Goal: Transaction & Acquisition: Book appointment/travel/reservation

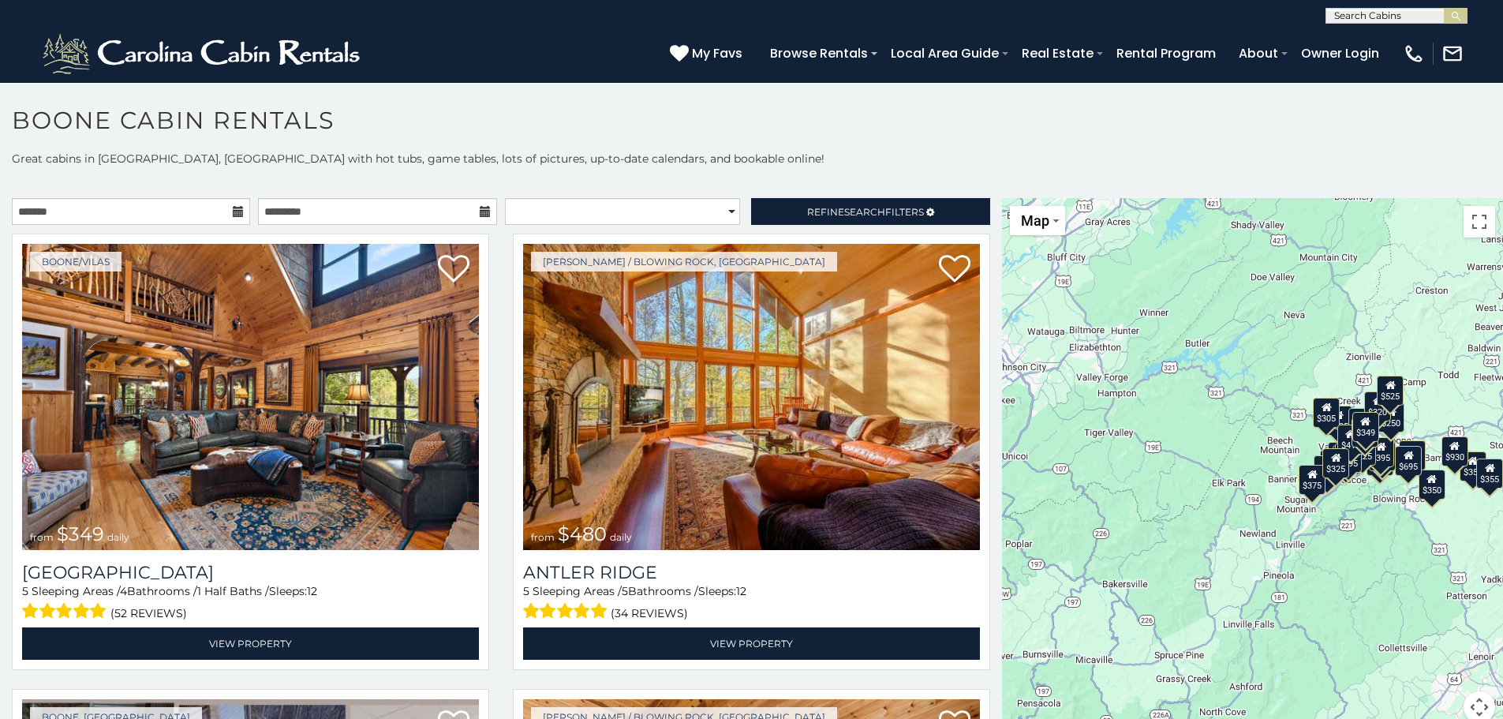
click at [234, 208] on icon at bounding box center [238, 211] width 11 height 11
click at [233, 212] on icon at bounding box center [238, 211] width 11 height 11
click at [236, 211] on icon at bounding box center [238, 211] width 11 height 11
click at [131, 209] on input "text" at bounding box center [131, 211] width 238 height 27
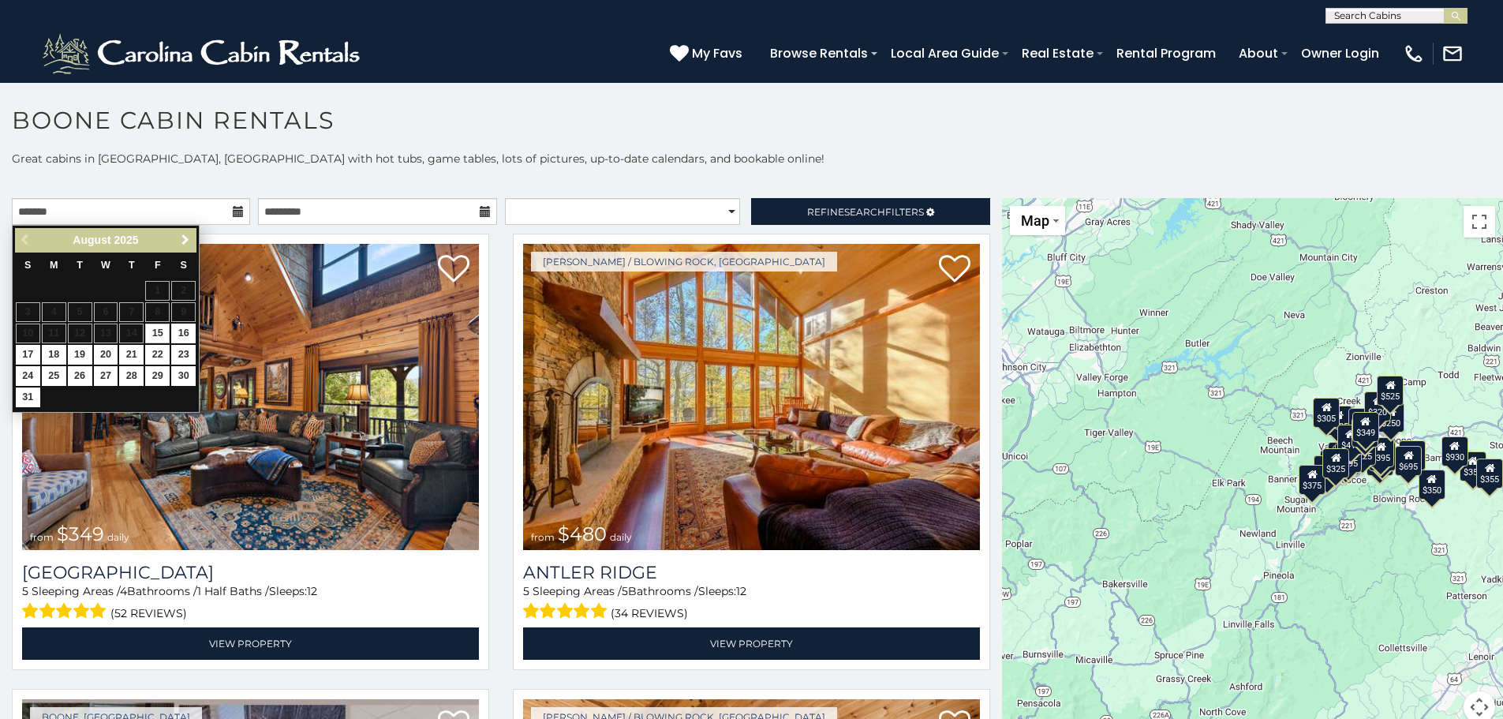
click at [183, 241] on span "Next" at bounding box center [185, 240] width 13 height 13
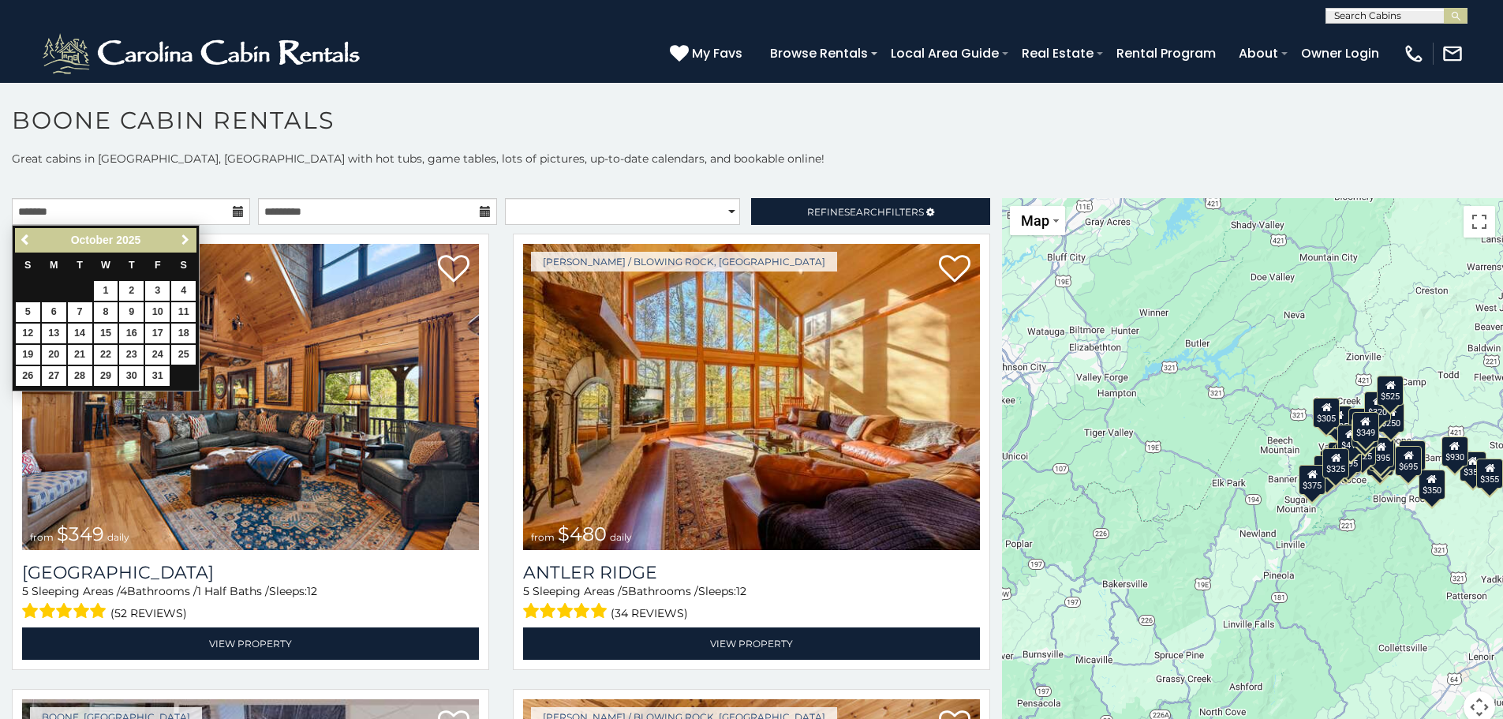
click at [183, 241] on span "Next" at bounding box center [185, 240] width 13 height 13
click at [177, 346] on link "27" at bounding box center [183, 355] width 24 height 20
type input "**********"
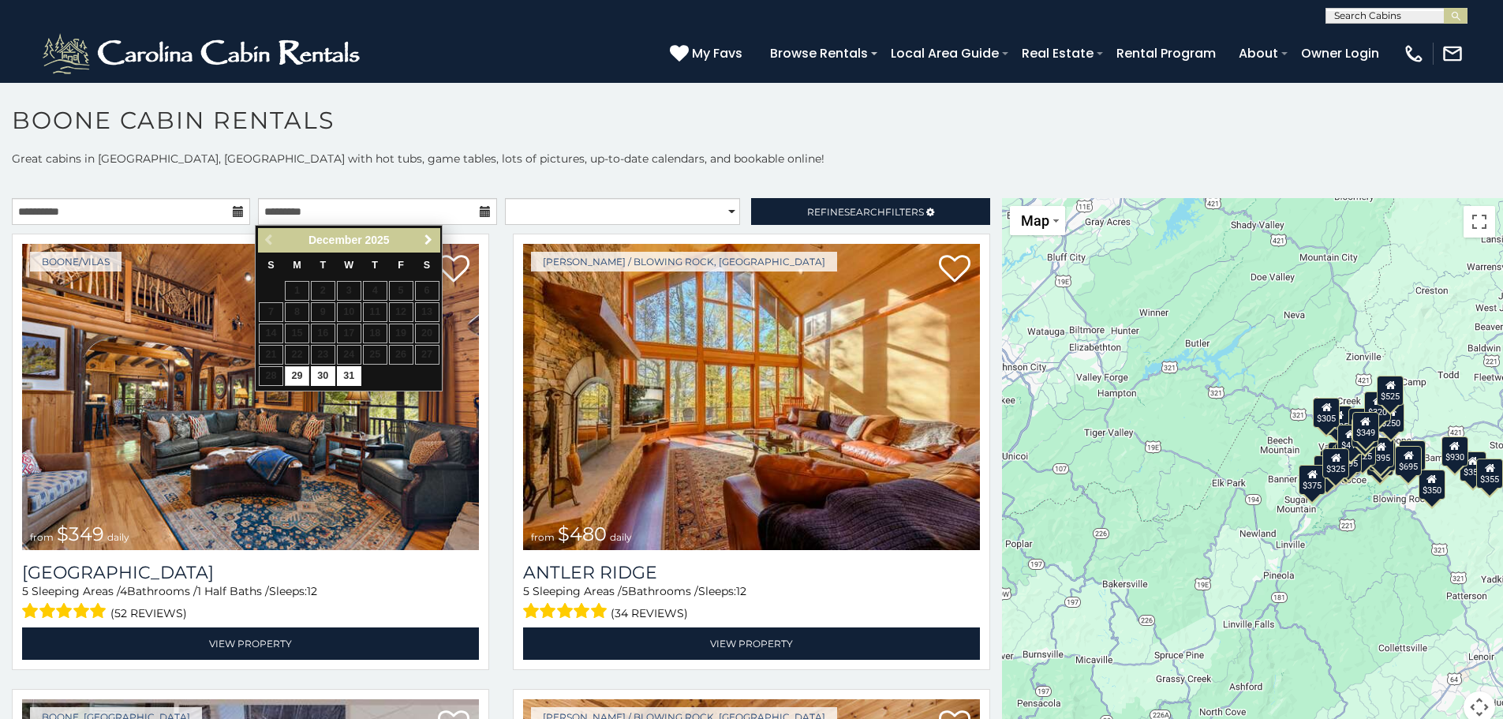
click at [434, 236] on span "Next" at bounding box center [428, 240] width 13 height 13
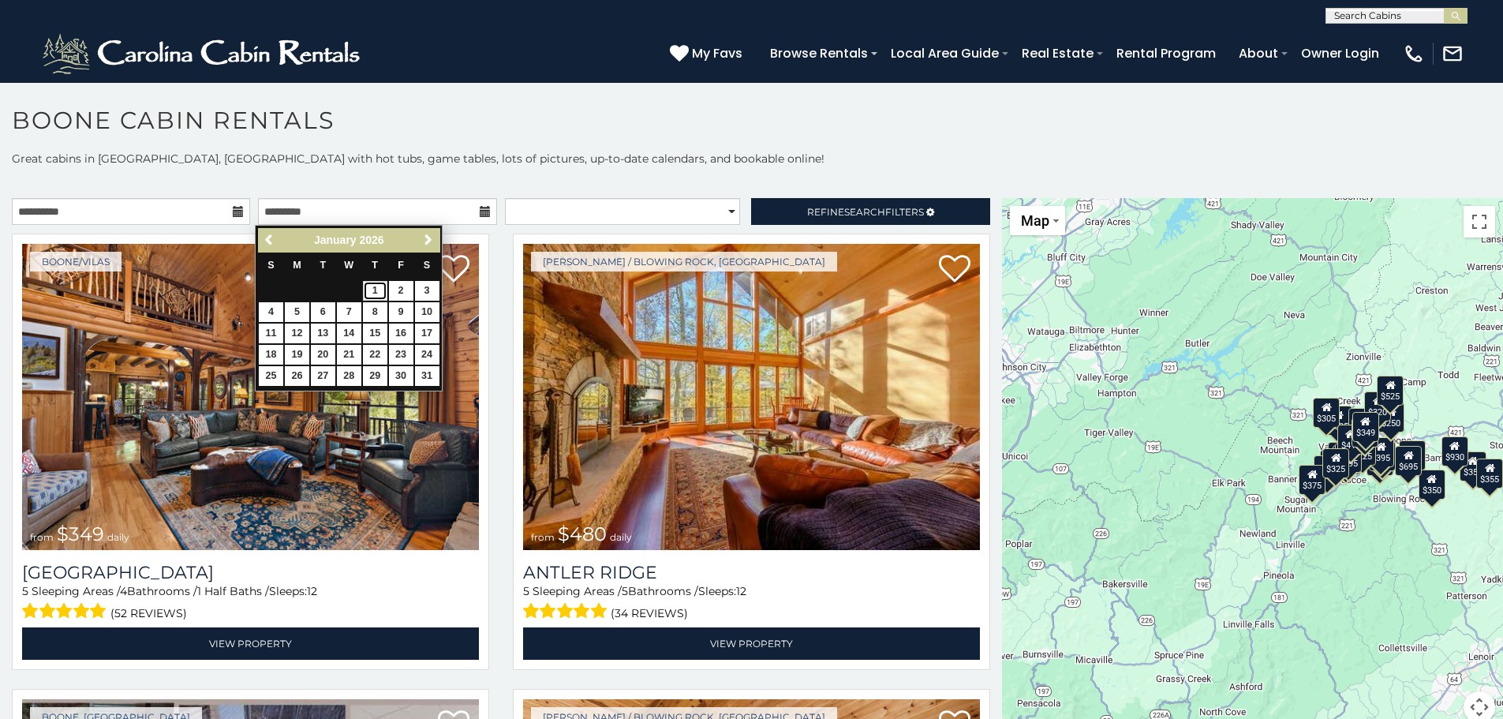
click at [372, 286] on link "1" at bounding box center [375, 291] width 24 height 20
type input "**********"
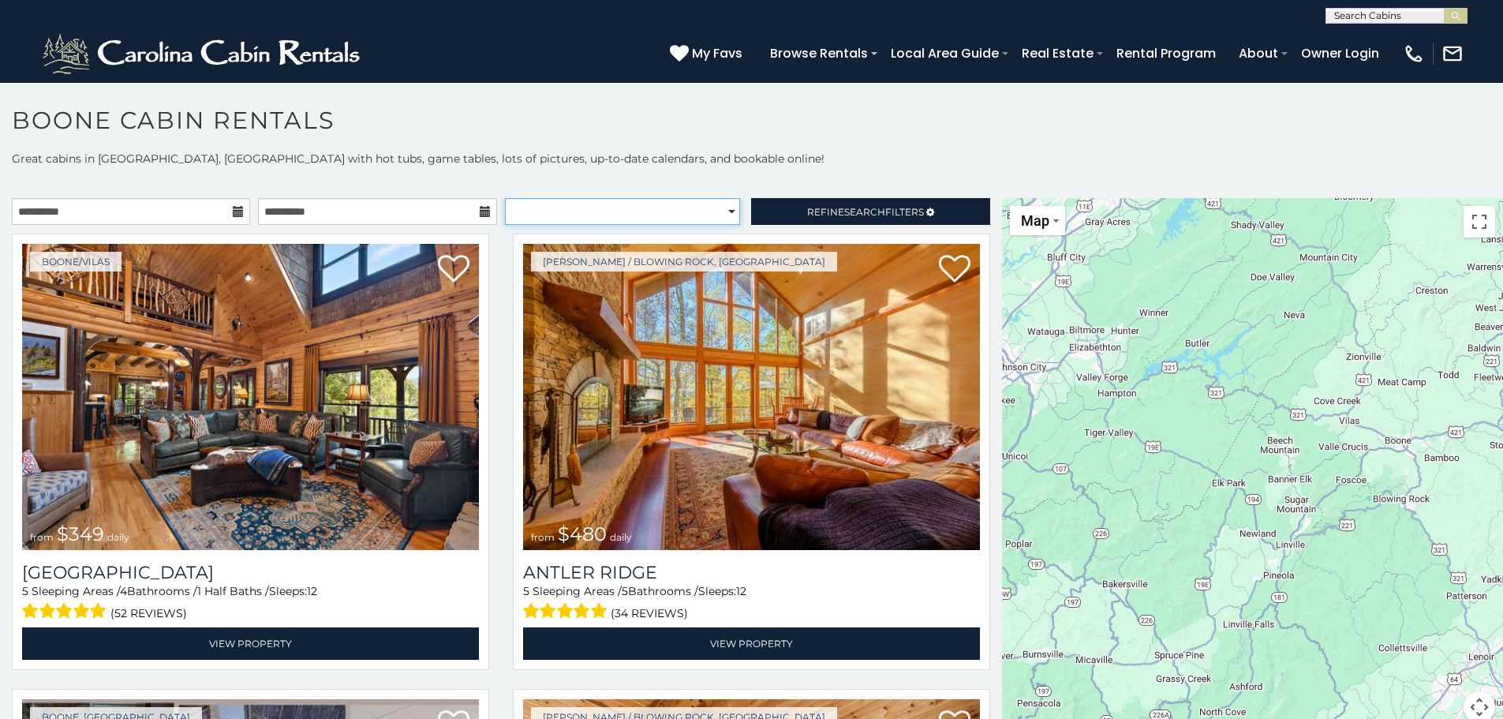
click at [592, 216] on select "**********" at bounding box center [622, 211] width 235 height 27
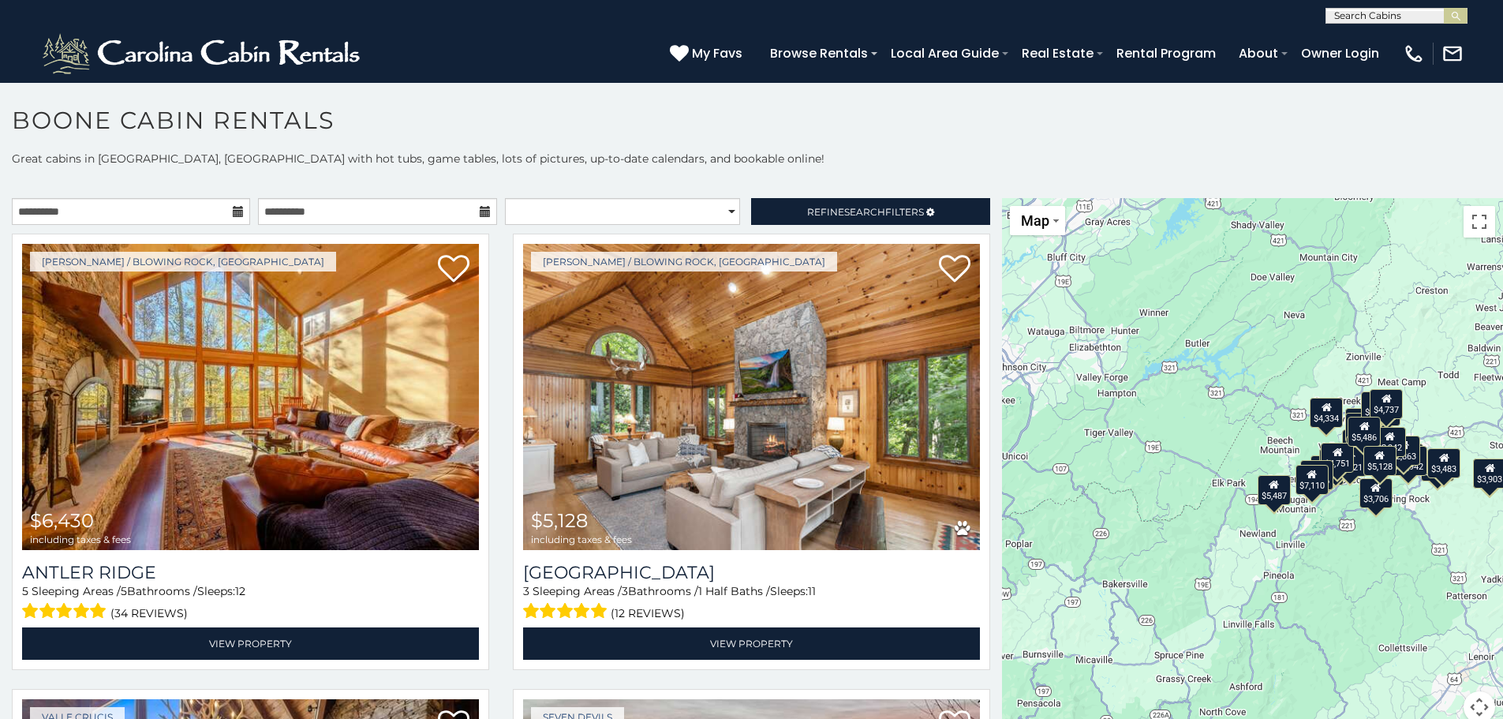
click at [934, 124] on h1 "Boone Cabin Rentals" at bounding box center [751, 128] width 1503 height 45
click at [918, 206] on link "Refine Search Filters" at bounding box center [870, 211] width 238 height 27
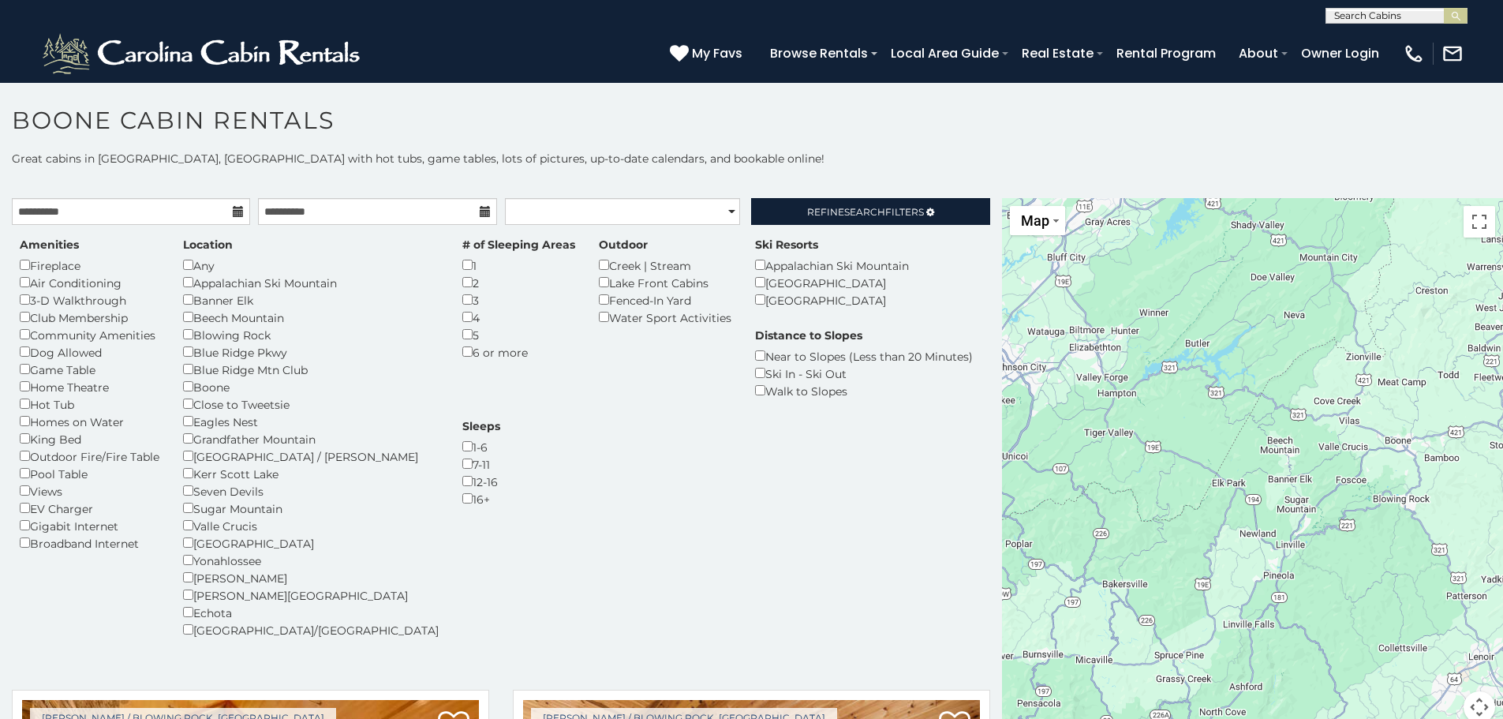
click at [1006, 160] on p "Great cabins in Boone, NC with hot tubs, game tables, lots of pictures, up-to-d…" at bounding box center [751, 159] width 1503 height 16
click at [857, 200] on link "Refine Search Filters" at bounding box center [870, 211] width 238 height 27
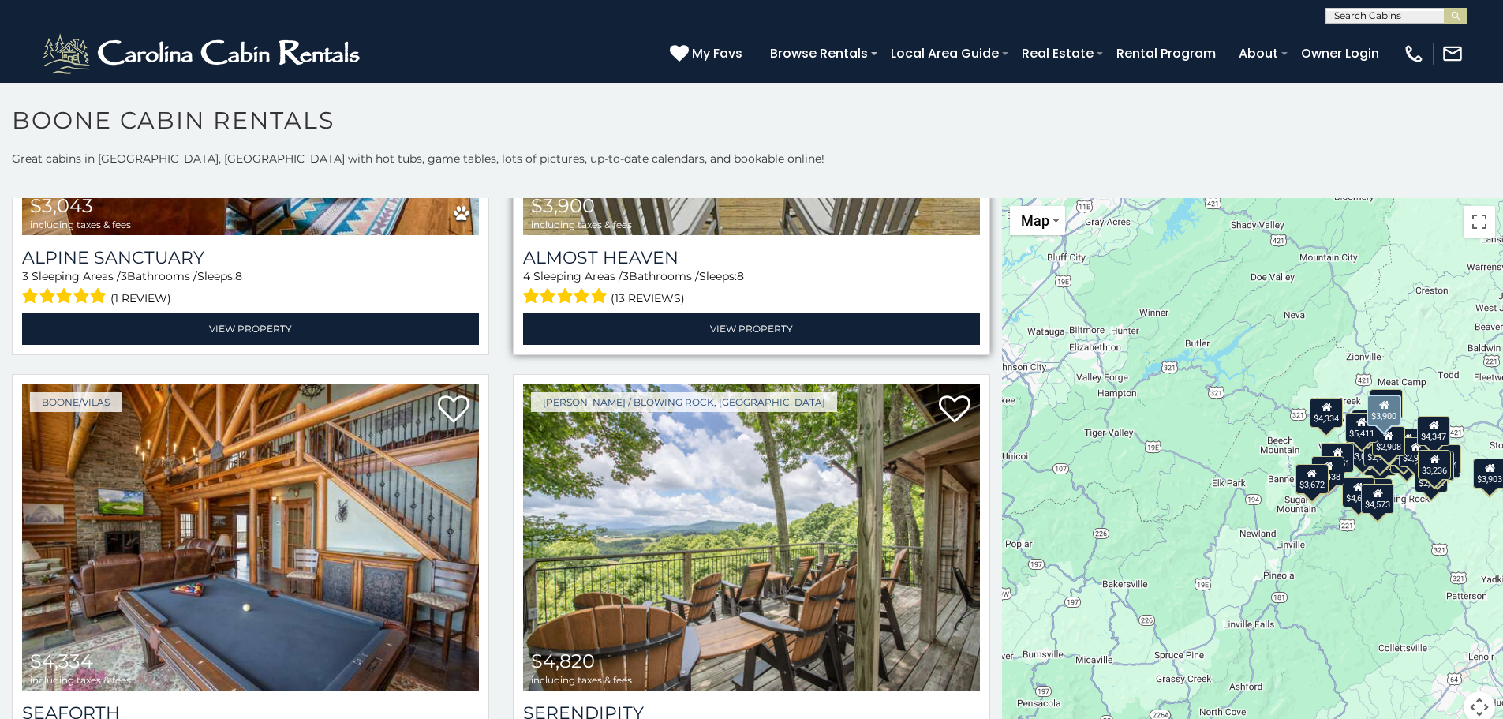
scroll to position [789, 0]
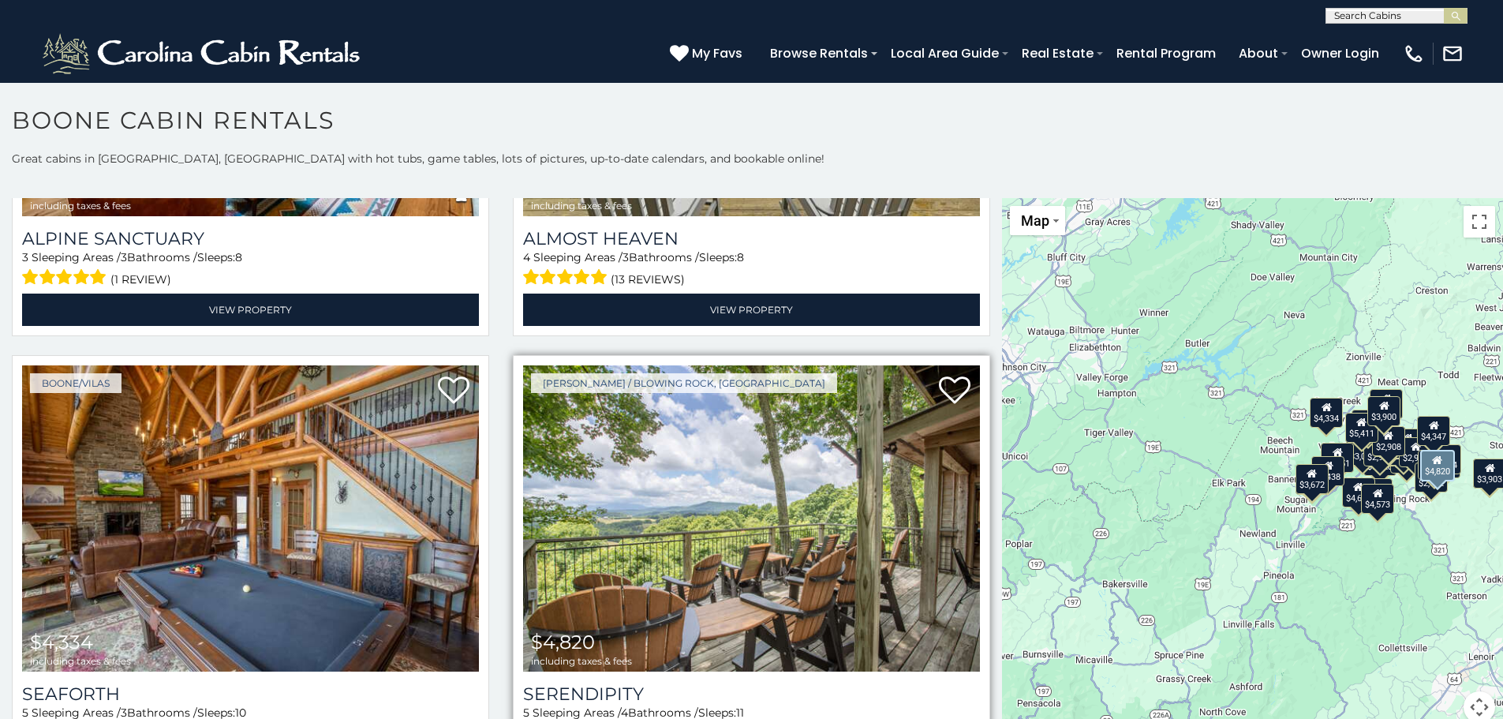
click at [808, 464] on img at bounding box center [751, 518] width 457 height 306
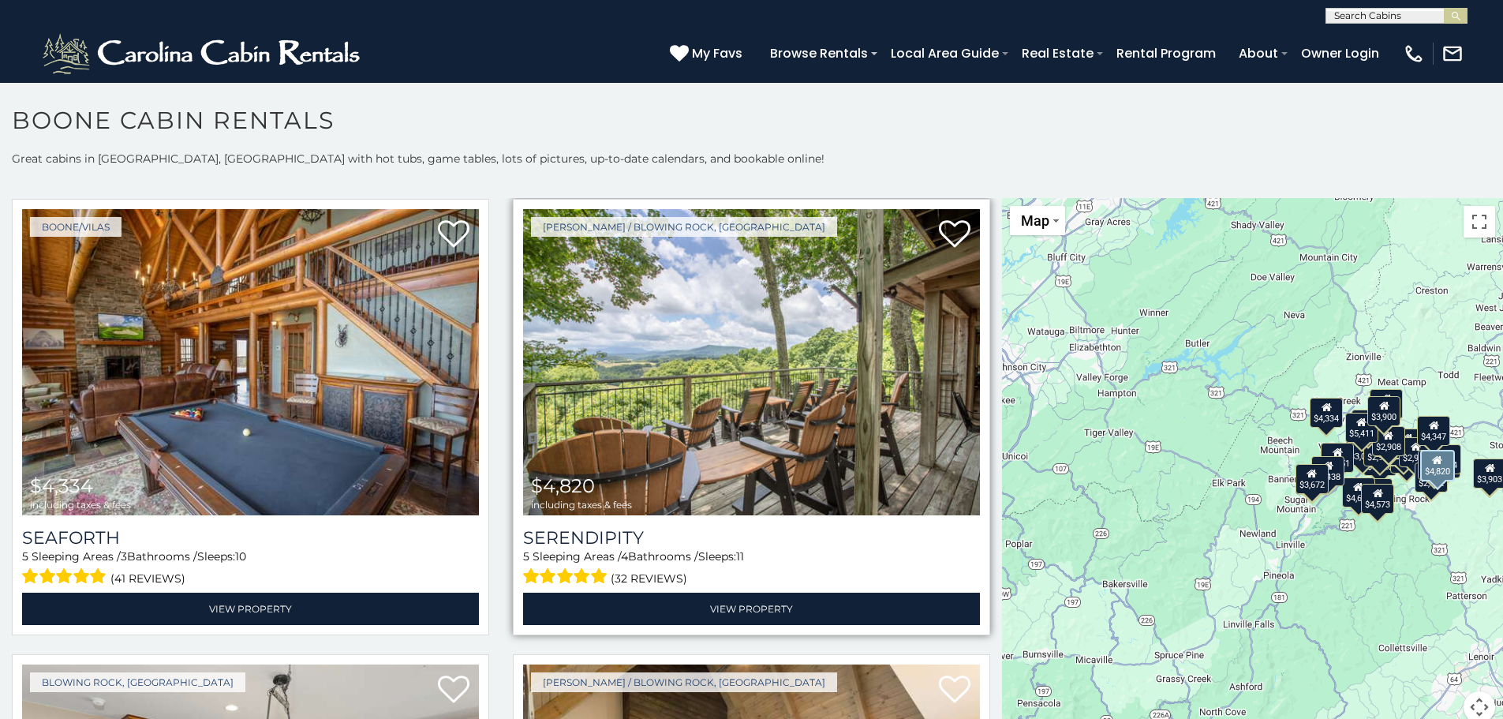
scroll to position [947, 0]
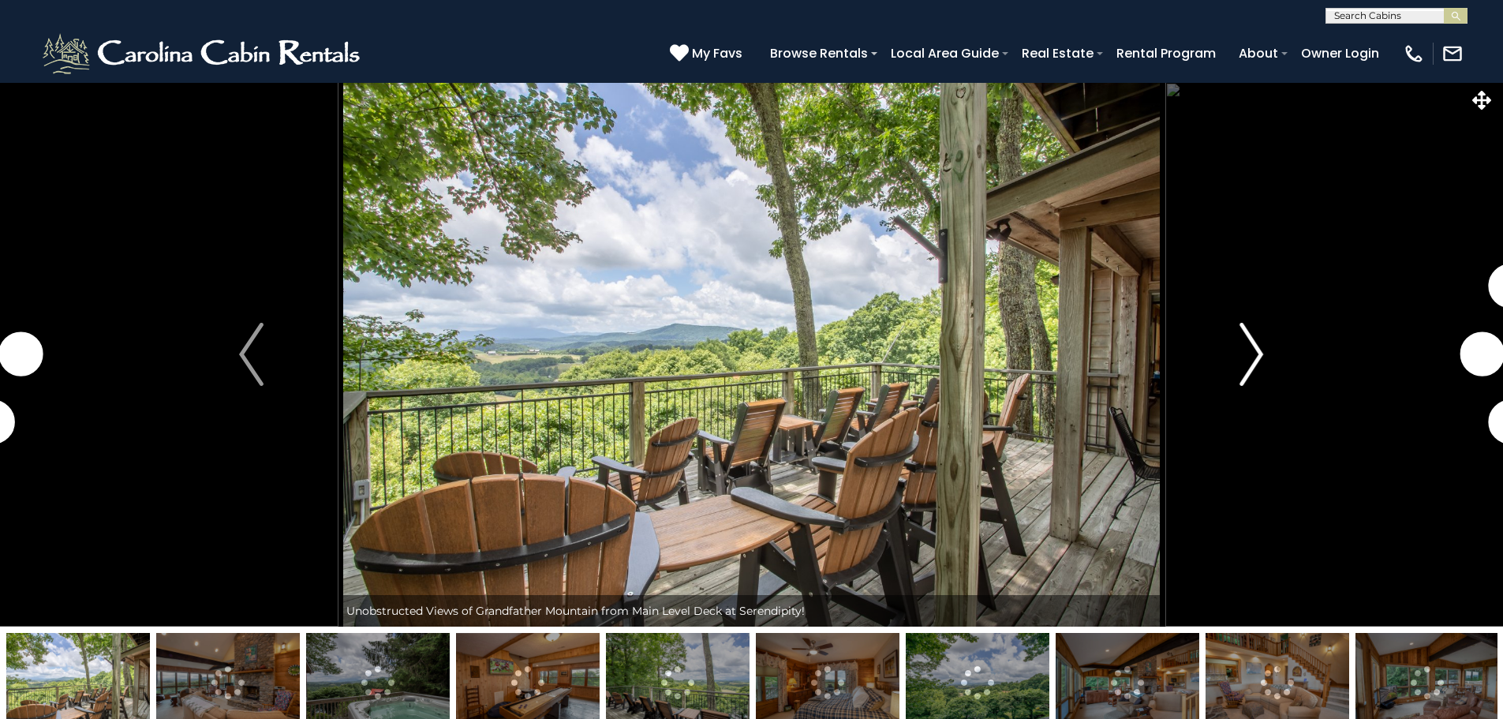
click at [1228, 350] on button "Next" at bounding box center [1251, 354] width 174 height 544
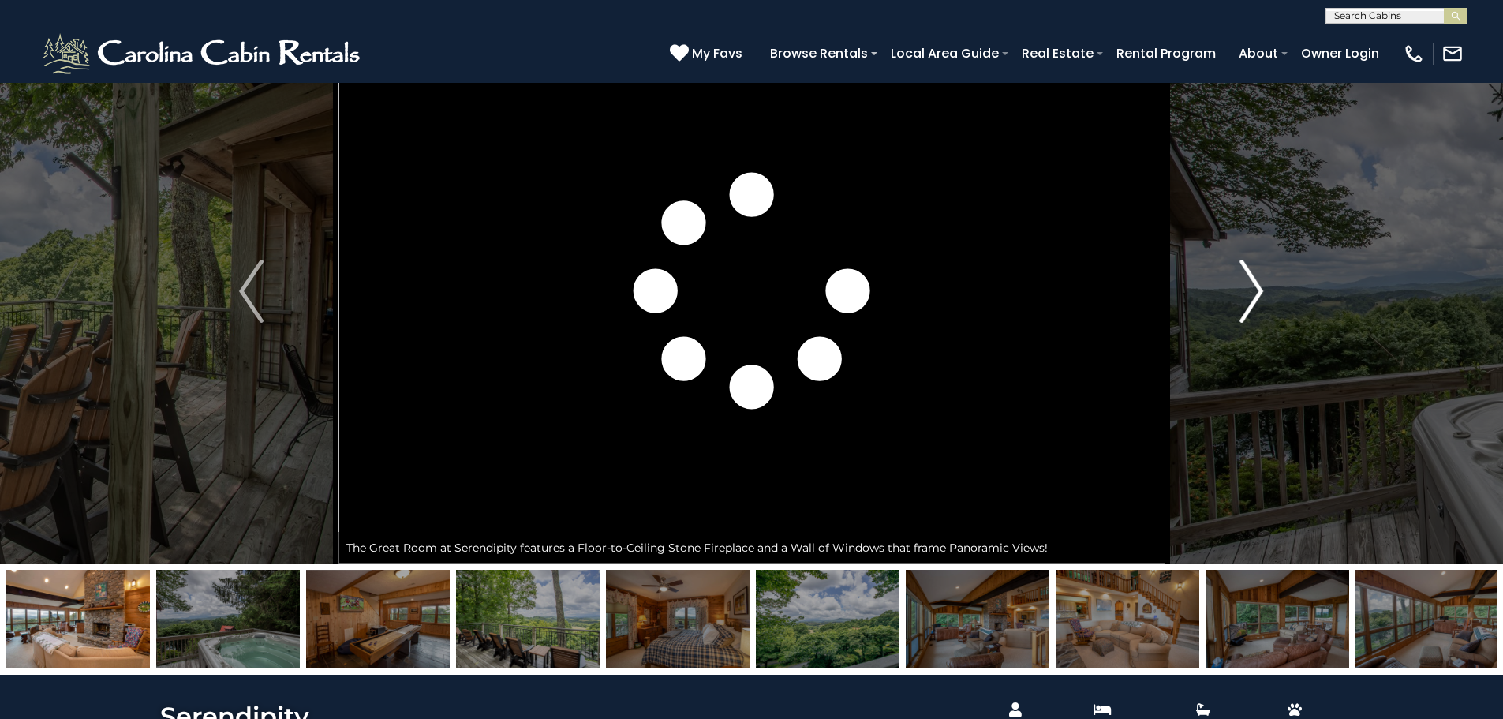
scroll to position [158, 0]
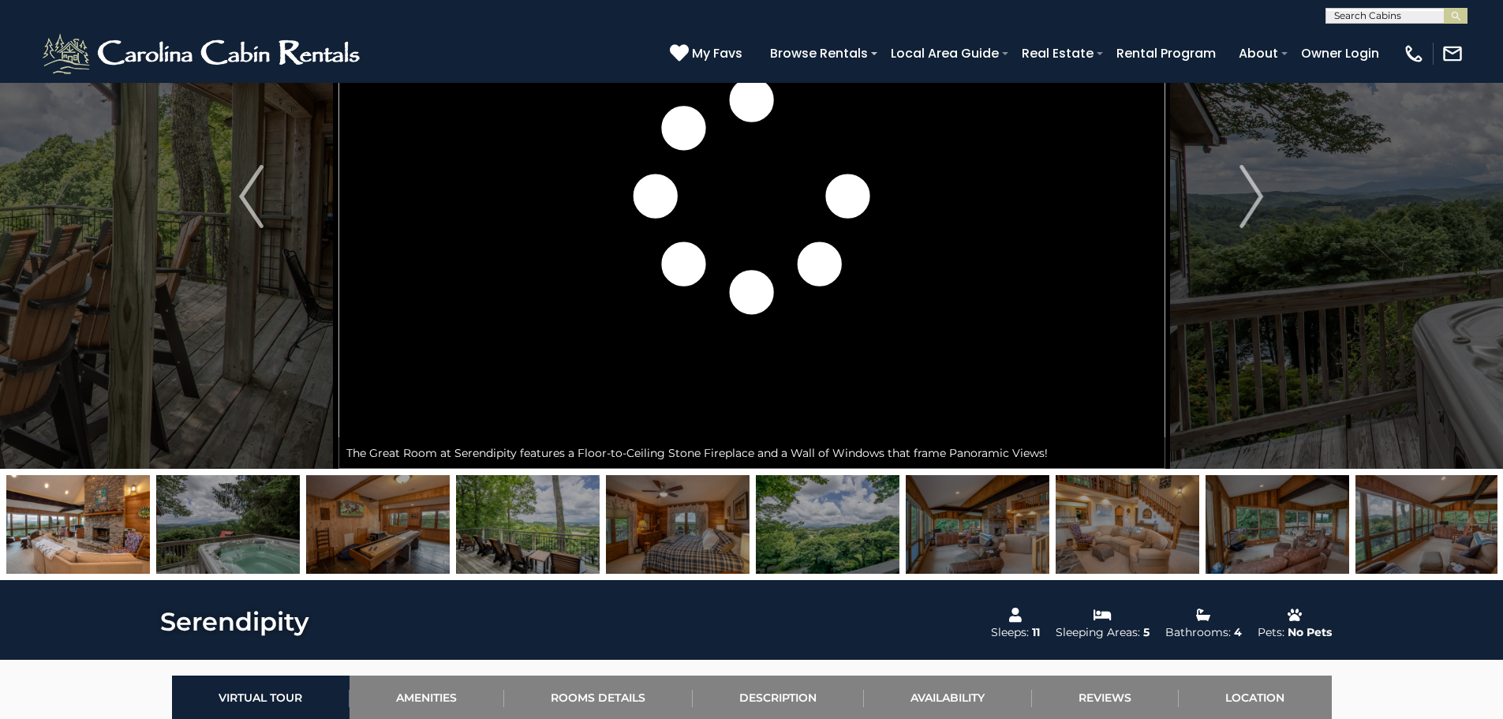
click at [696, 505] on img at bounding box center [678, 524] width 144 height 99
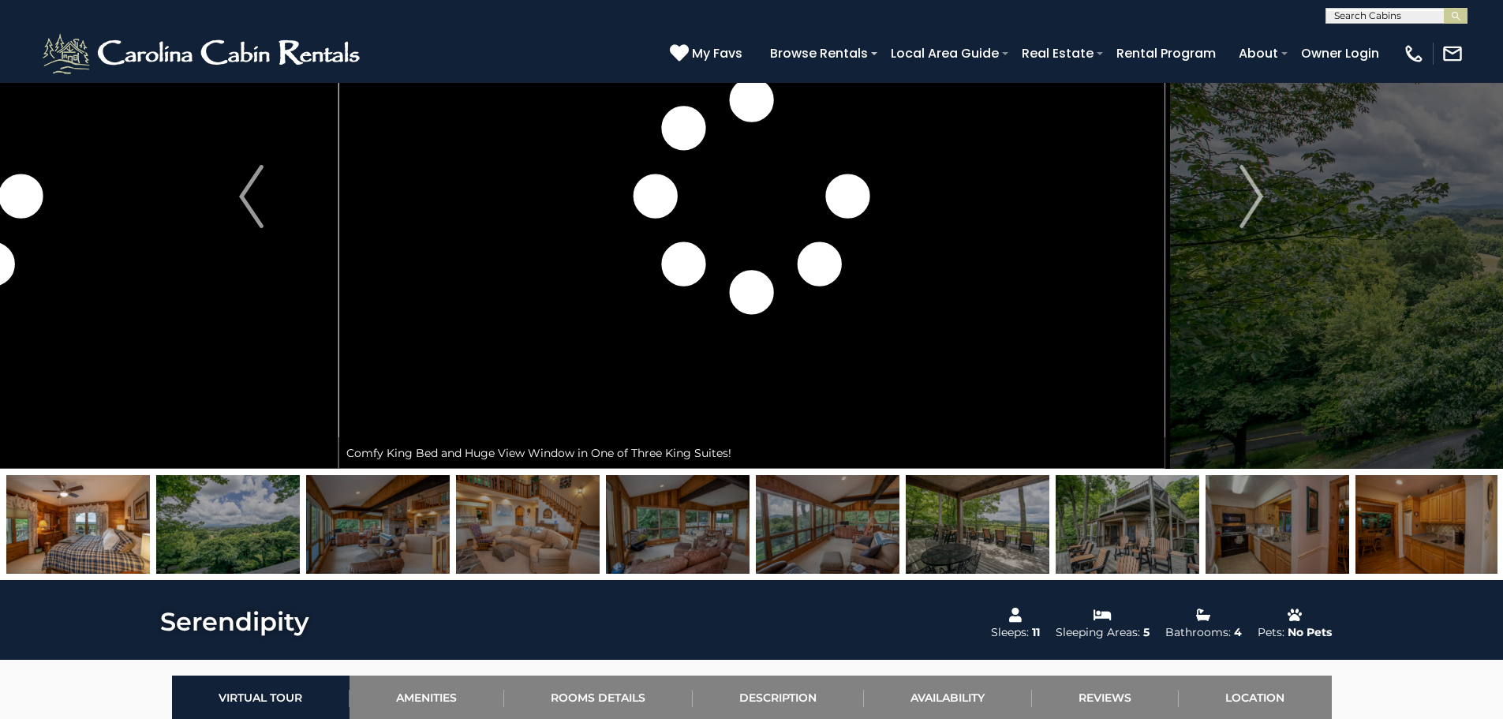
click at [955, 533] on img at bounding box center [978, 524] width 144 height 99
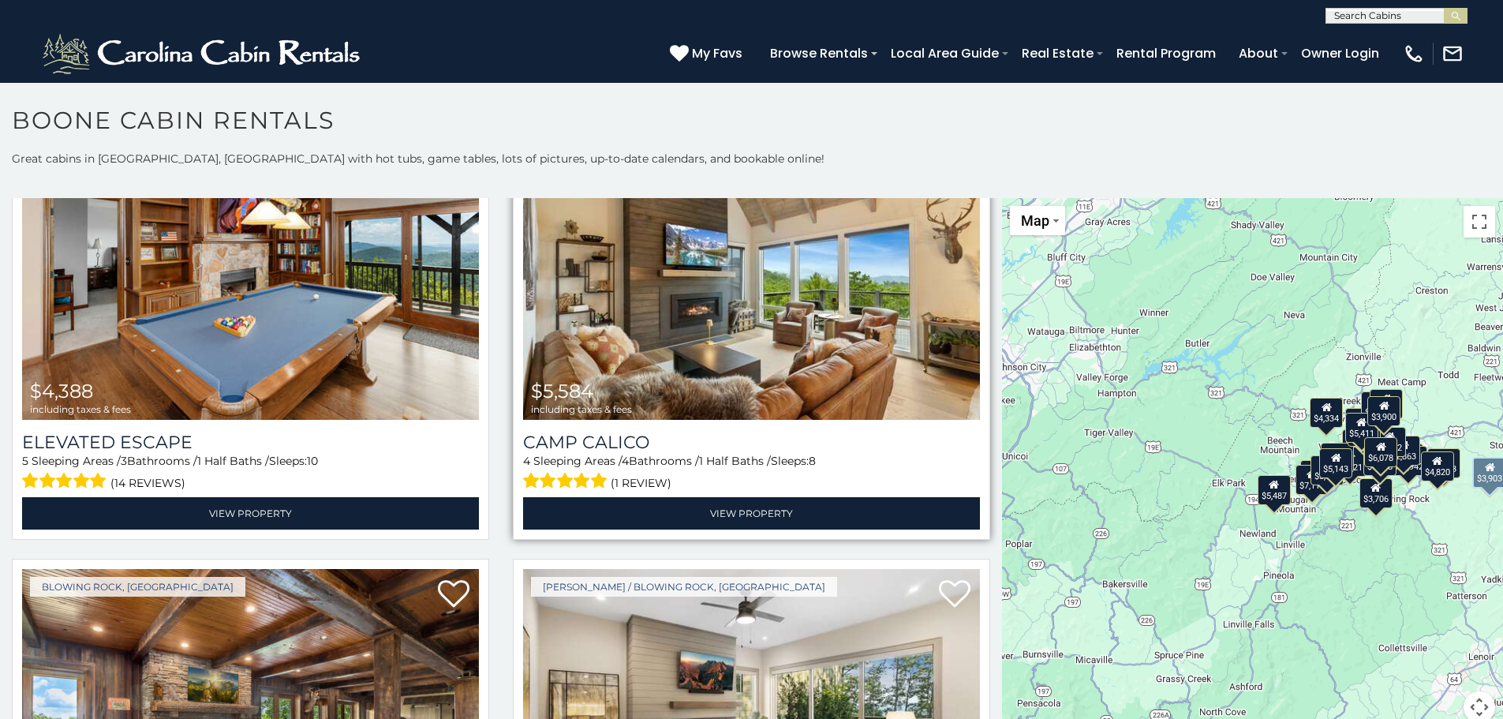
scroll to position [3314, 0]
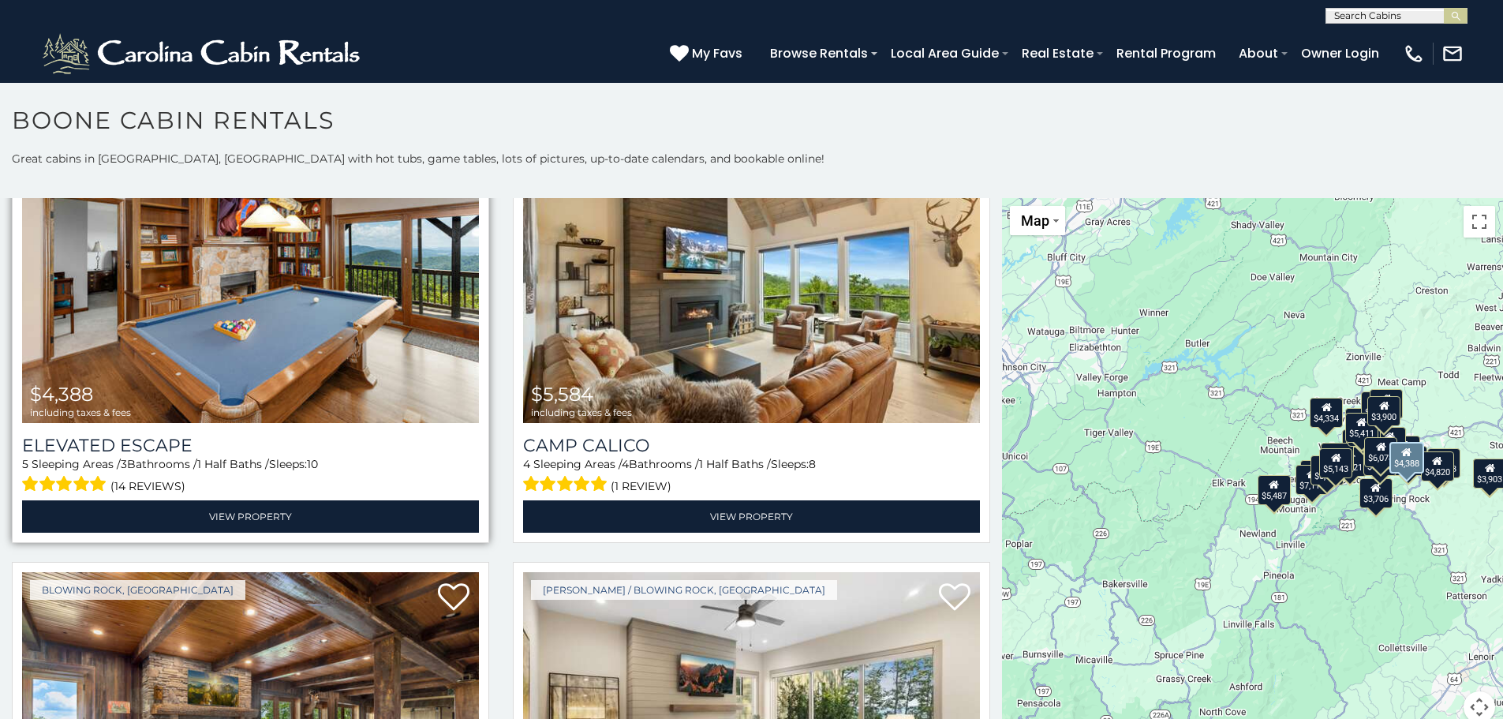
click at [389, 319] on img at bounding box center [250, 270] width 457 height 306
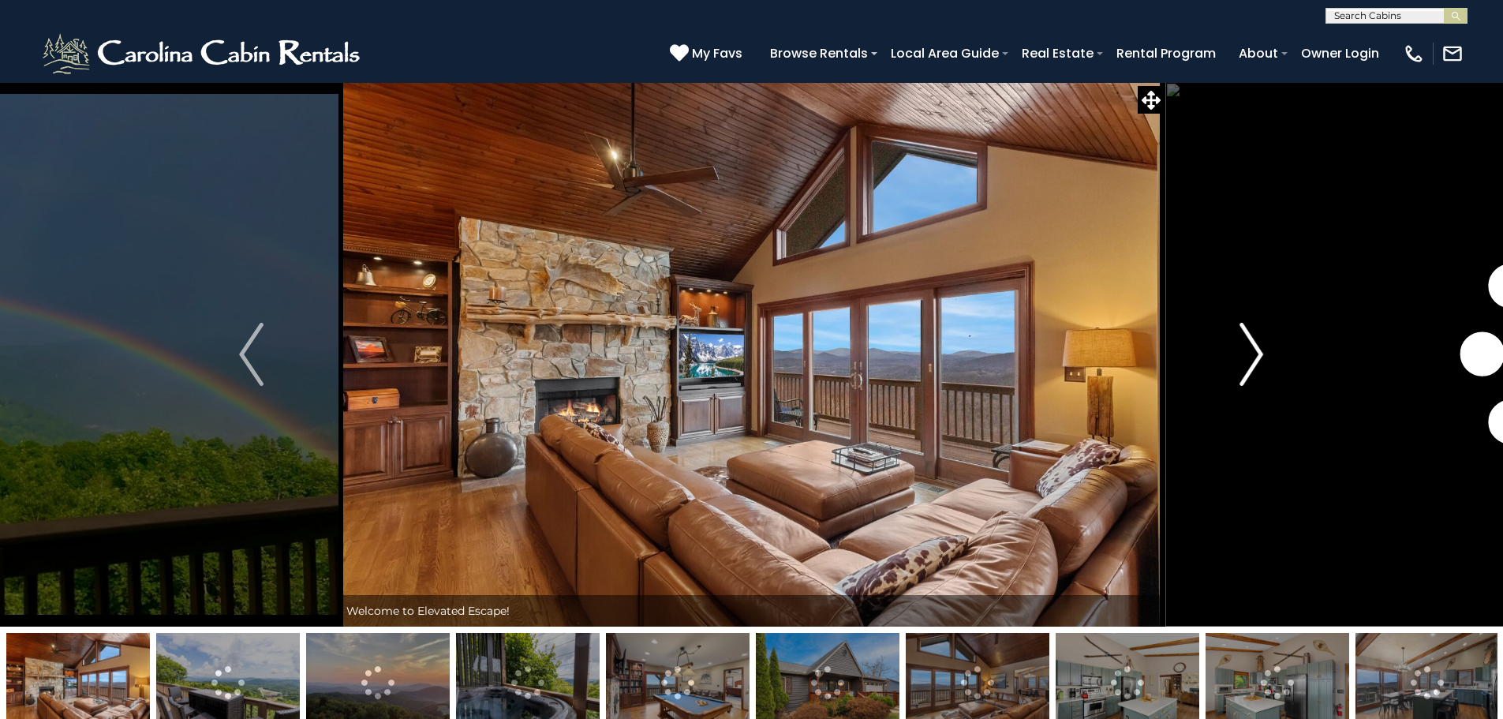
click at [1233, 351] on button "Next" at bounding box center [1251, 354] width 174 height 544
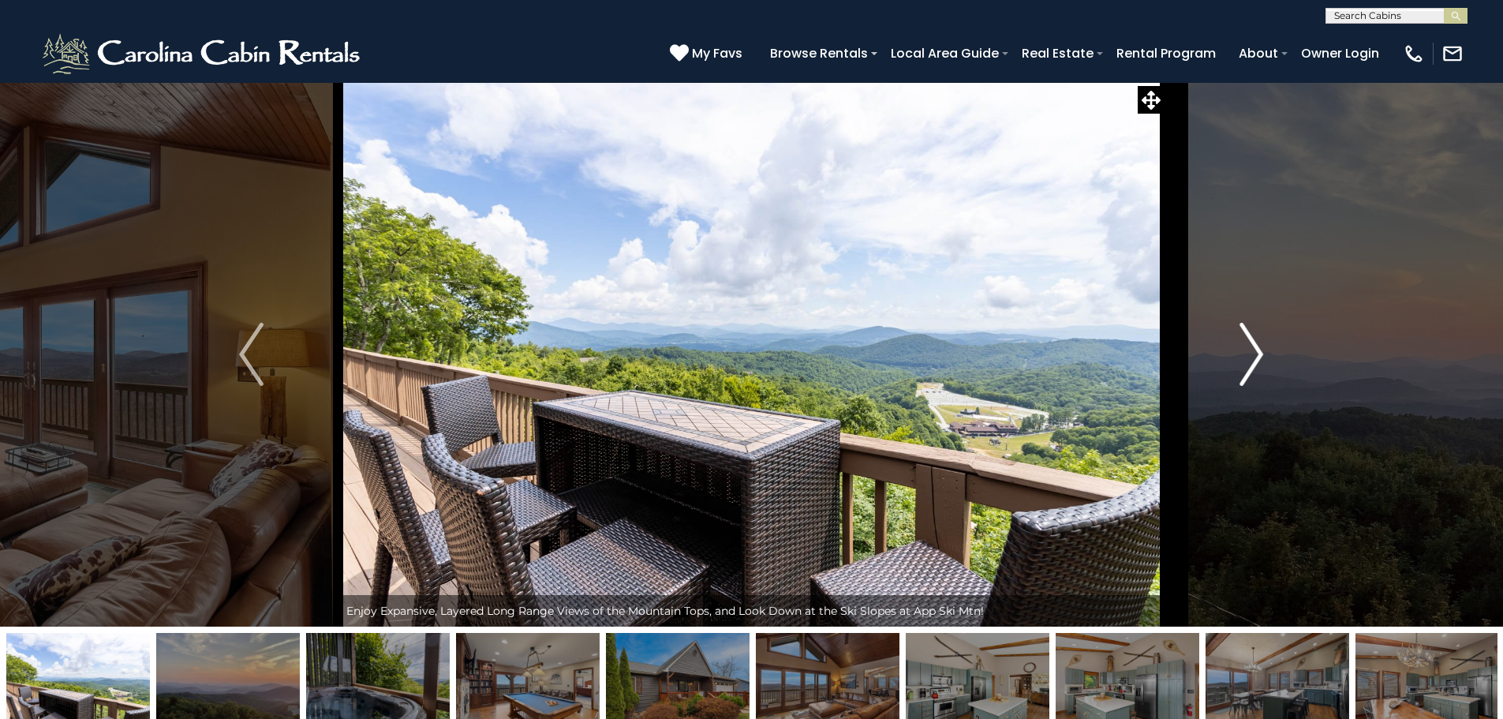
click at [1232, 362] on button "Next" at bounding box center [1251, 354] width 174 height 544
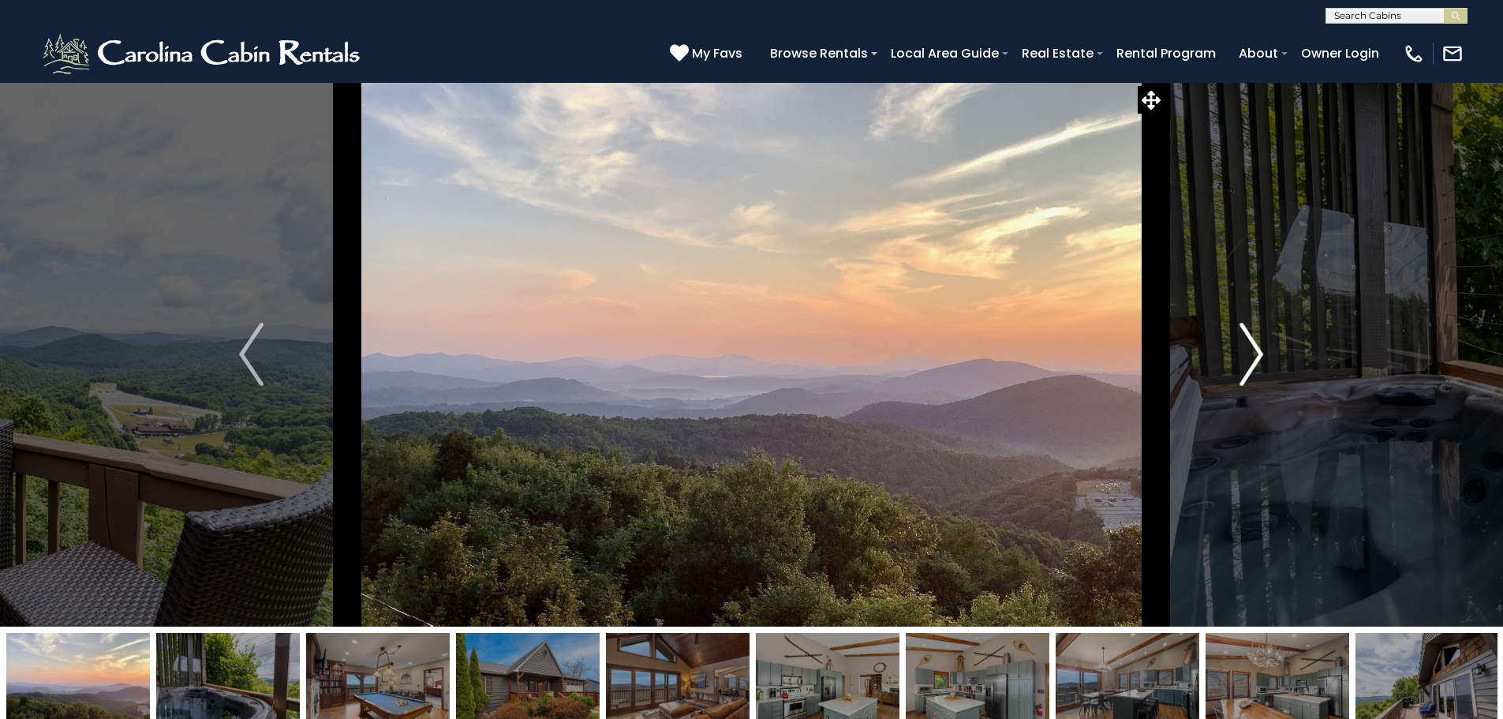
click at [1232, 362] on button "Next" at bounding box center [1251, 354] width 174 height 544
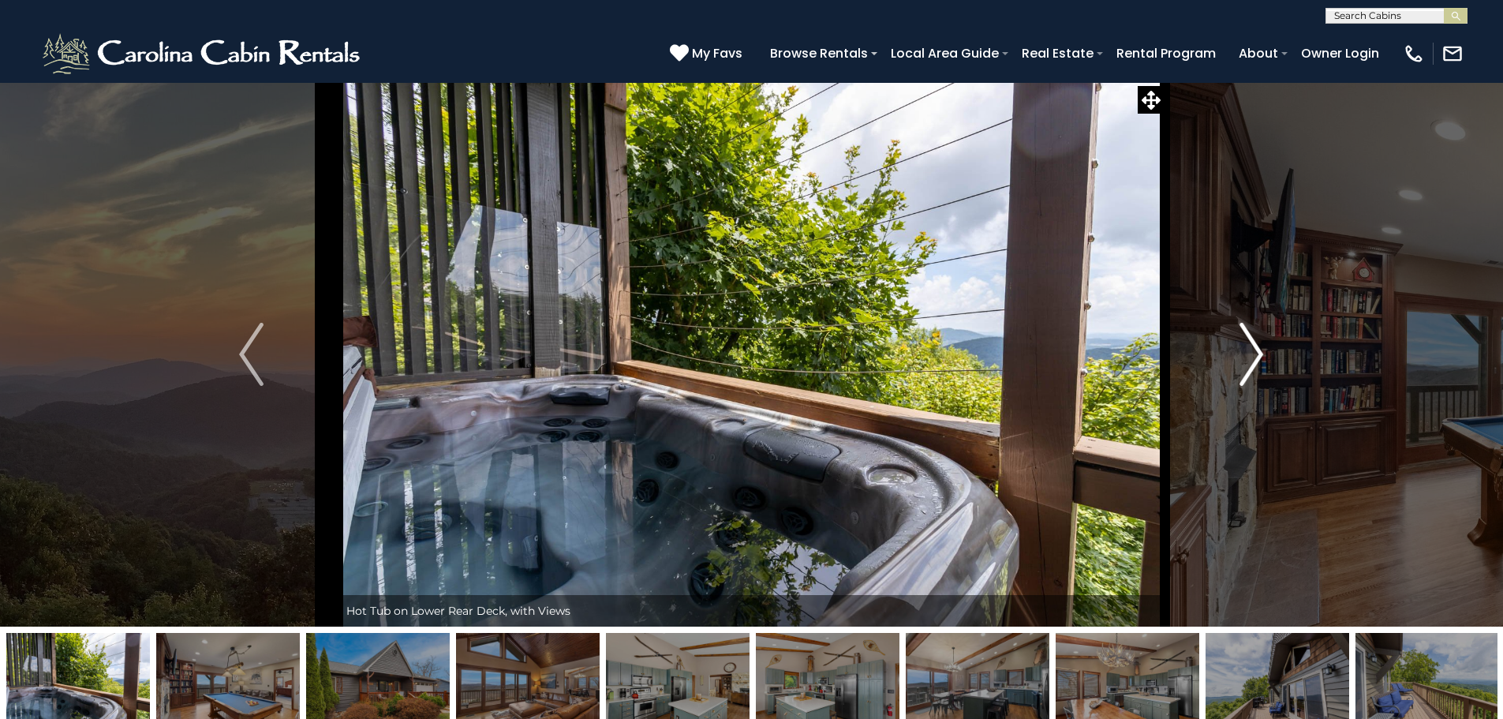
click at [1232, 362] on button "Next" at bounding box center [1251, 354] width 174 height 544
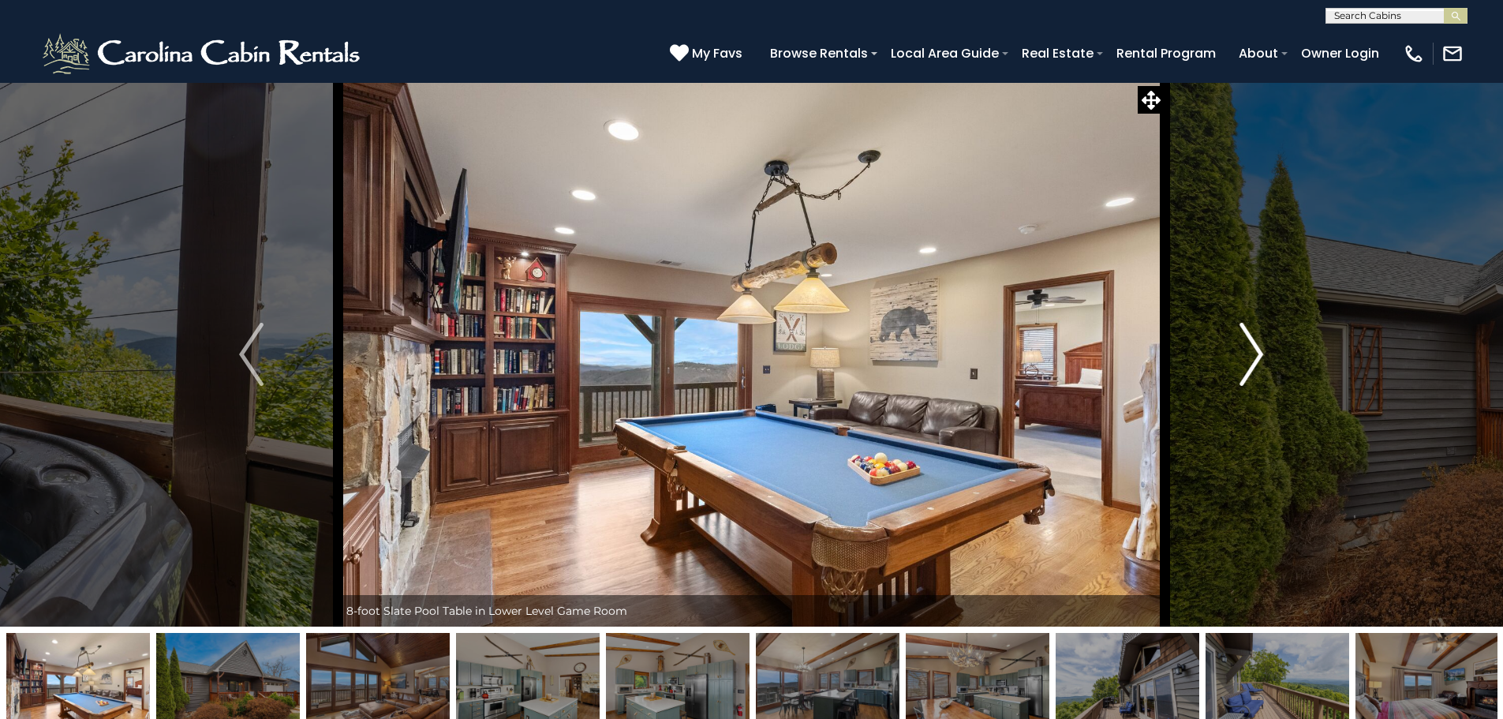
click at [1232, 362] on button "Next" at bounding box center [1251, 354] width 174 height 544
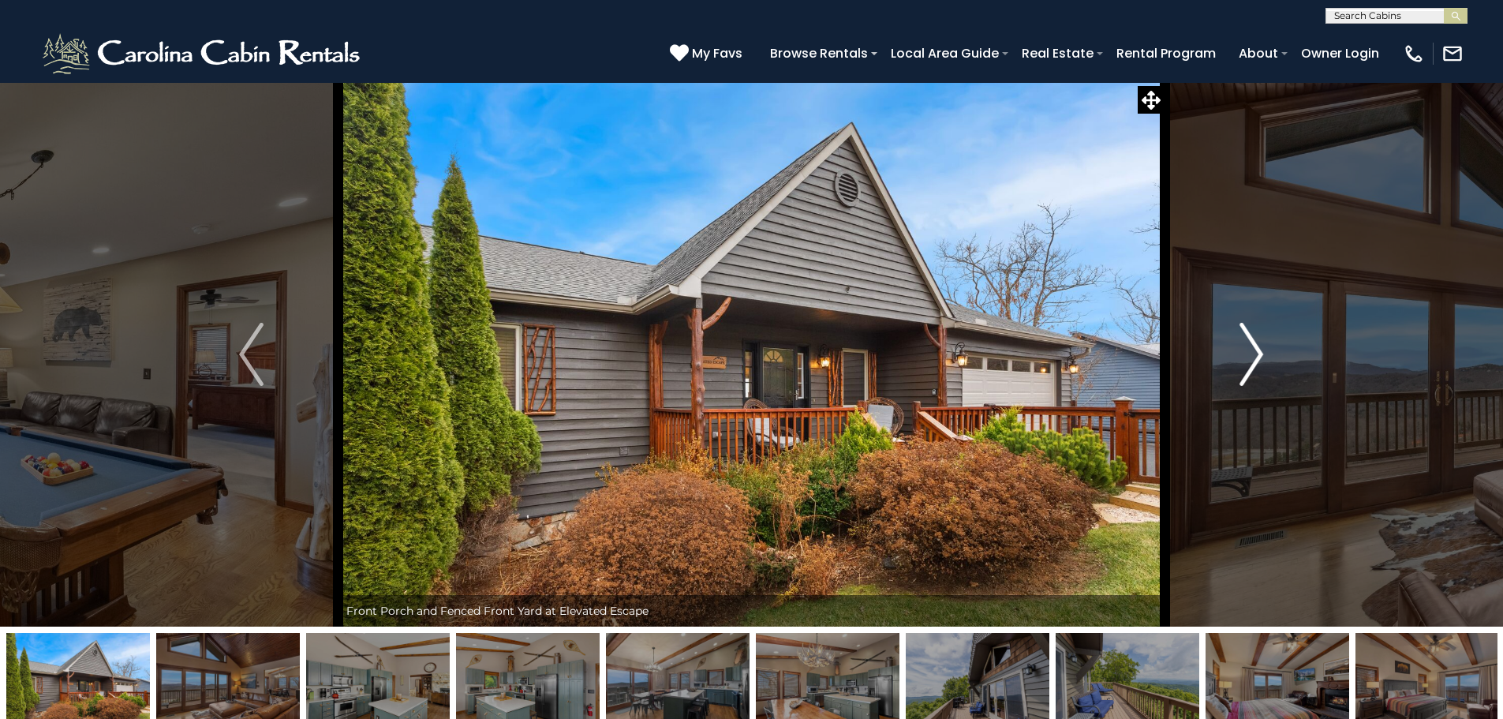
click at [1232, 362] on button "Next" at bounding box center [1251, 354] width 174 height 544
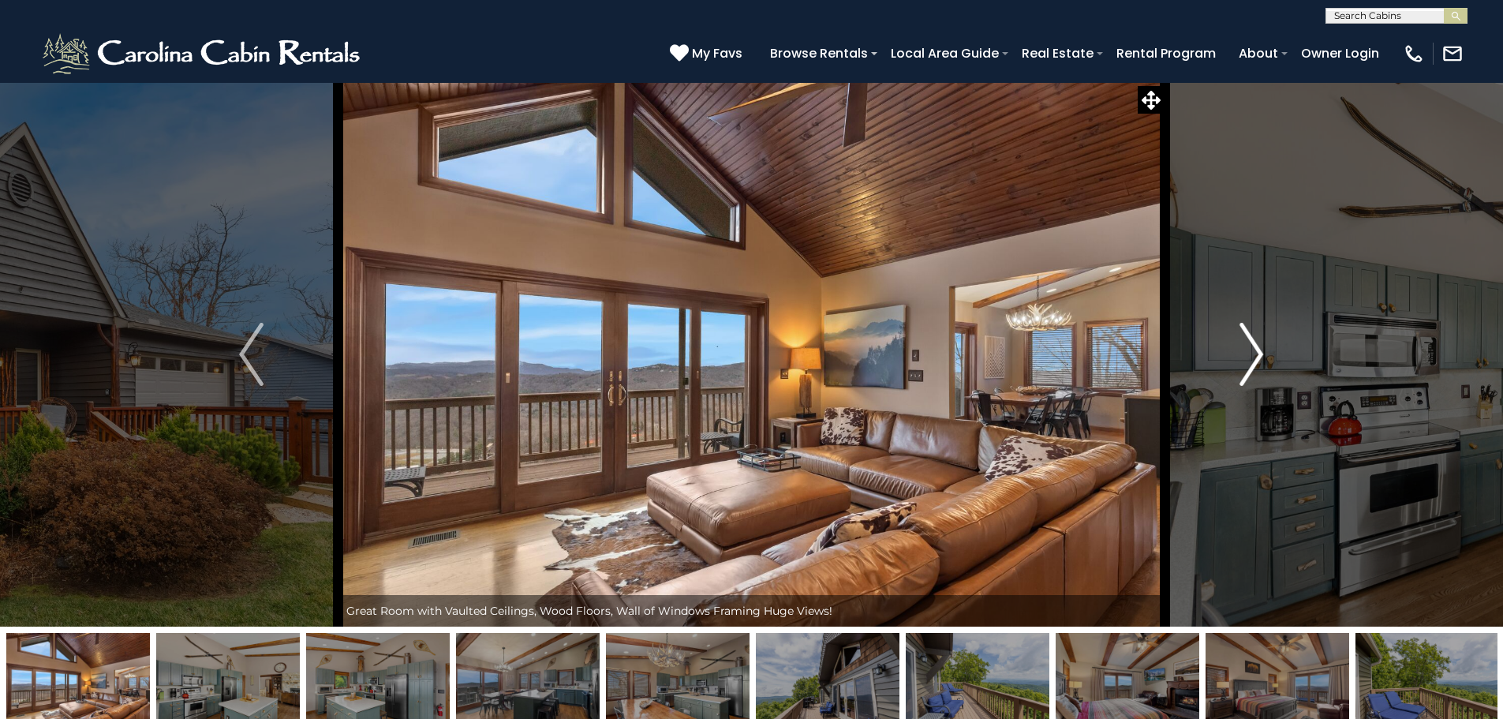
click at [1232, 362] on button "Next" at bounding box center [1251, 354] width 174 height 544
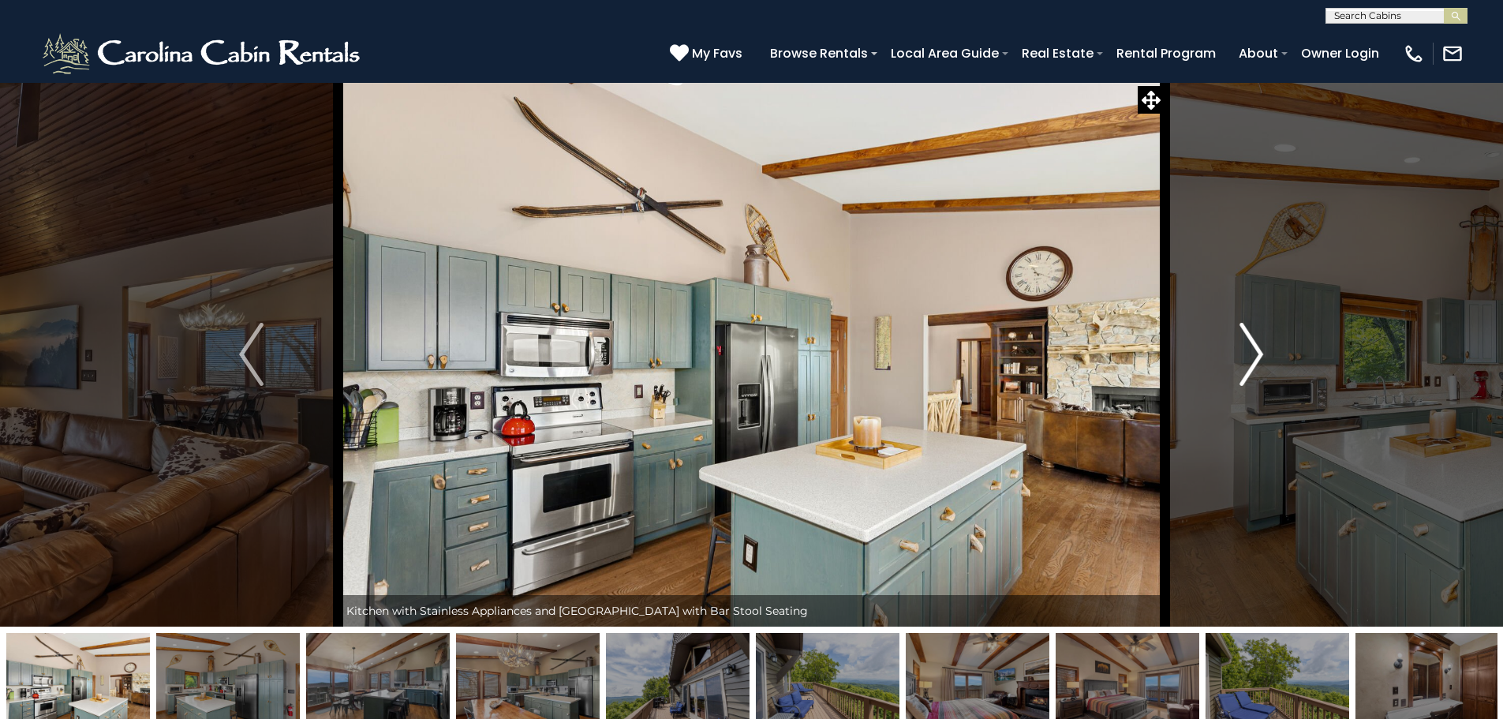
click at [1232, 362] on button "Next" at bounding box center [1251, 354] width 174 height 544
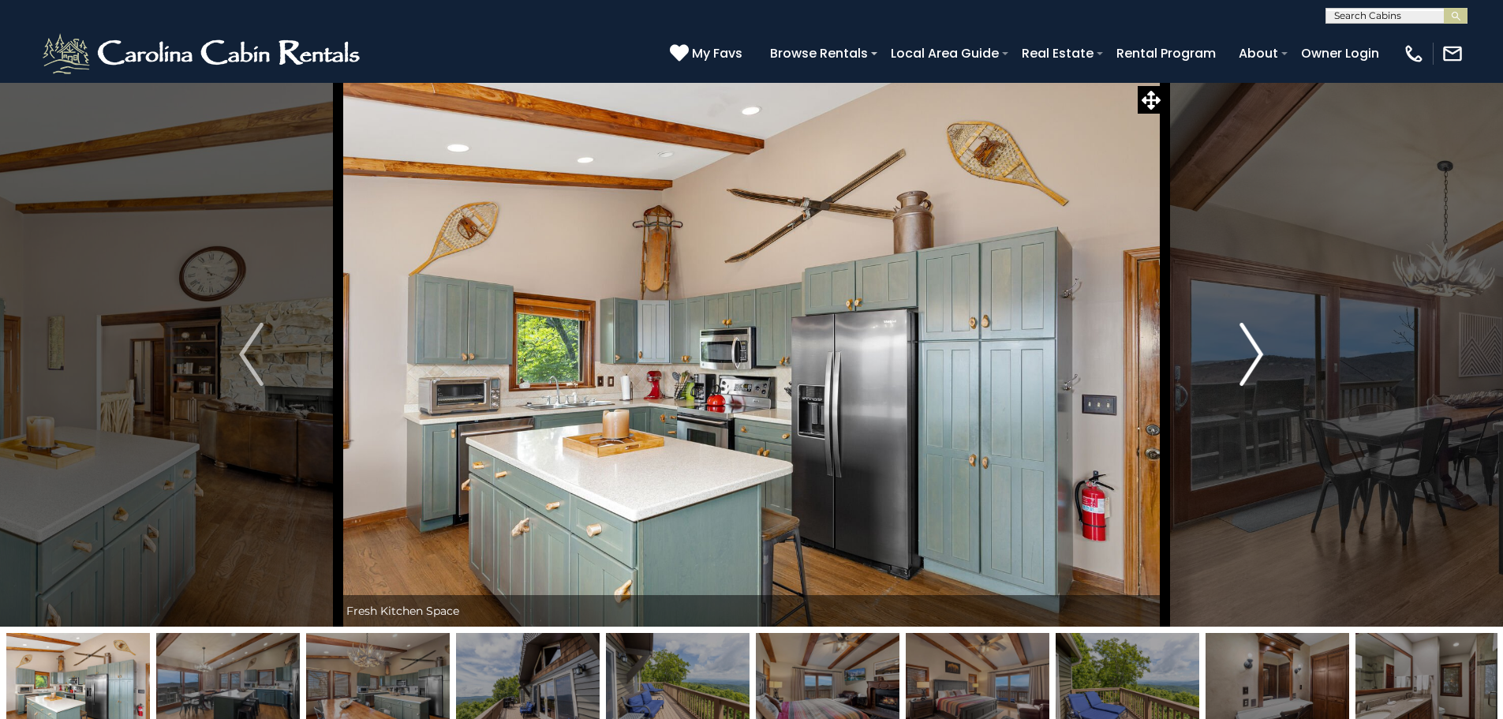
click at [1232, 362] on button "Next" at bounding box center [1251, 354] width 174 height 544
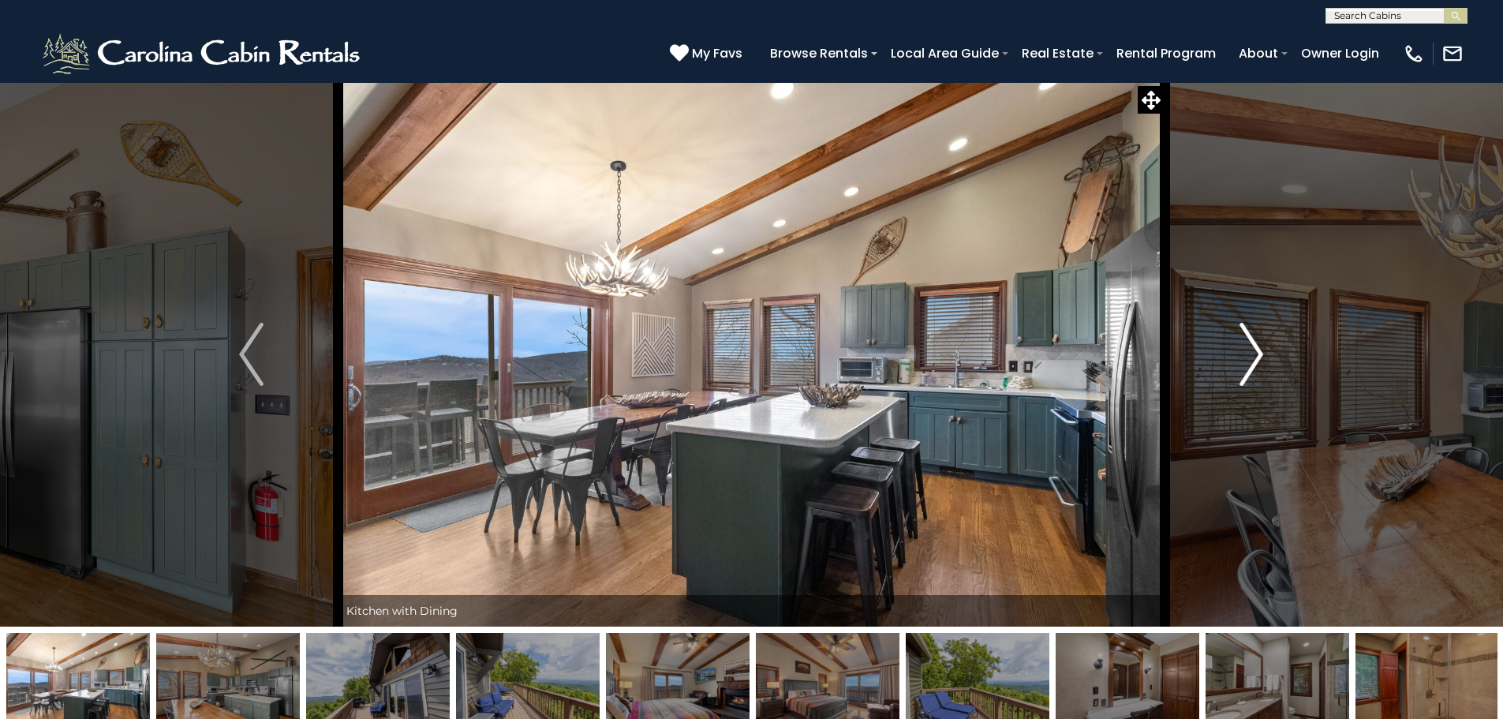
click at [1232, 362] on button "Next" at bounding box center [1251, 354] width 174 height 544
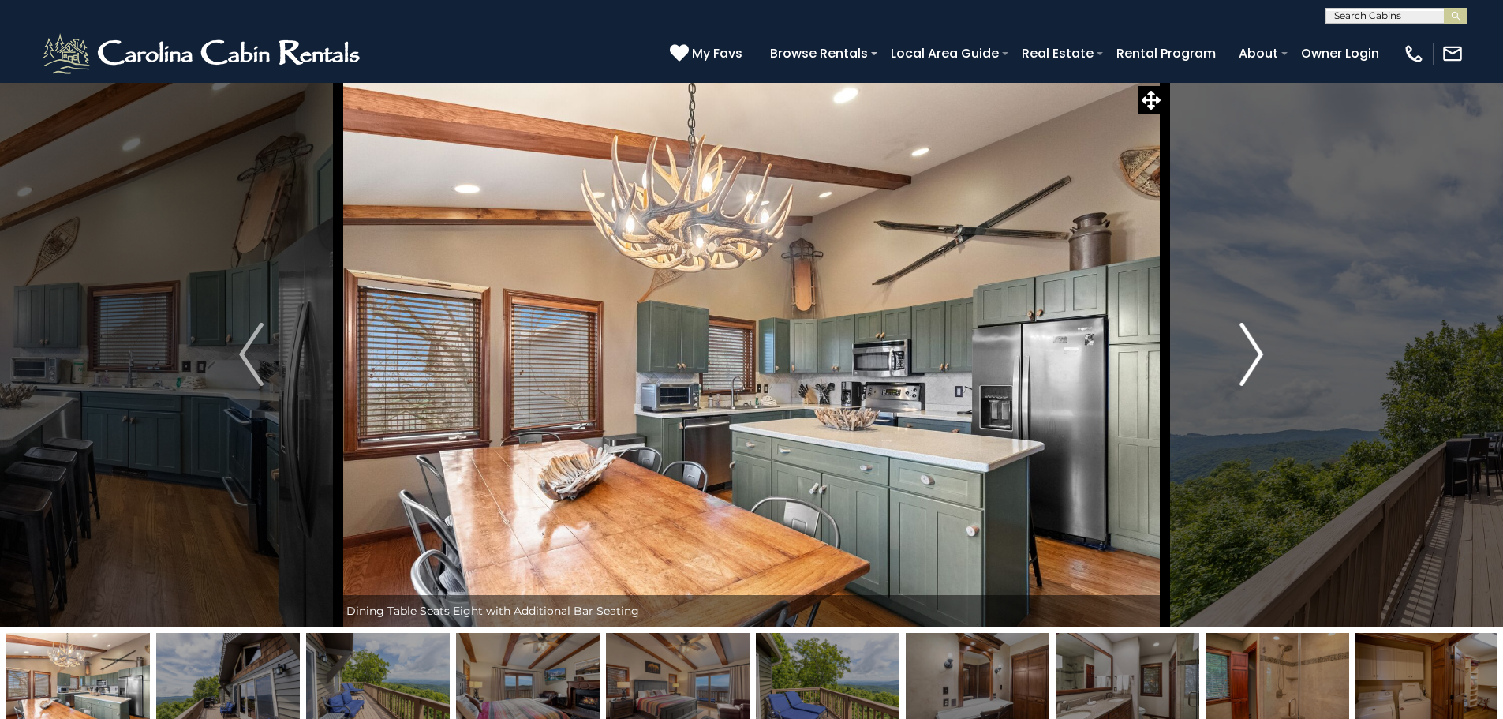
click at [1232, 362] on button "Next" at bounding box center [1251, 354] width 174 height 544
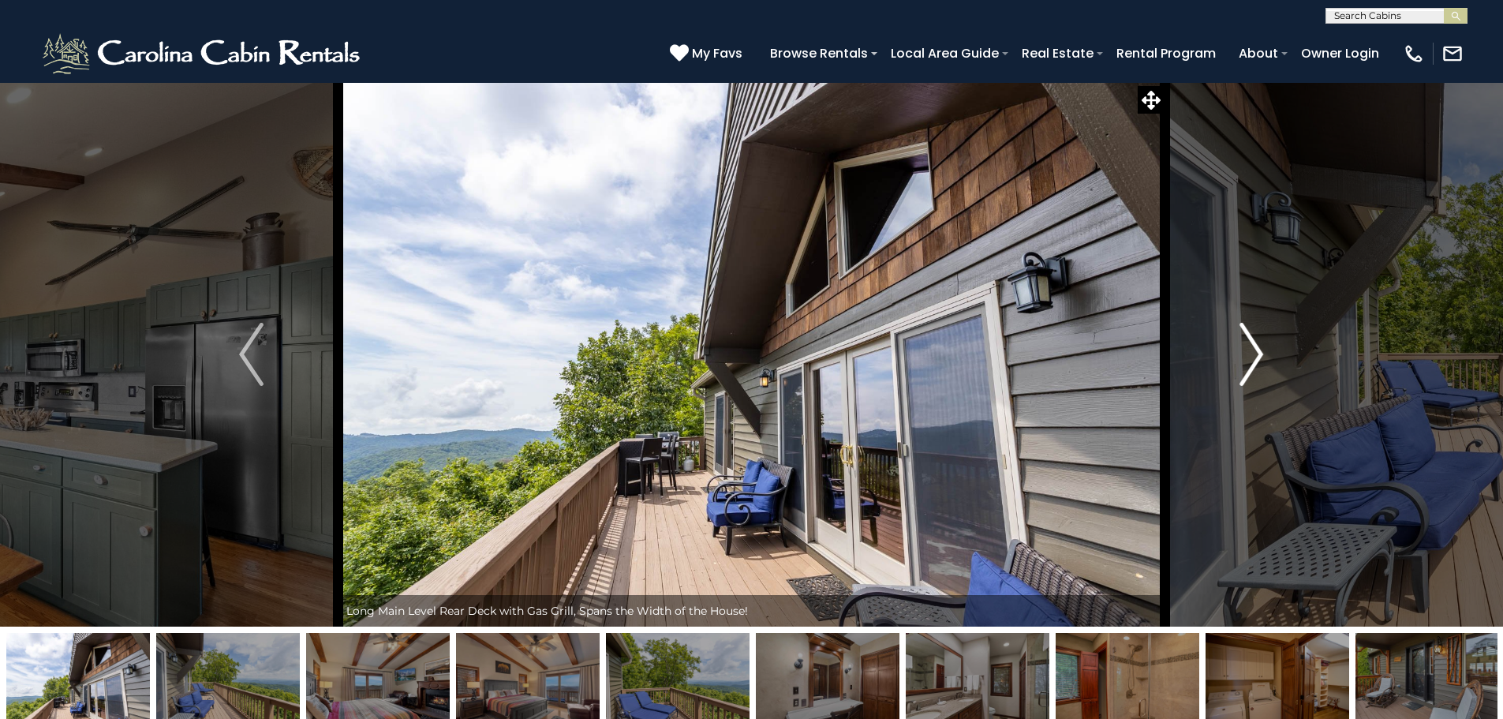
click at [1232, 362] on button "Next" at bounding box center [1251, 354] width 174 height 544
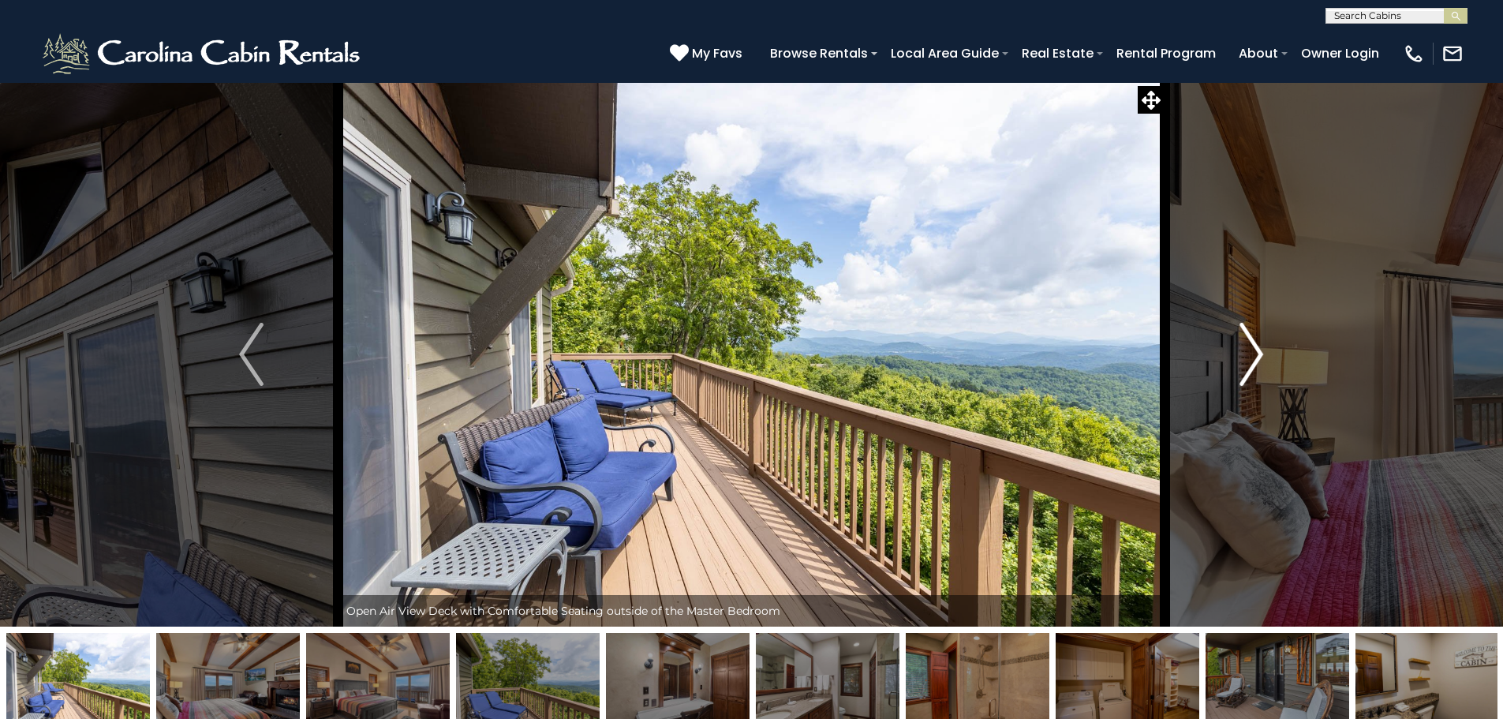
click at [1232, 362] on button "Next" at bounding box center [1251, 354] width 174 height 544
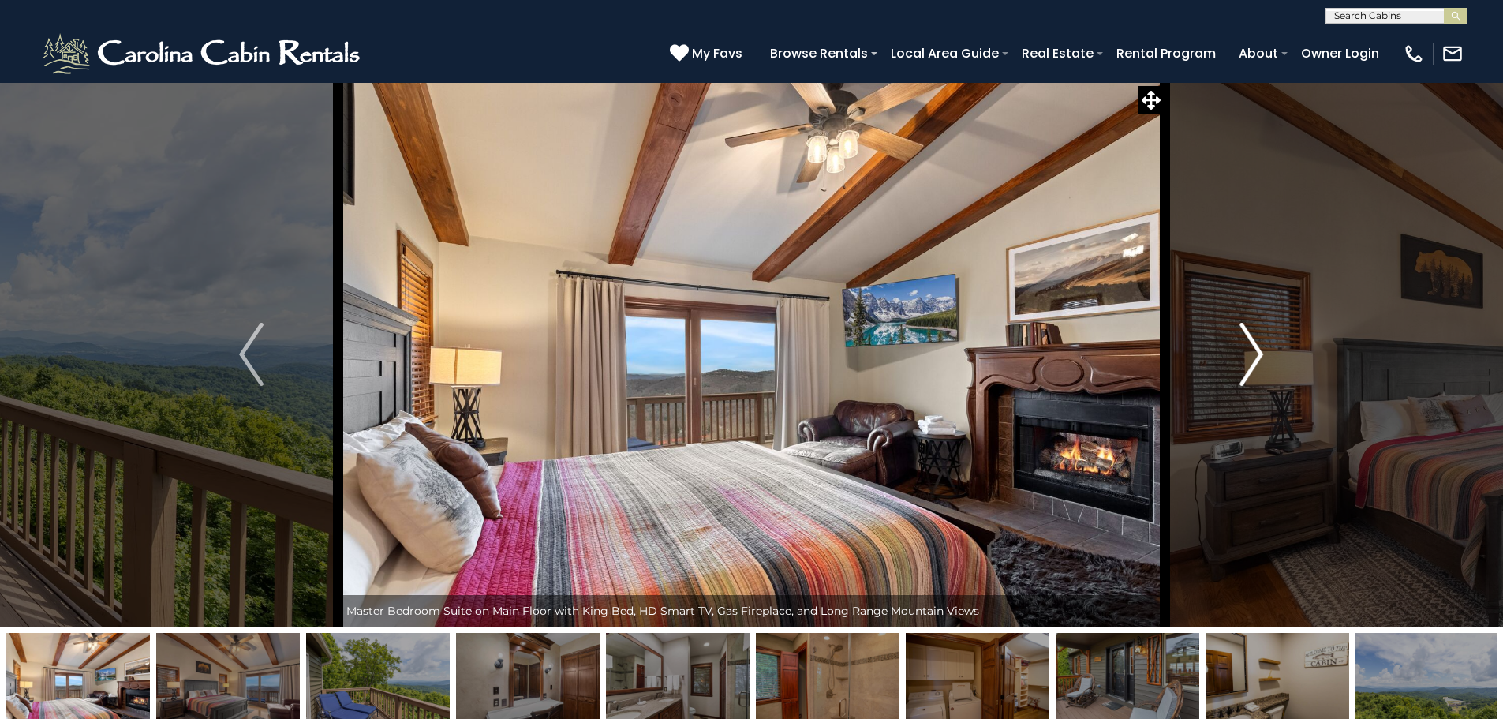
click at [1232, 362] on button "Next" at bounding box center [1251, 354] width 174 height 544
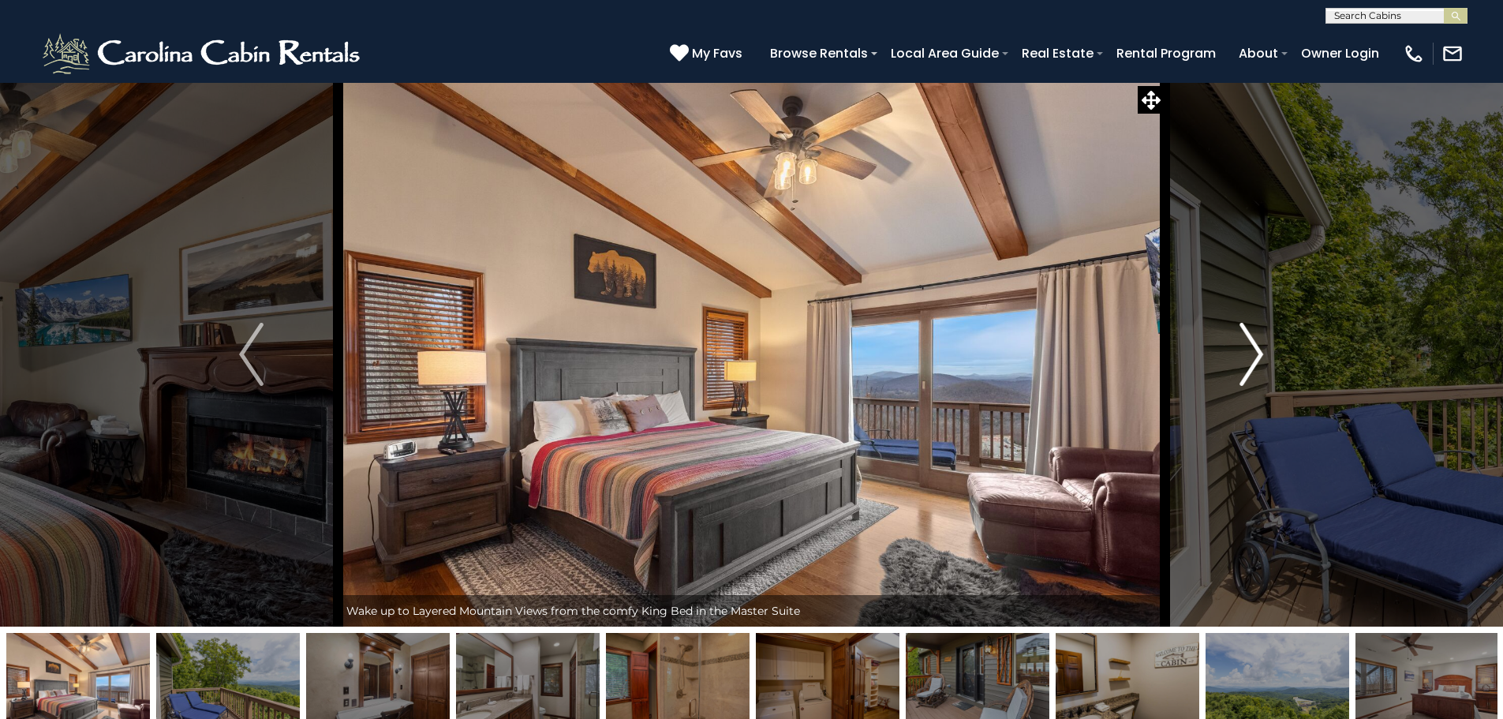
click at [1232, 362] on button "Next" at bounding box center [1251, 354] width 174 height 544
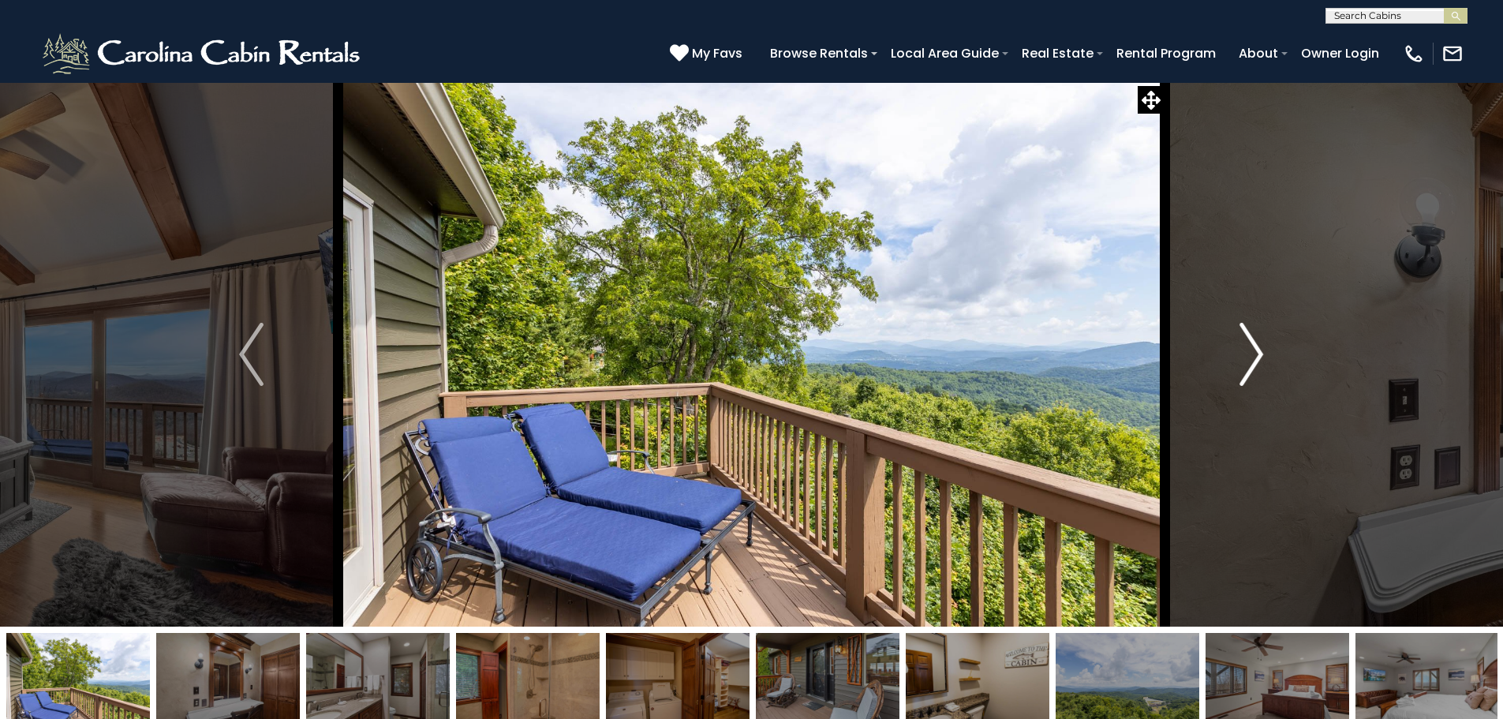
click at [1232, 362] on button "Next" at bounding box center [1251, 354] width 174 height 544
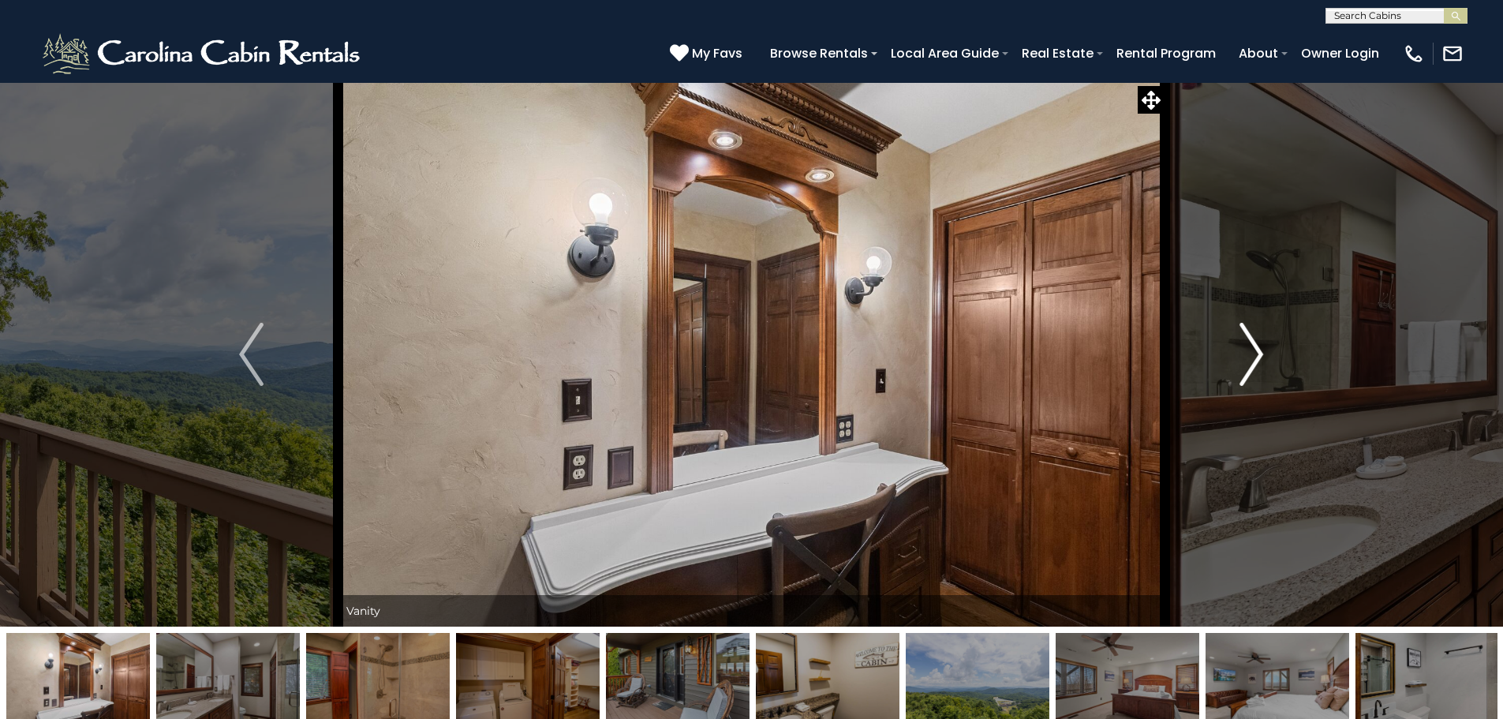
click at [1232, 362] on button "Next" at bounding box center [1251, 354] width 174 height 544
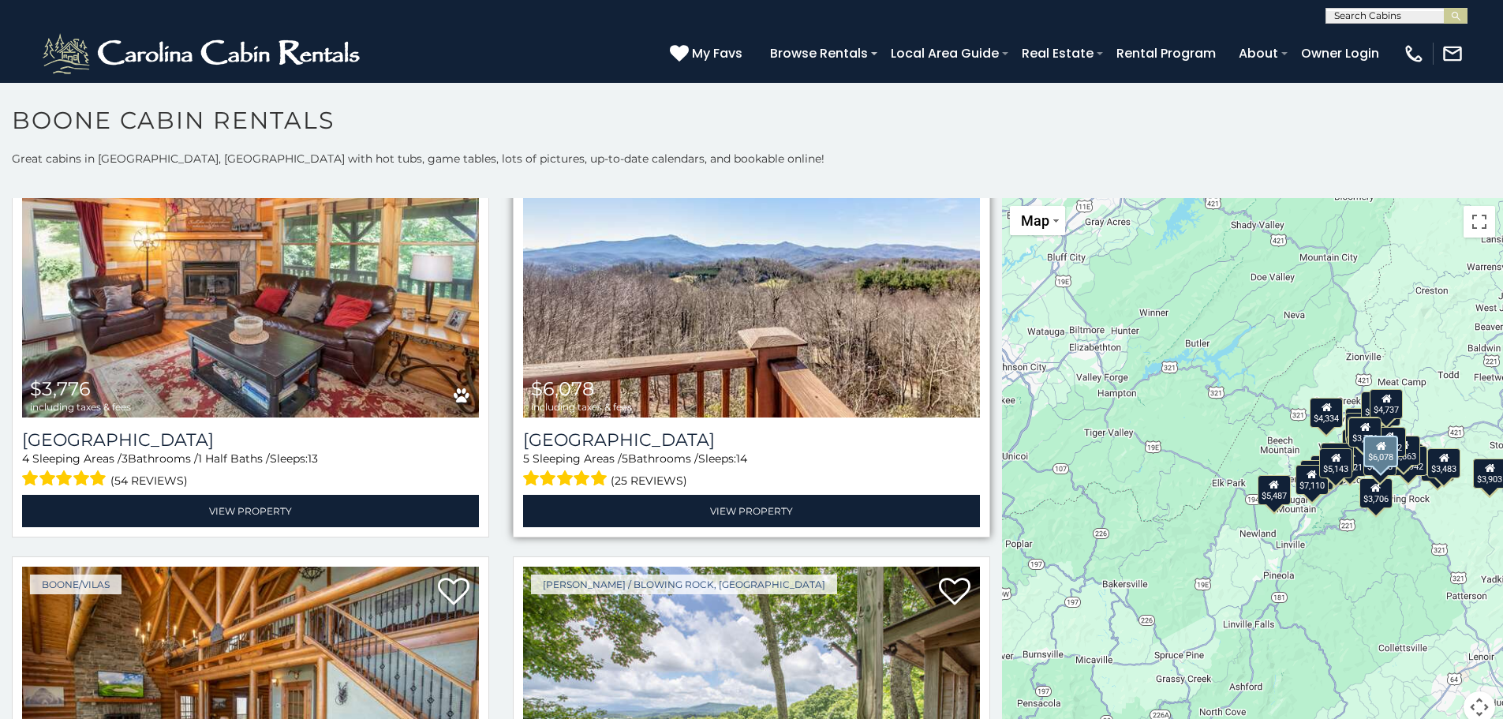
scroll to position [2604, 0]
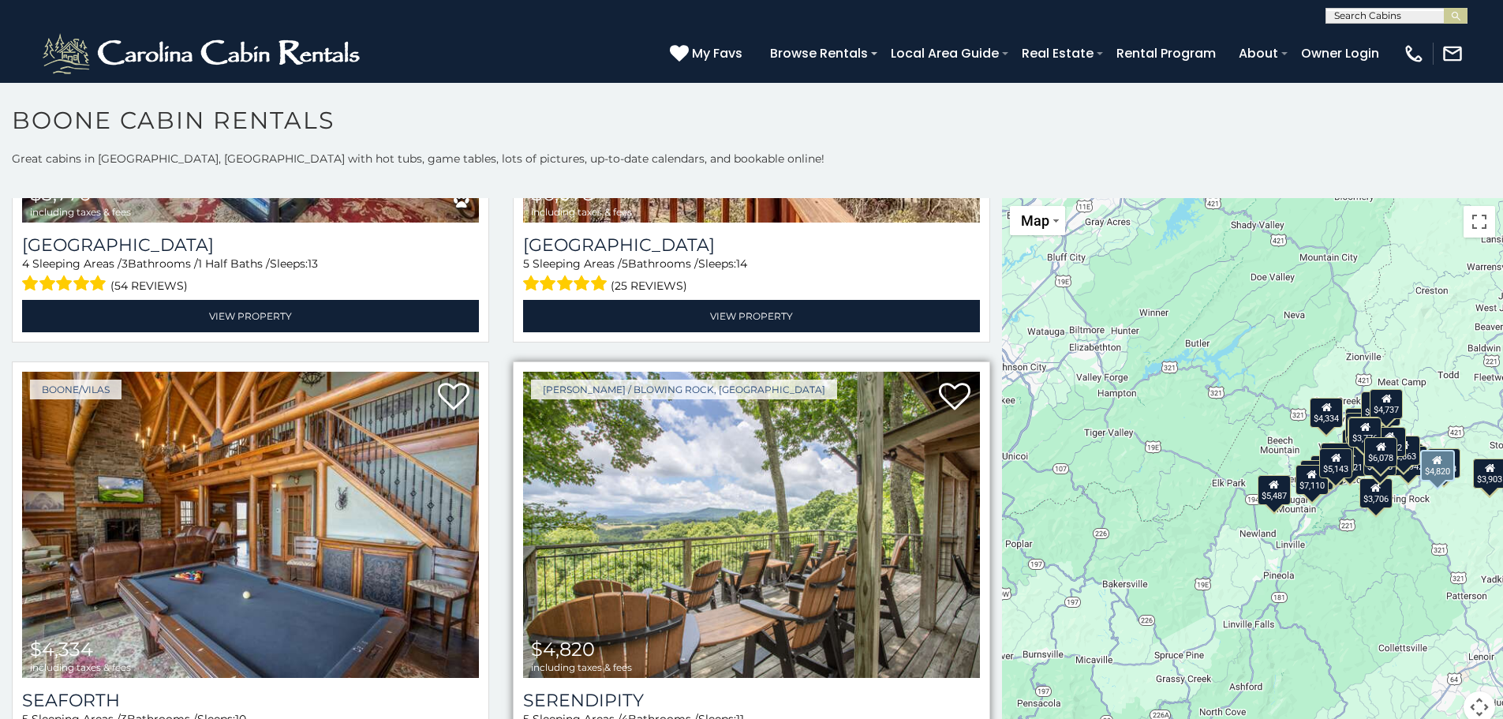
click at [665, 549] on img at bounding box center [751, 525] width 457 height 306
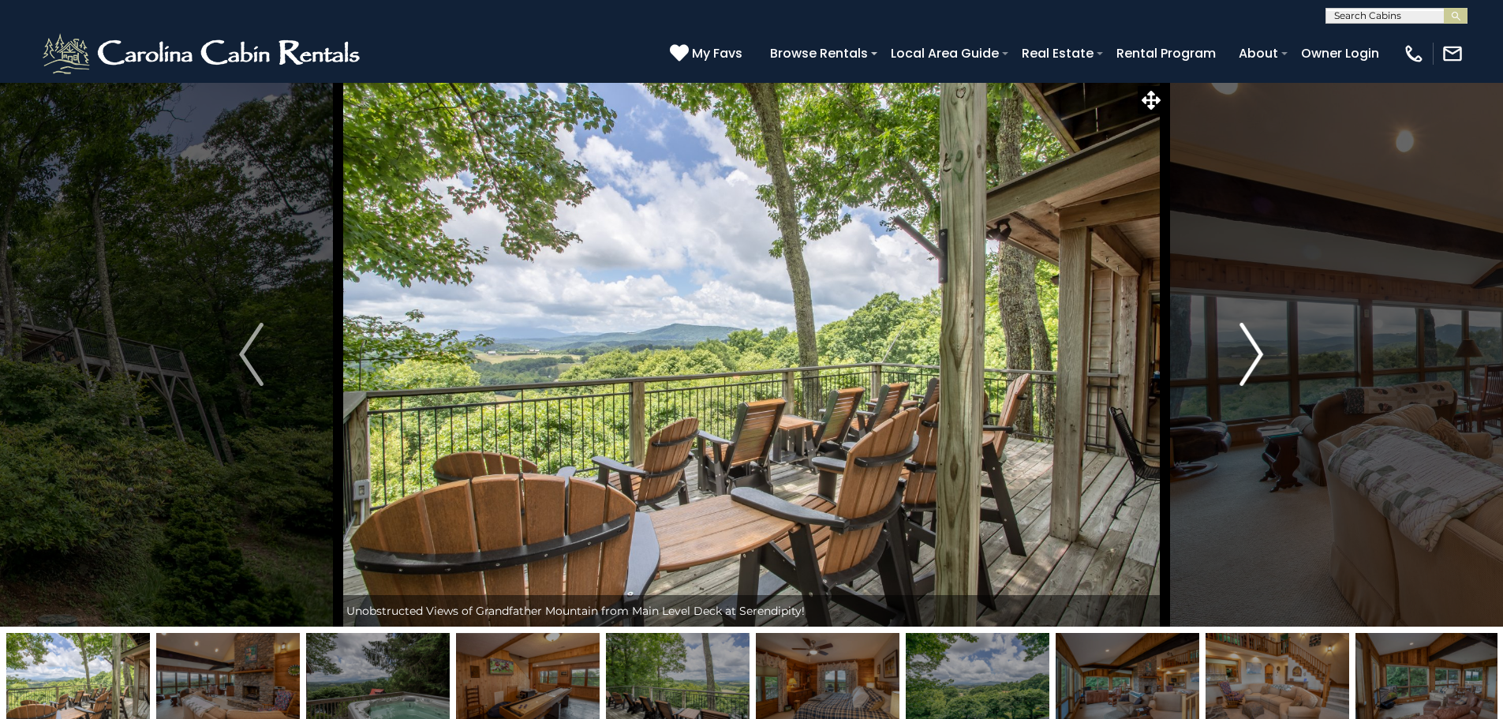
click at [1258, 364] on img "Next" at bounding box center [1251, 354] width 24 height 63
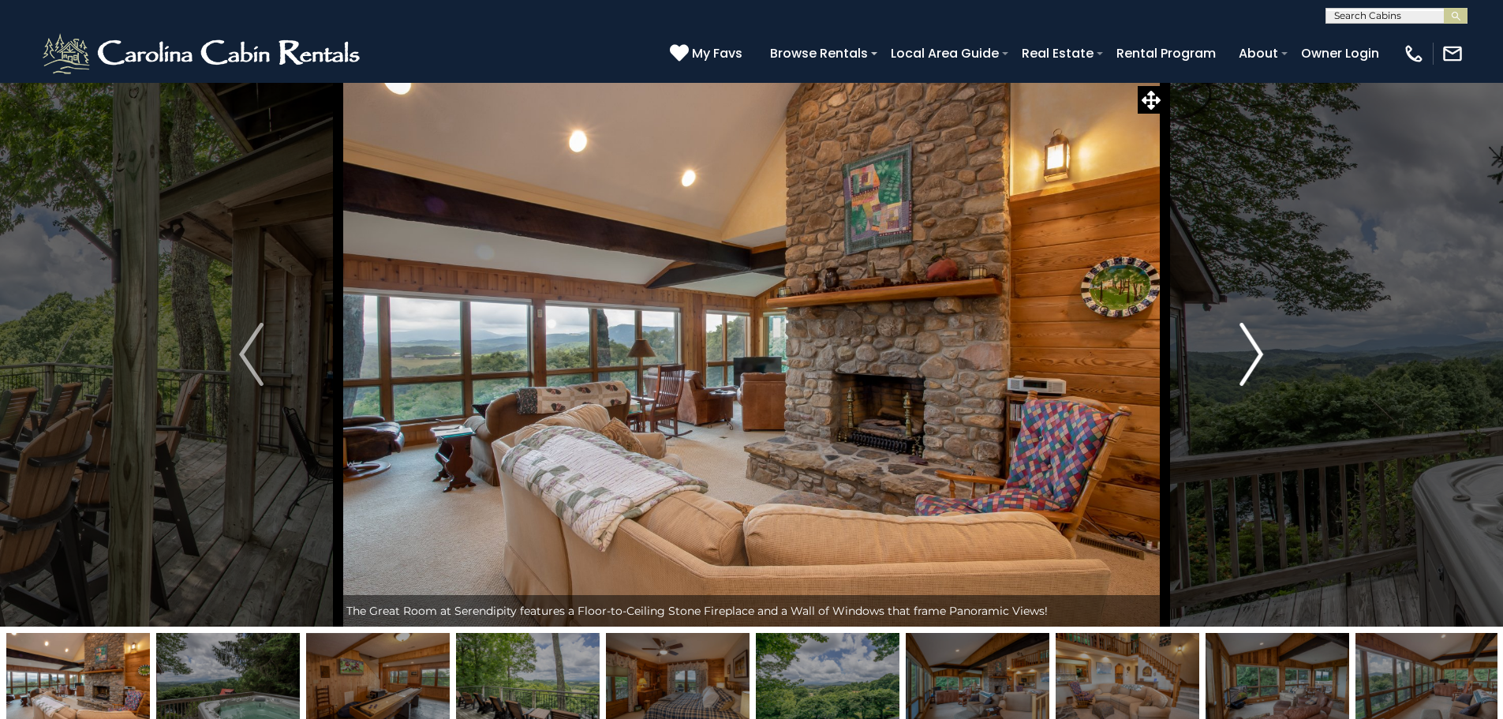
click at [1258, 364] on img "Next" at bounding box center [1251, 354] width 24 height 63
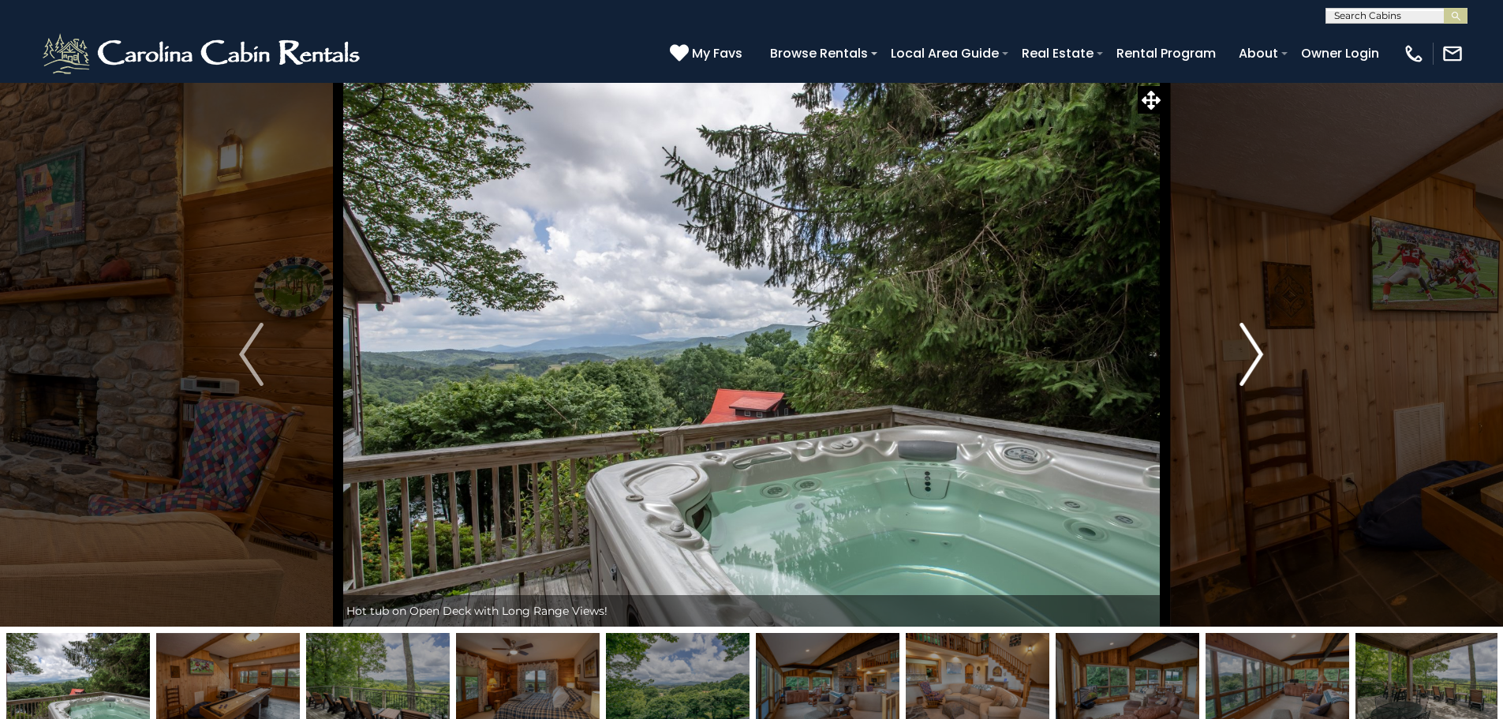
click at [1258, 364] on img "Next" at bounding box center [1251, 354] width 24 height 63
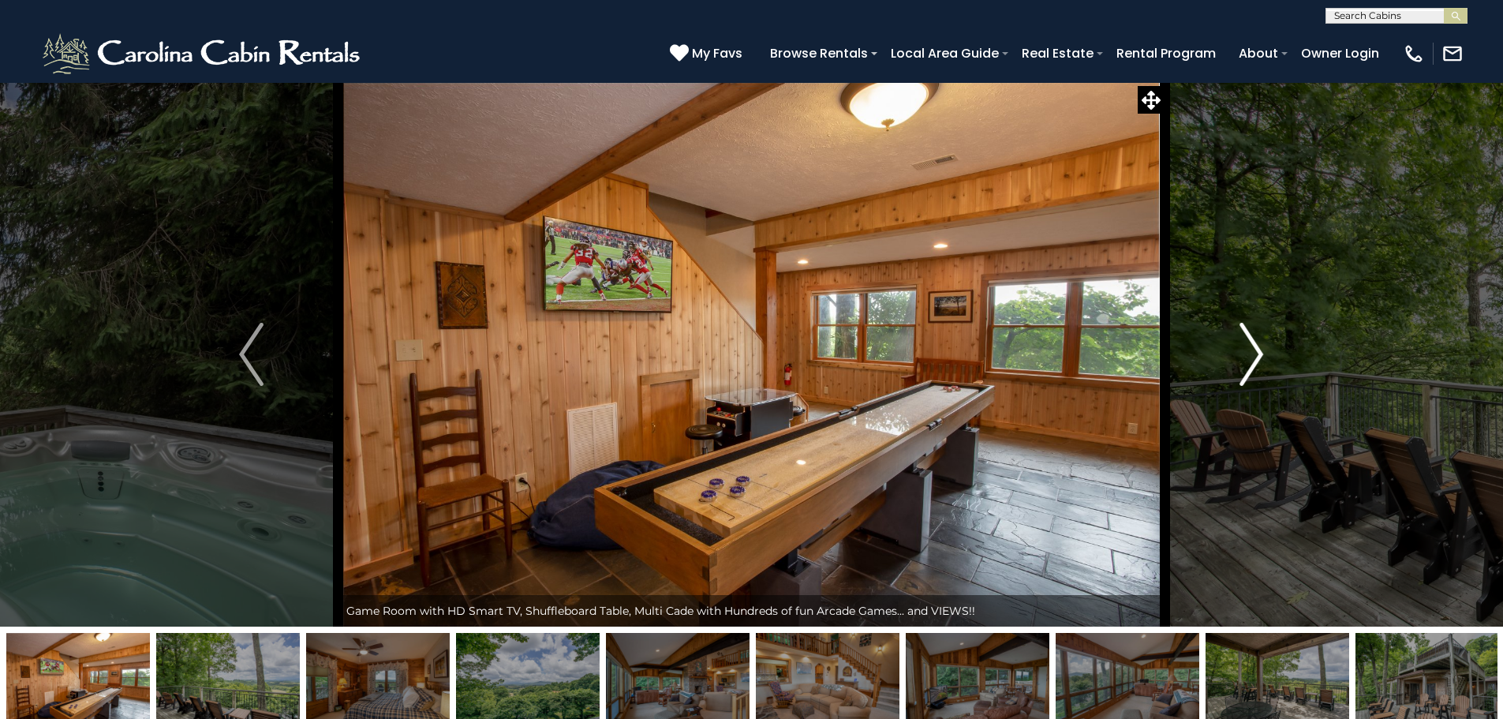
click at [1258, 364] on img "Next" at bounding box center [1251, 354] width 24 height 63
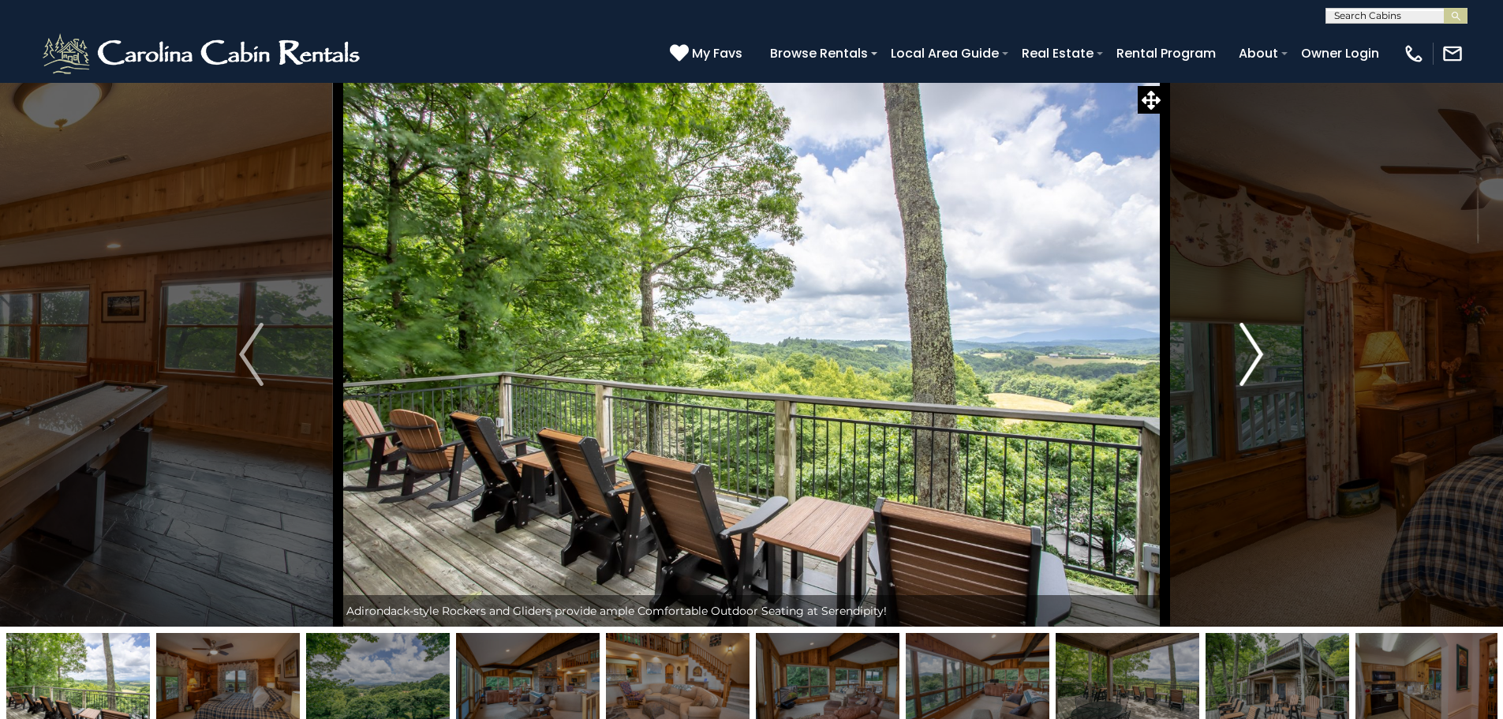
click at [1258, 364] on img "Next" at bounding box center [1251, 354] width 24 height 63
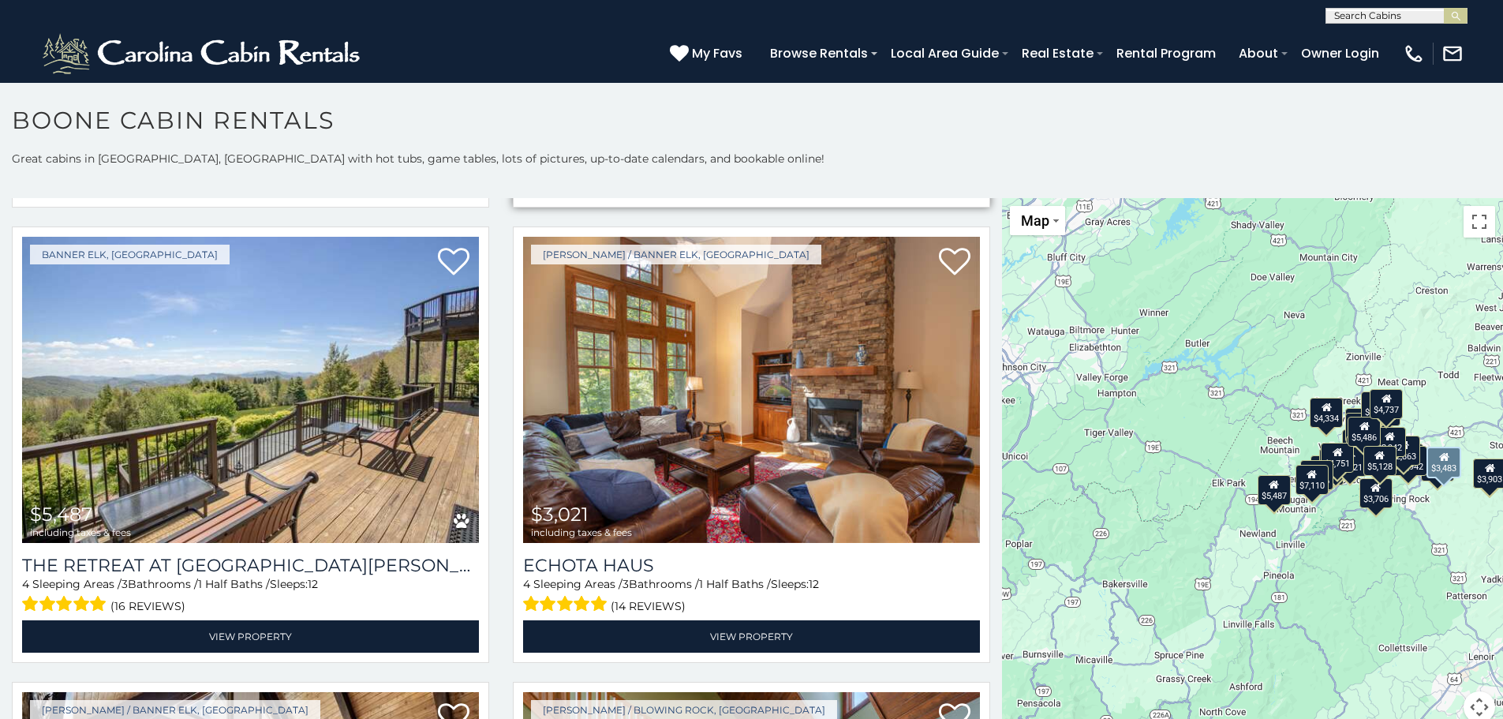
scroll to position [4103, 0]
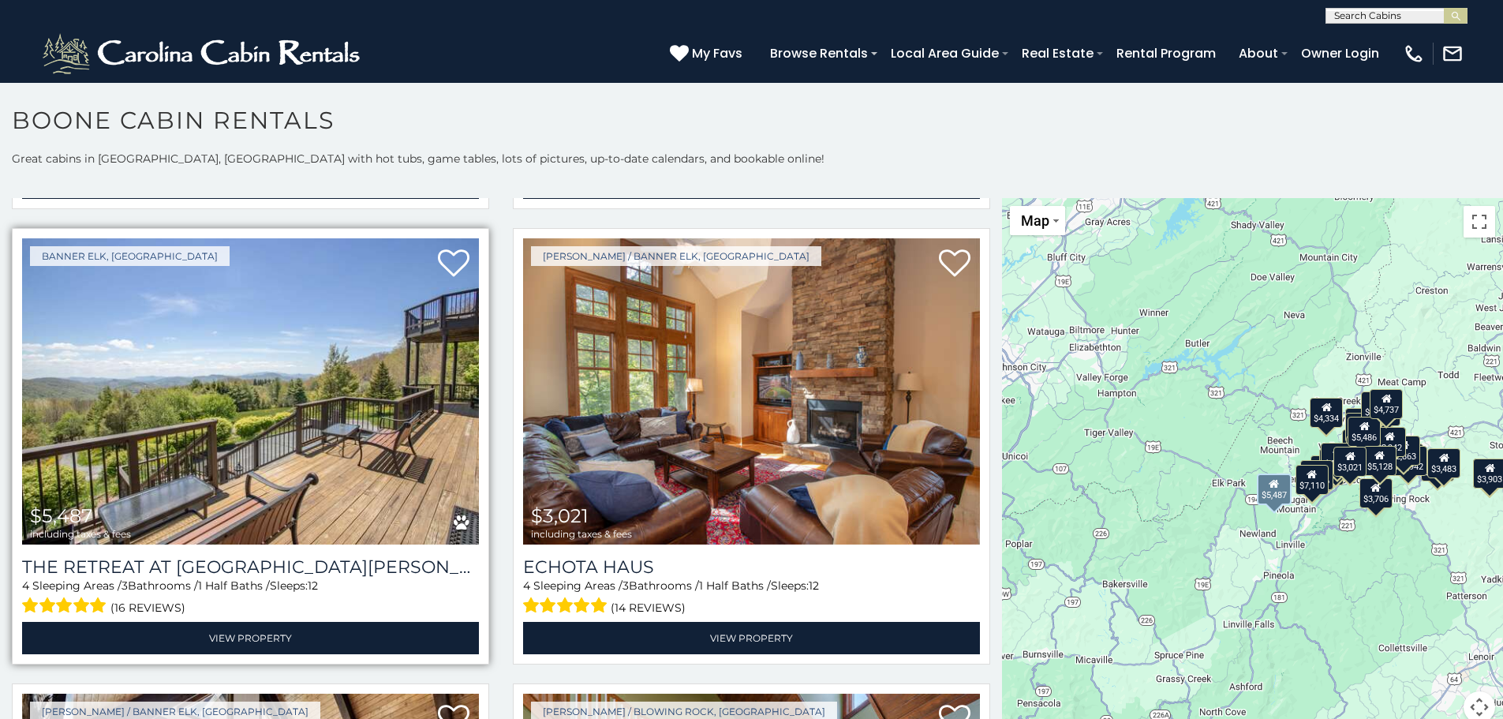
click at [323, 399] on img at bounding box center [250, 391] width 457 height 306
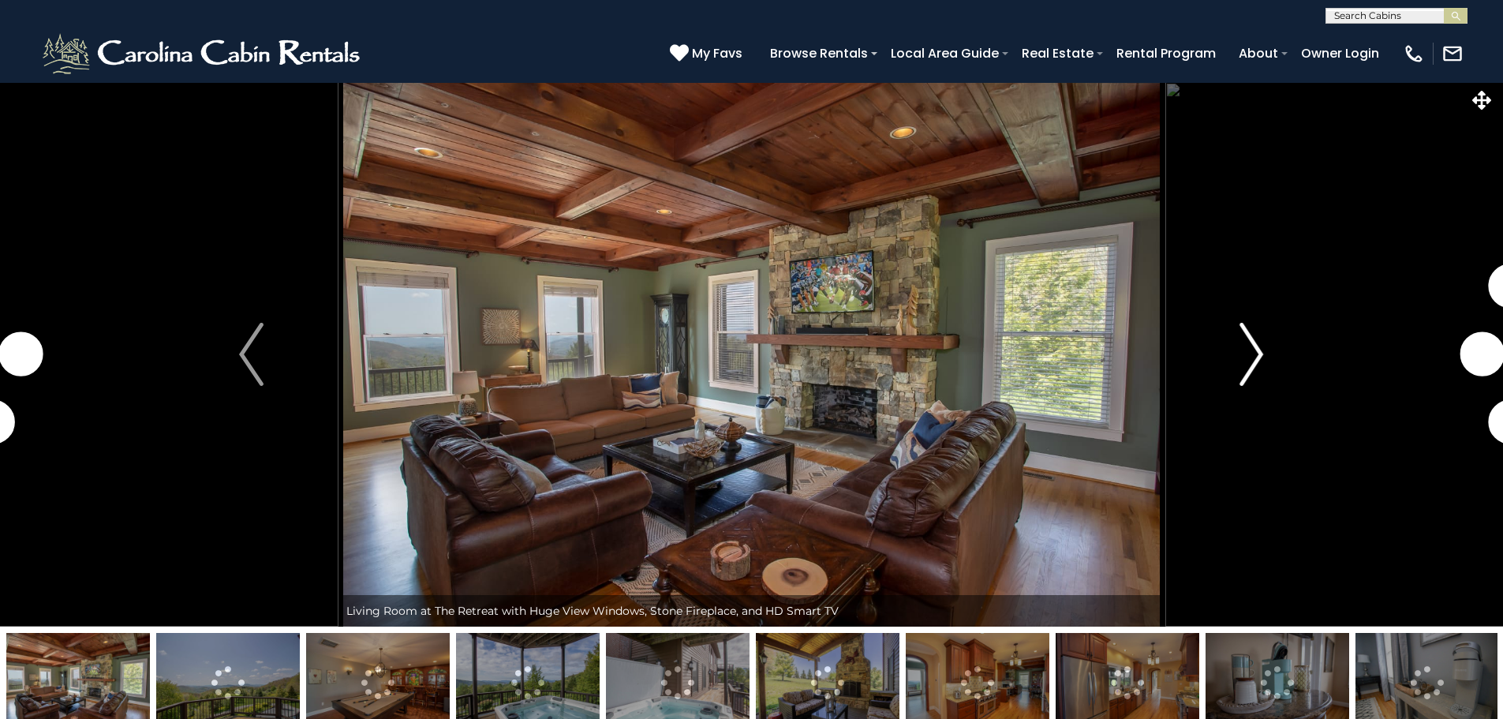
click at [1235, 356] on button "Next" at bounding box center [1251, 354] width 174 height 544
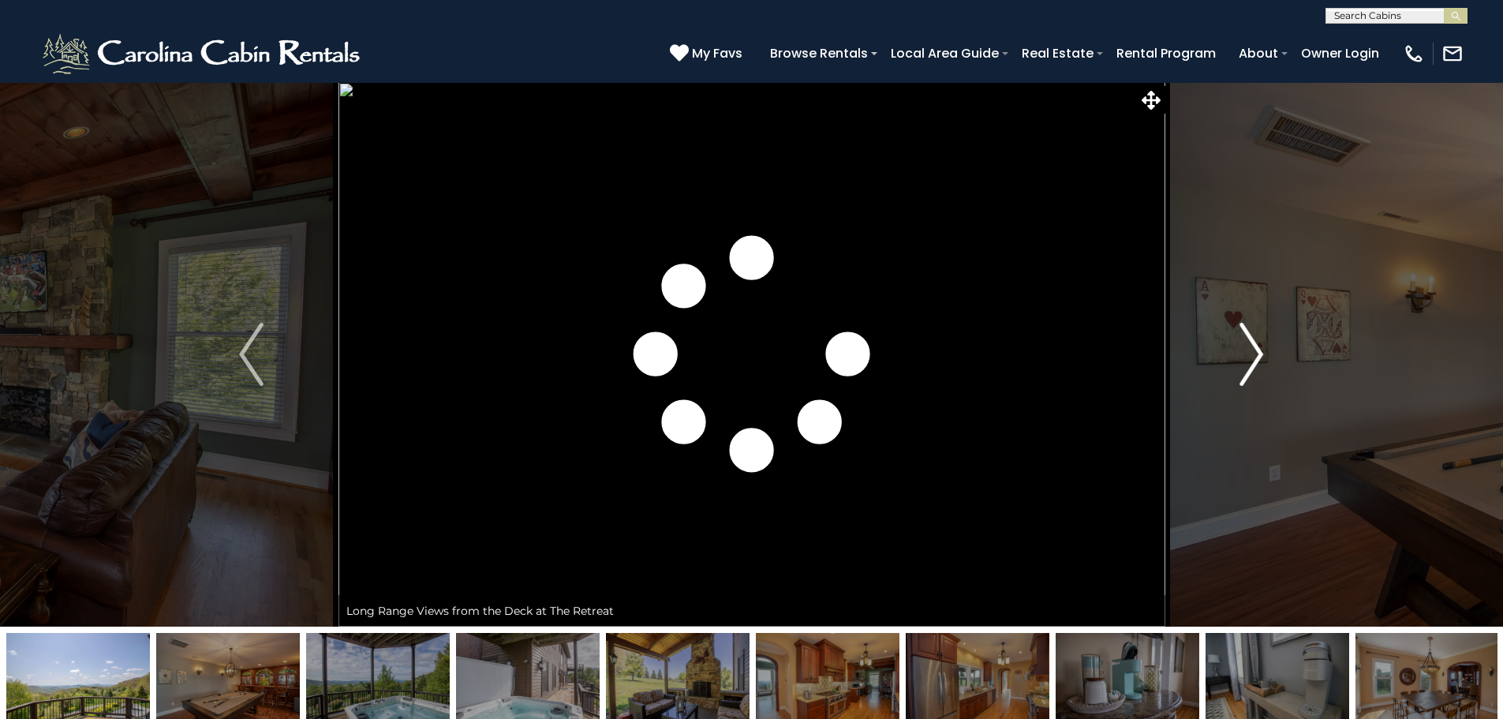
scroll to position [158, 0]
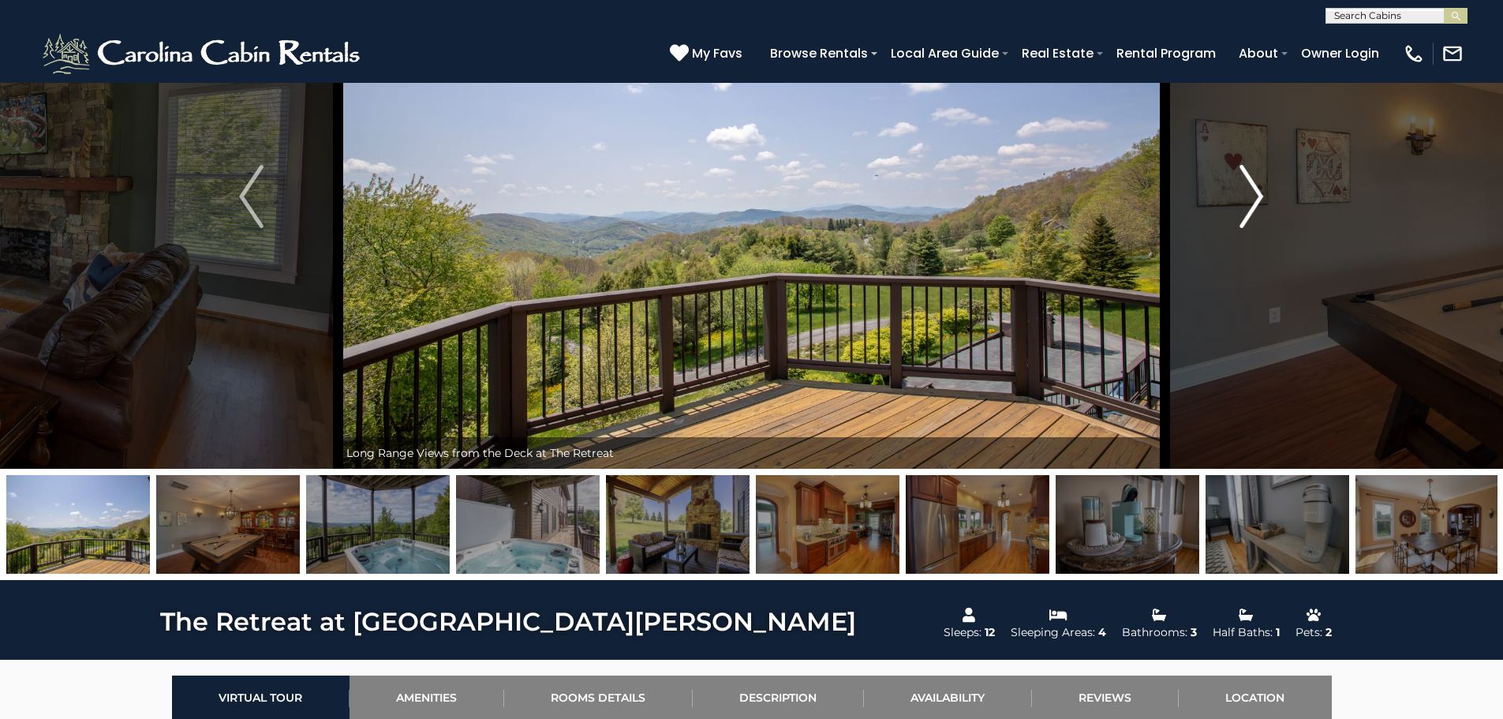
click at [1242, 216] on img "Next" at bounding box center [1251, 196] width 24 height 63
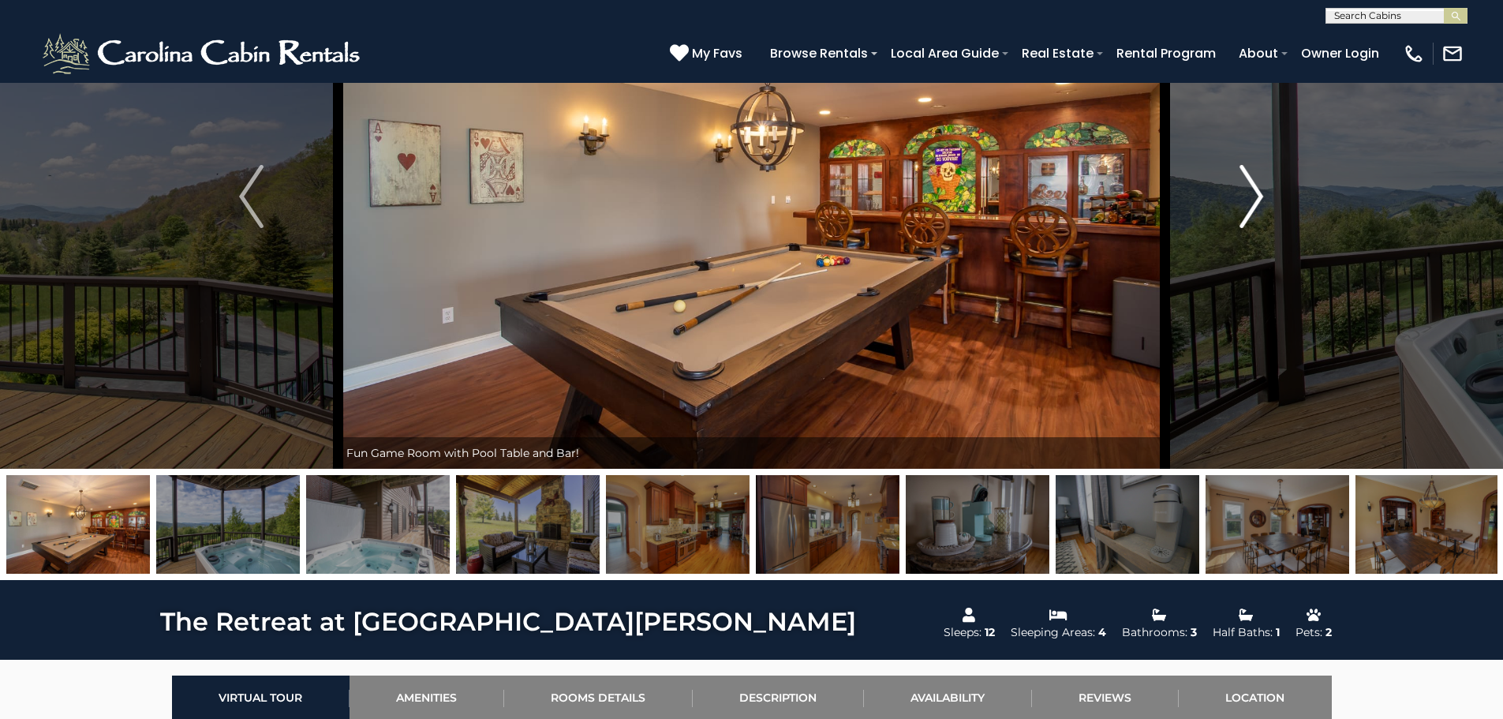
click at [1242, 216] on img "Next" at bounding box center [1251, 196] width 24 height 63
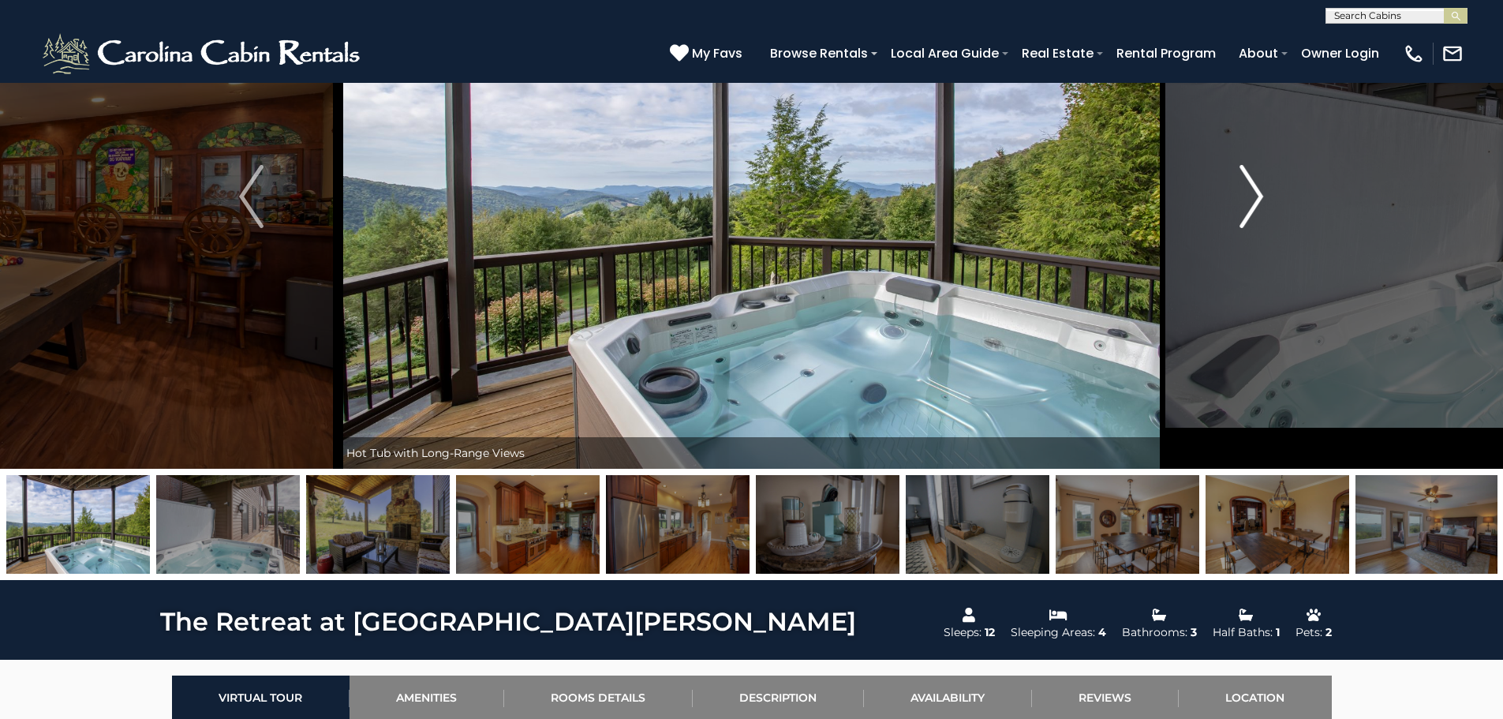
click at [1242, 216] on img "Next" at bounding box center [1251, 196] width 24 height 63
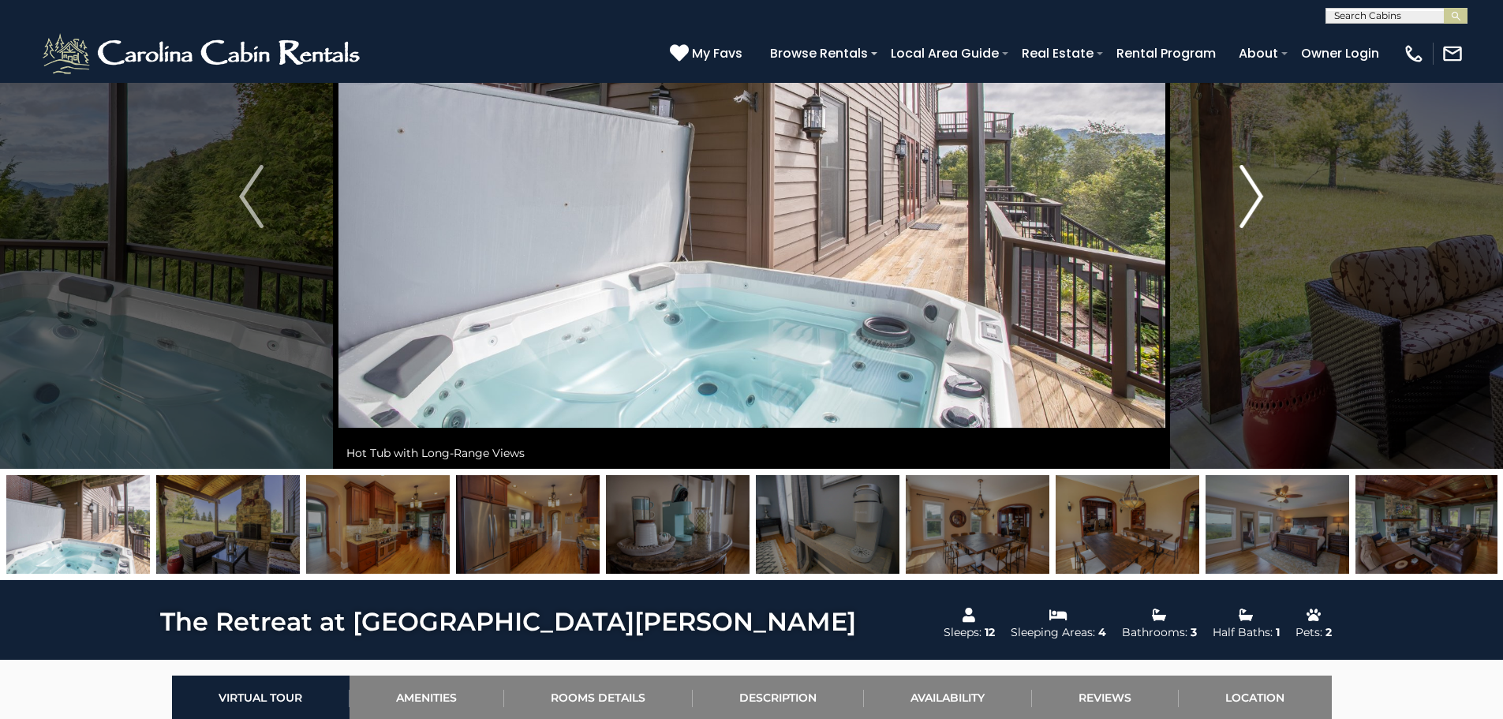
click at [1242, 216] on img "Next" at bounding box center [1251, 196] width 24 height 63
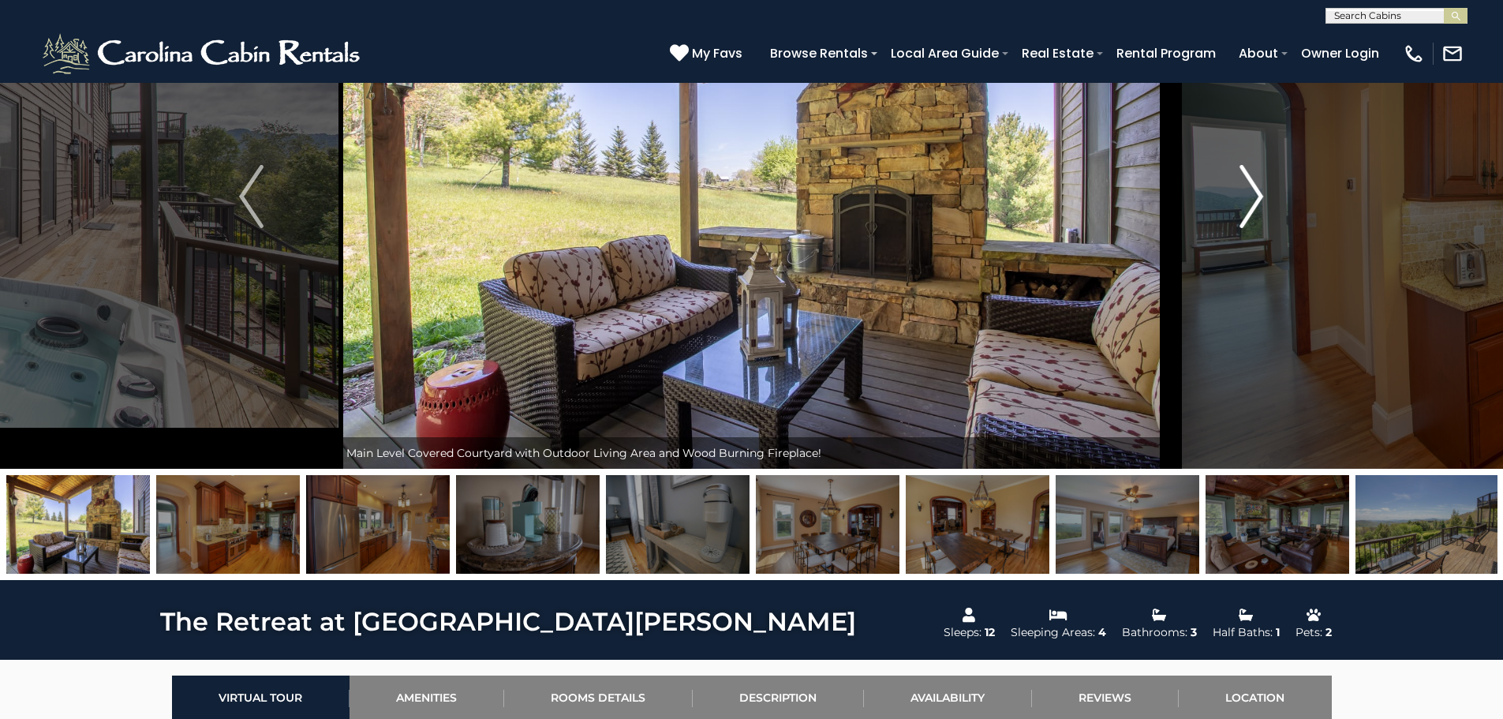
click at [1242, 216] on img "Next" at bounding box center [1251, 196] width 24 height 63
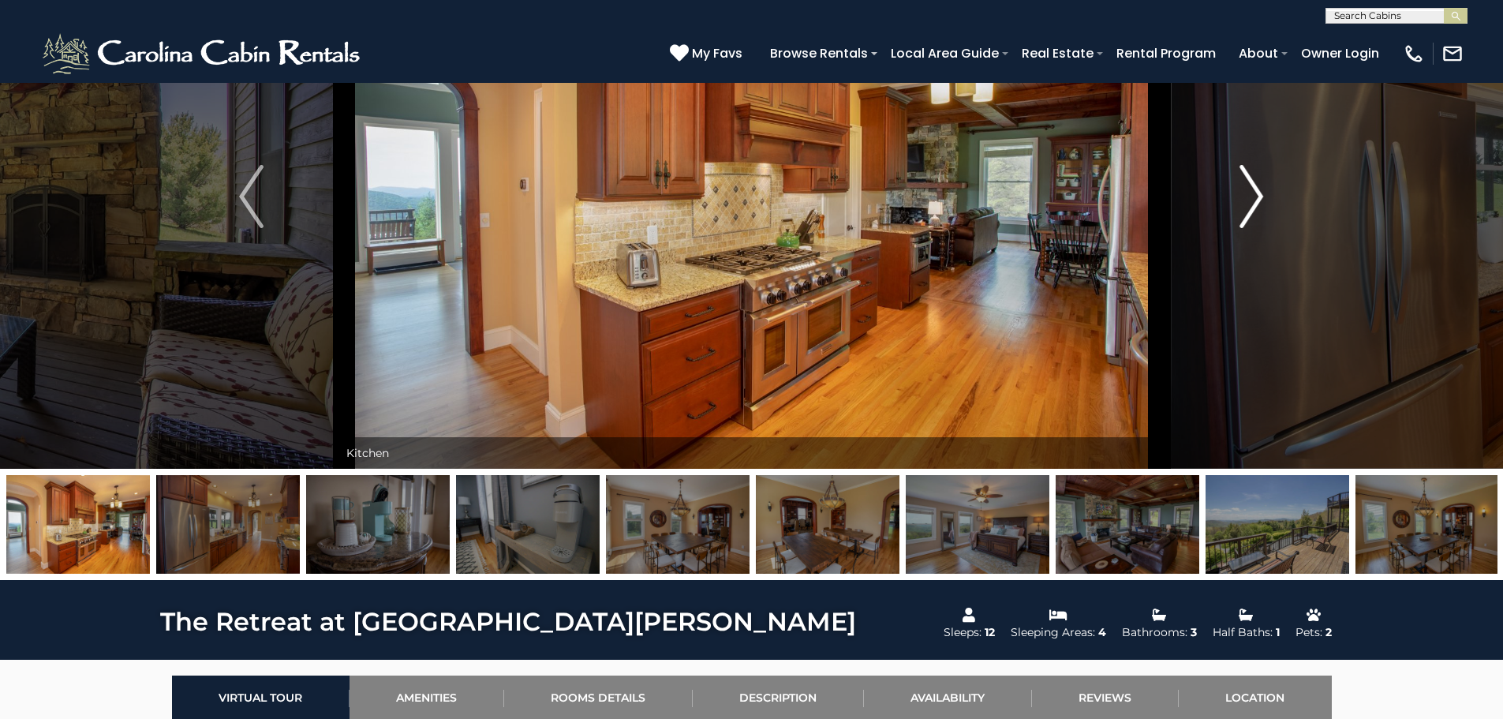
click at [1242, 216] on img "Next" at bounding box center [1251, 196] width 24 height 63
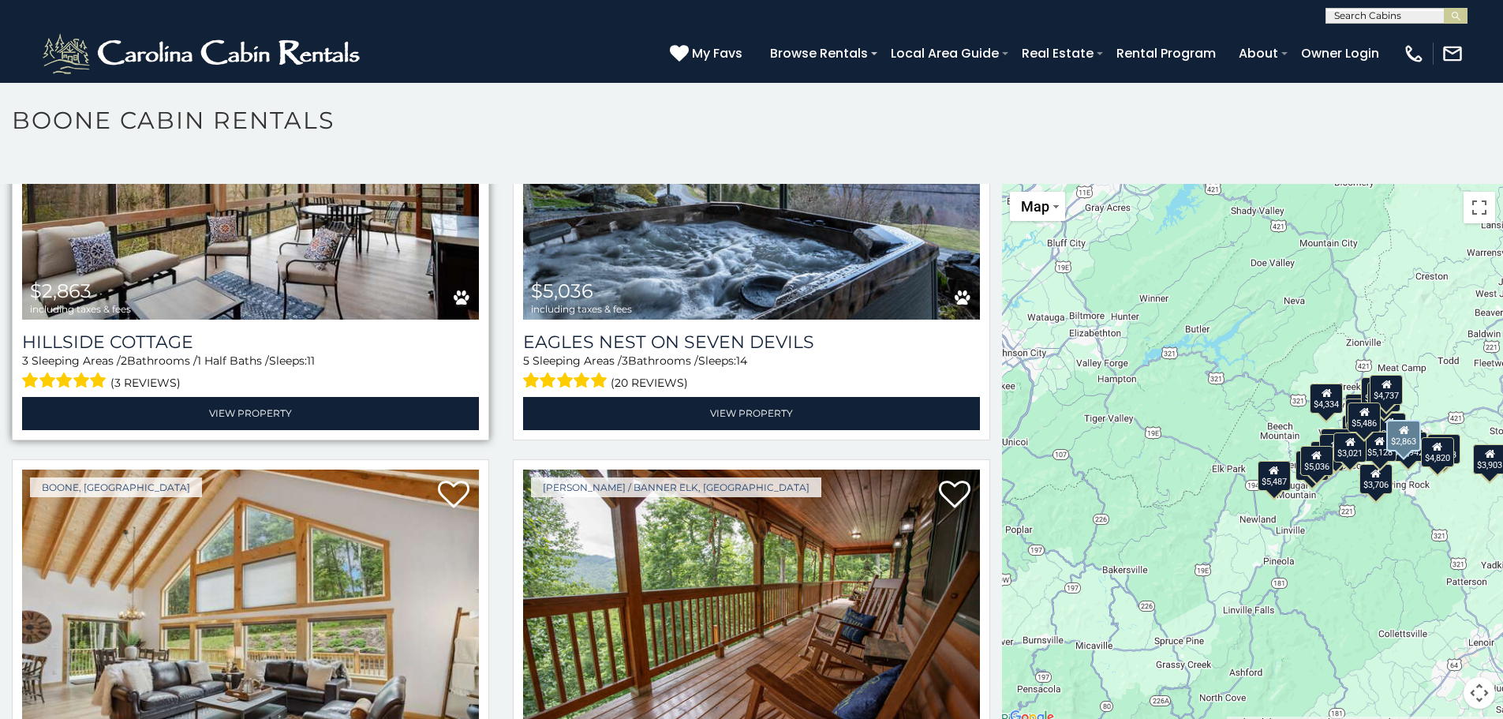
scroll to position [5680, 0]
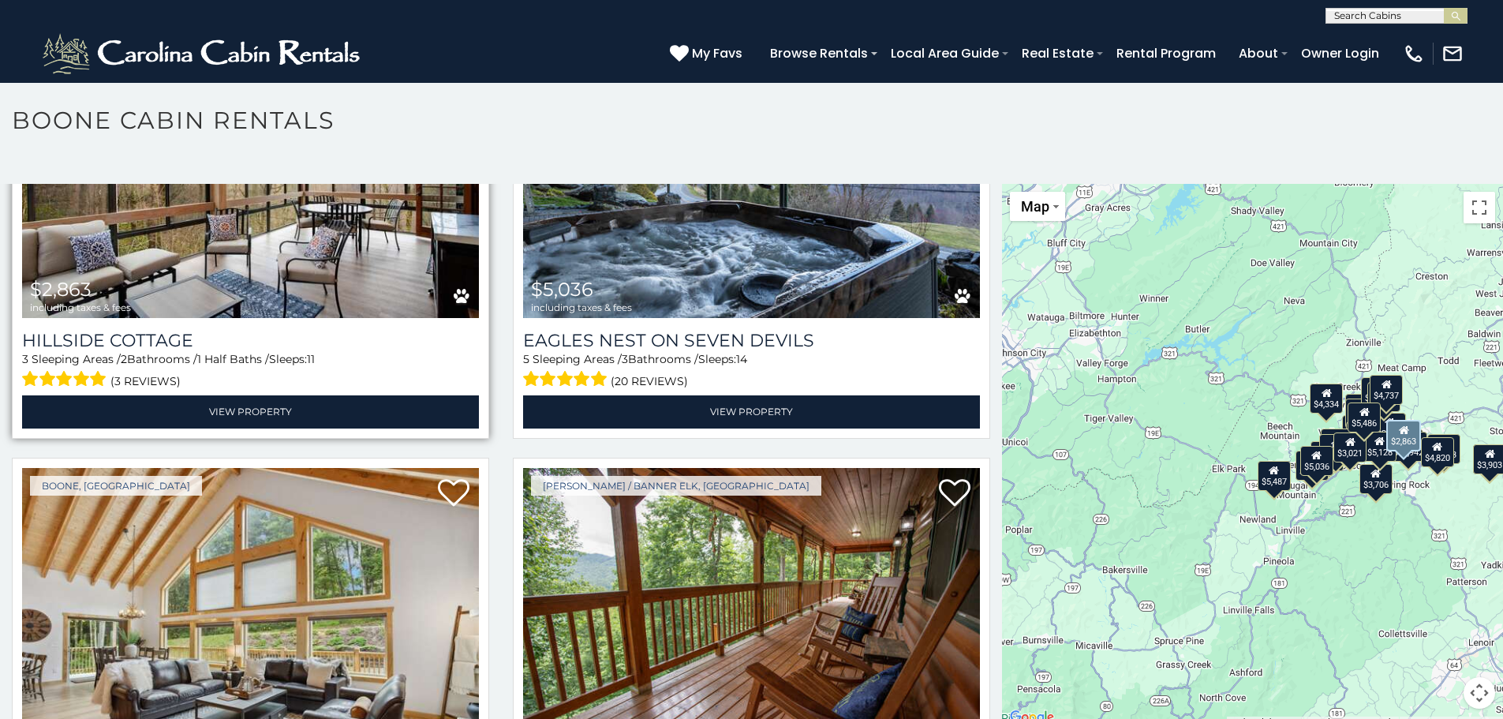
click at [379, 188] on img at bounding box center [250, 166] width 457 height 306
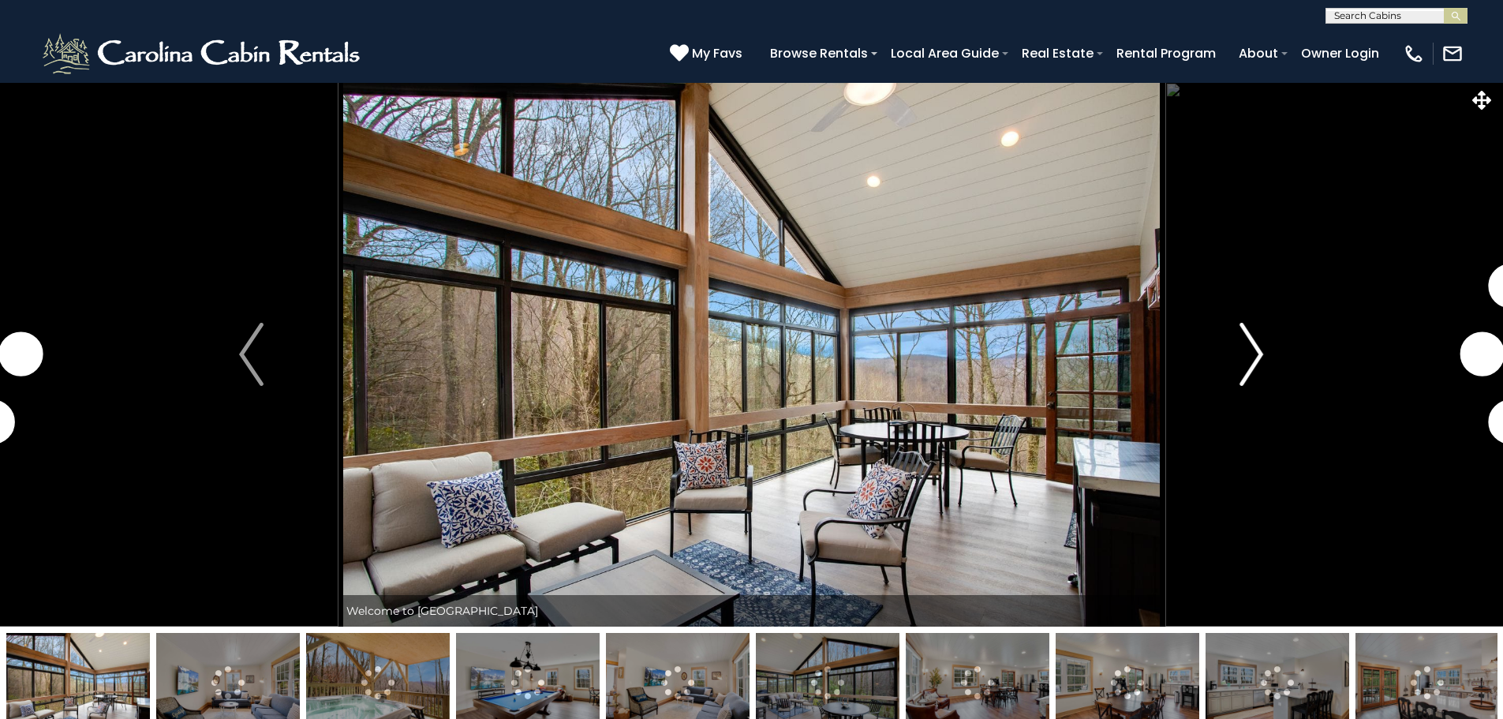
click at [1238, 361] on button "Next" at bounding box center [1251, 354] width 174 height 544
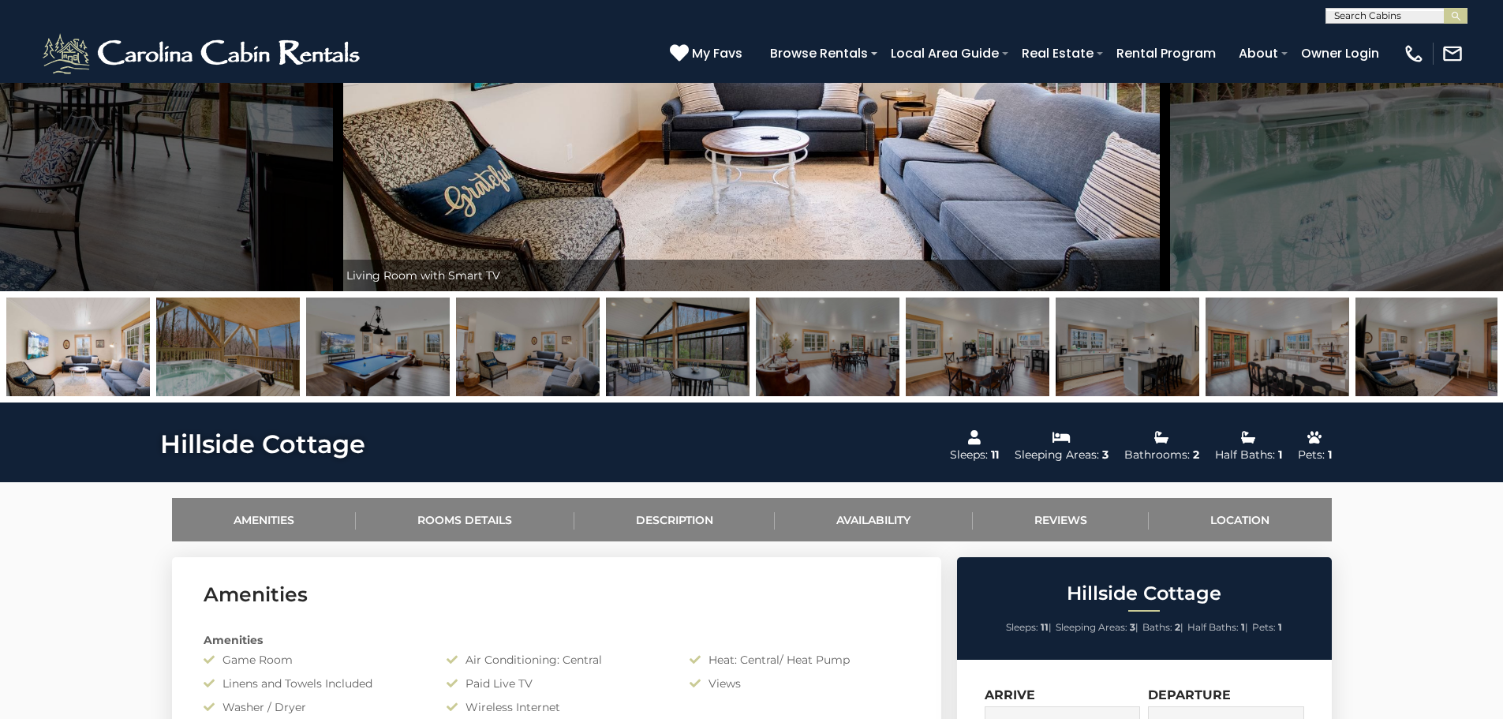
scroll to position [237, 0]
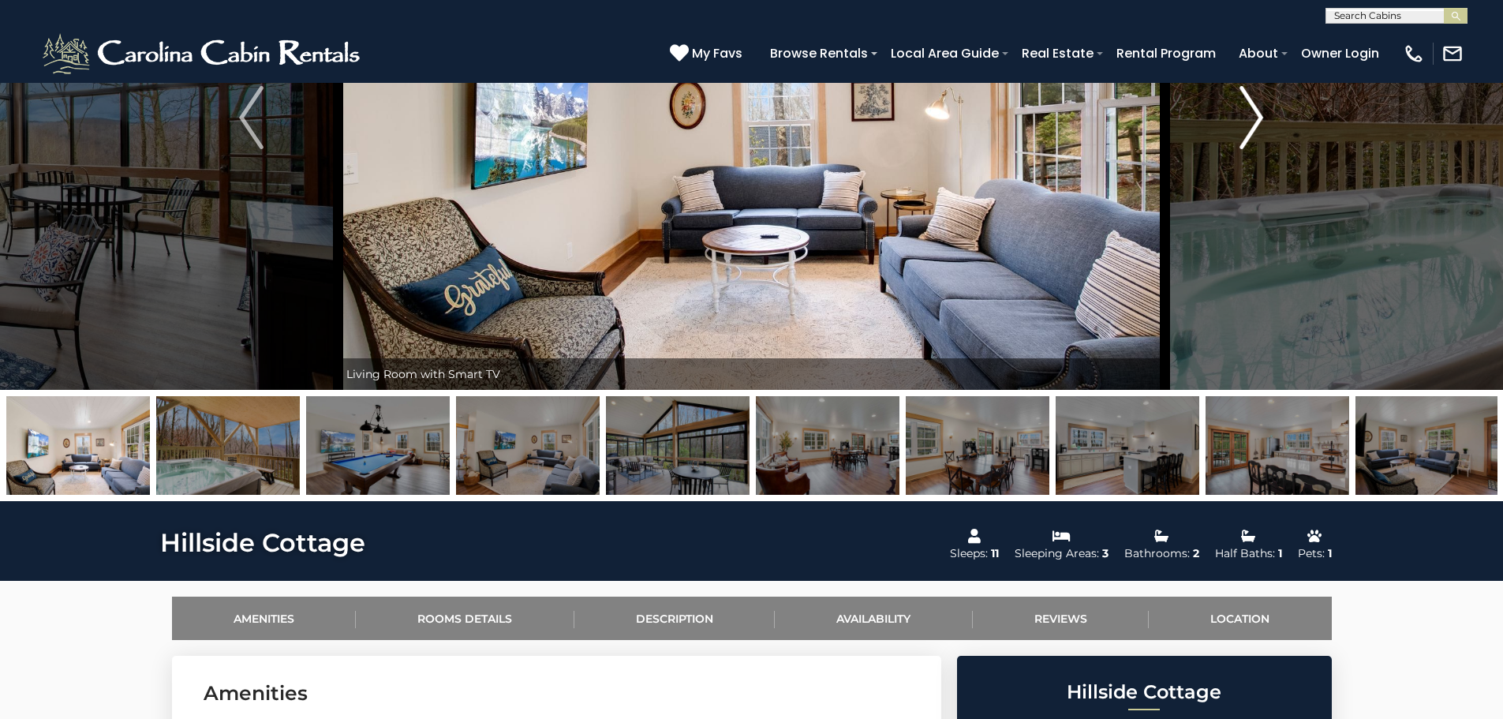
click at [1241, 133] on img "Next" at bounding box center [1251, 117] width 24 height 63
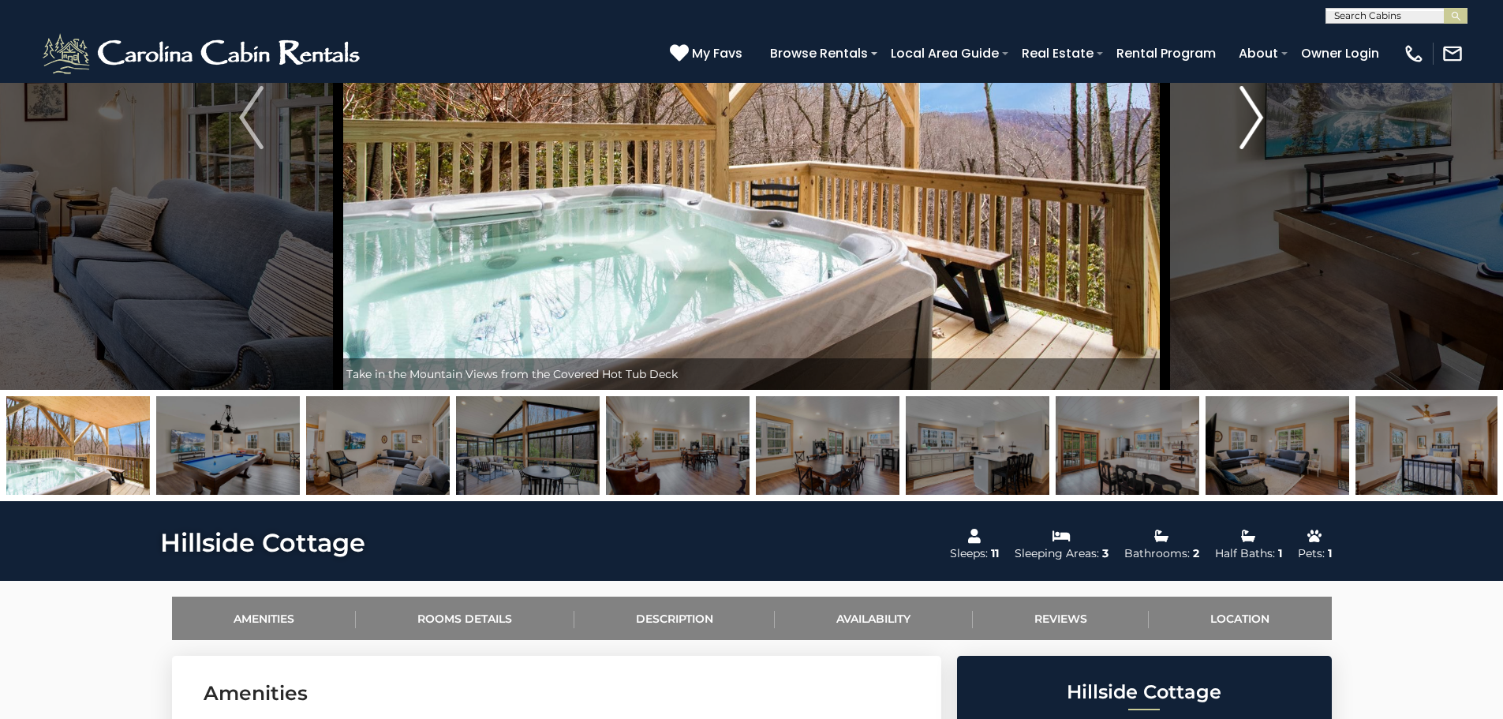
click at [1241, 133] on img "Next" at bounding box center [1251, 117] width 24 height 63
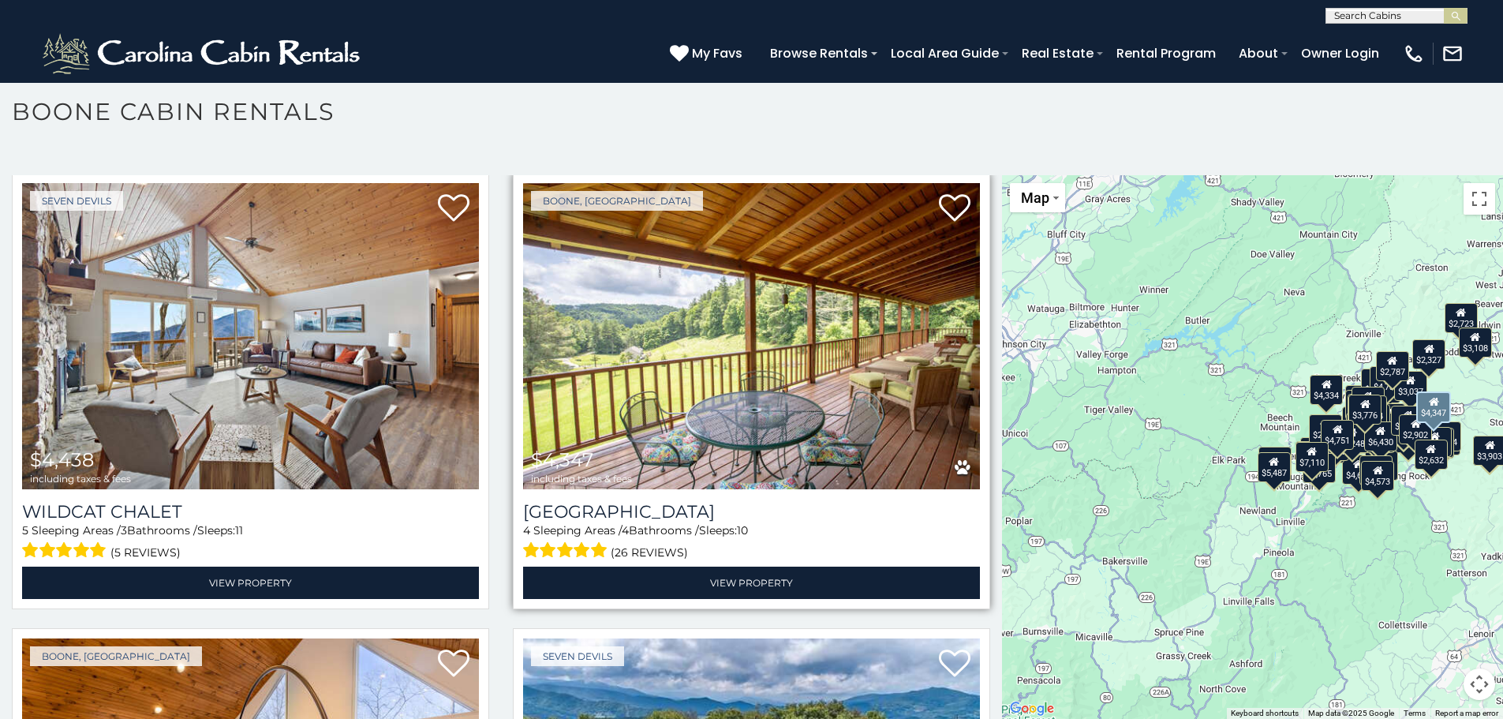
scroll to position [9174, 0]
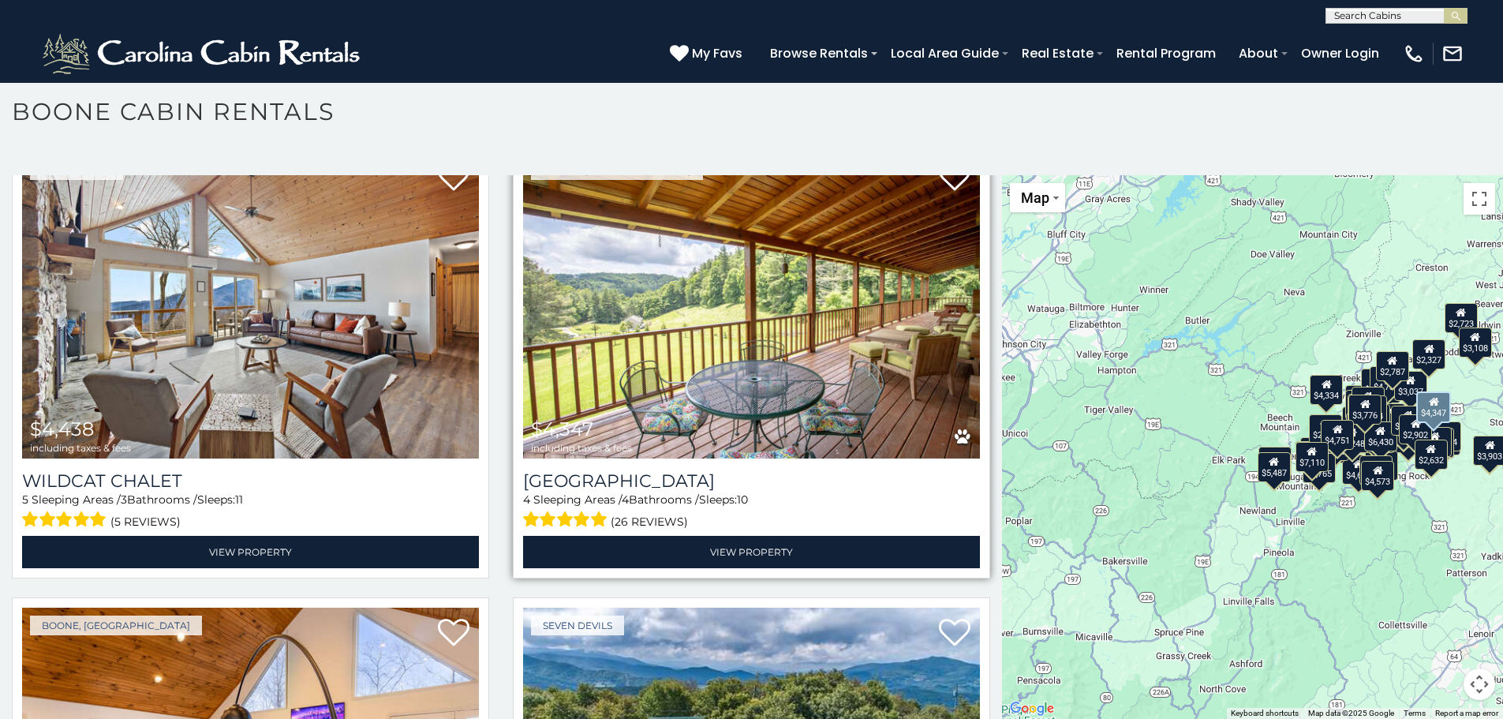
click at [762, 283] on img at bounding box center [751, 305] width 457 height 306
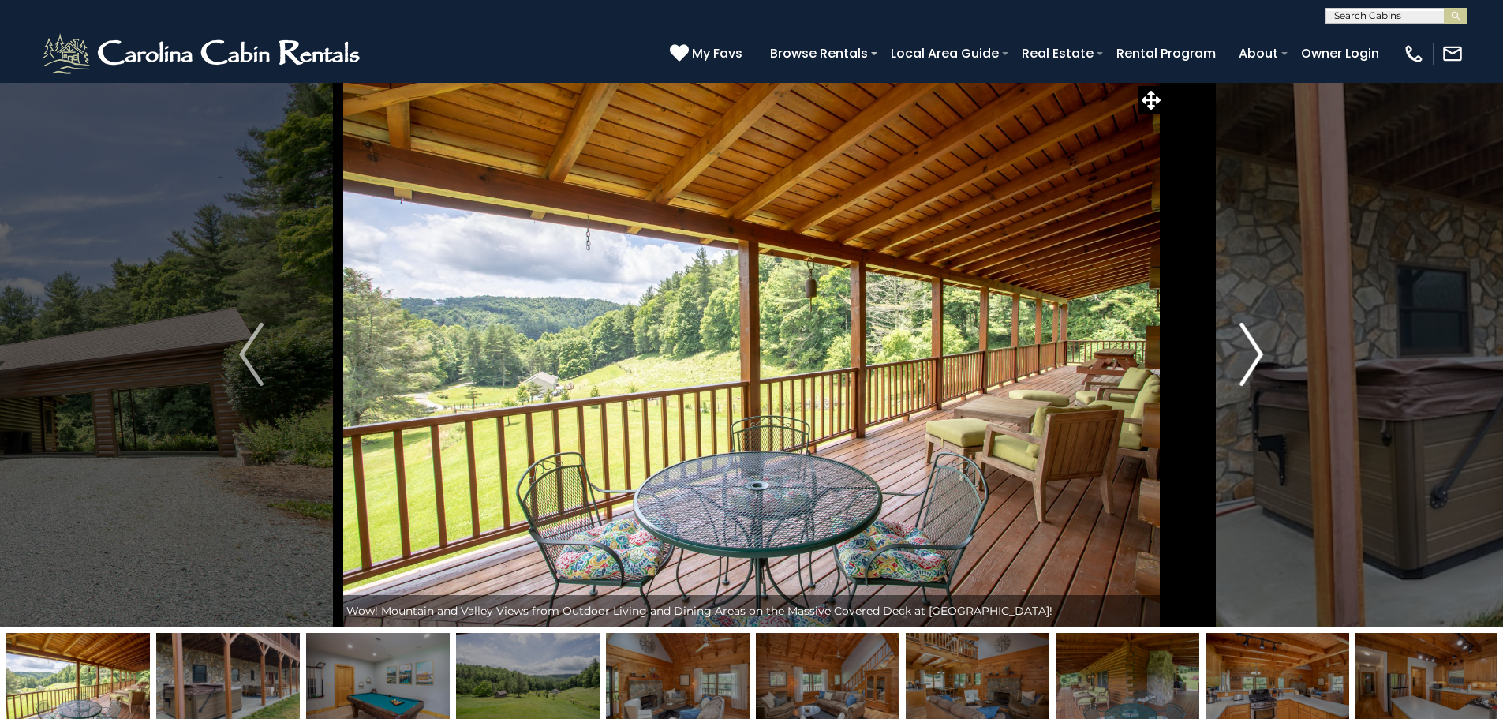
click at [1233, 342] on button "Next" at bounding box center [1251, 354] width 174 height 544
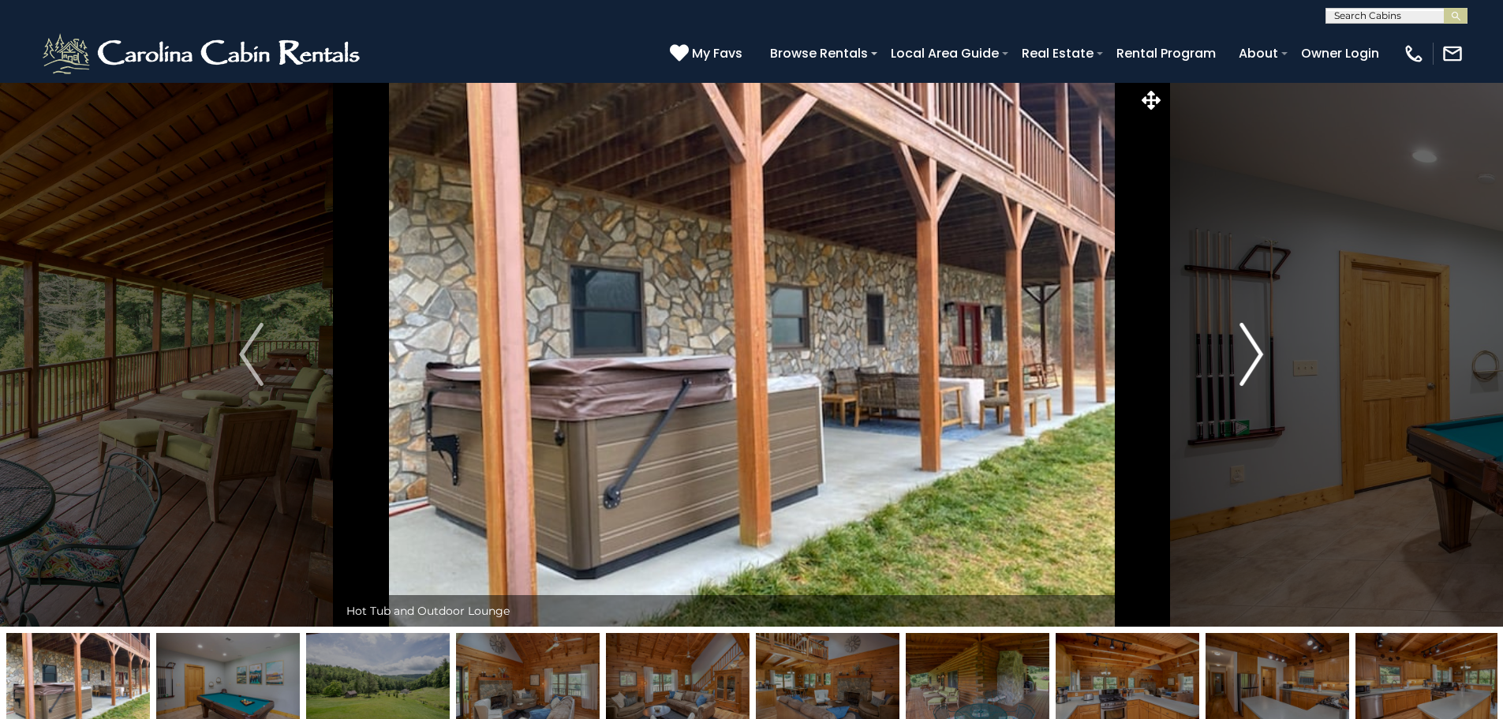
click at [1233, 342] on button "Next" at bounding box center [1251, 354] width 174 height 544
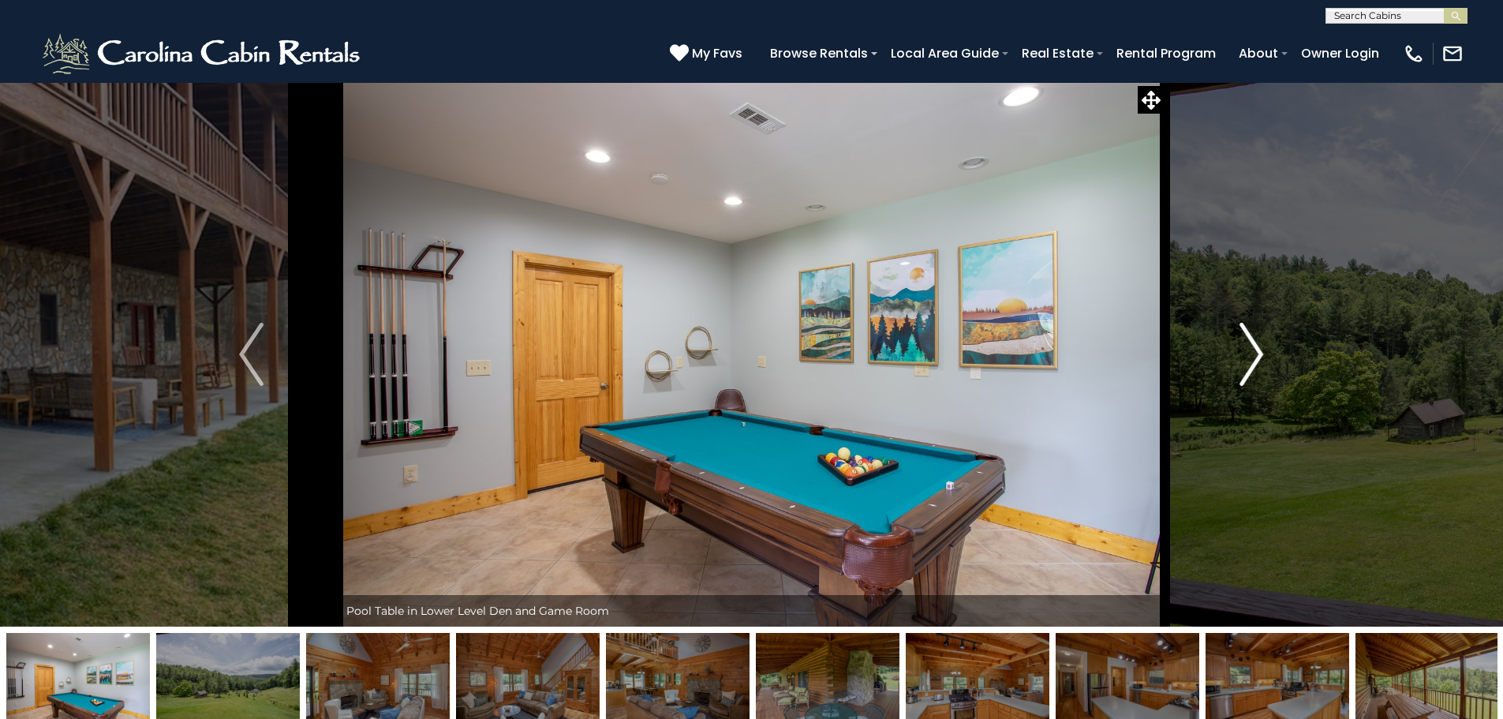
click at [1233, 342] on button "Next" at bounding box center [1251, 354] width 174 height 544
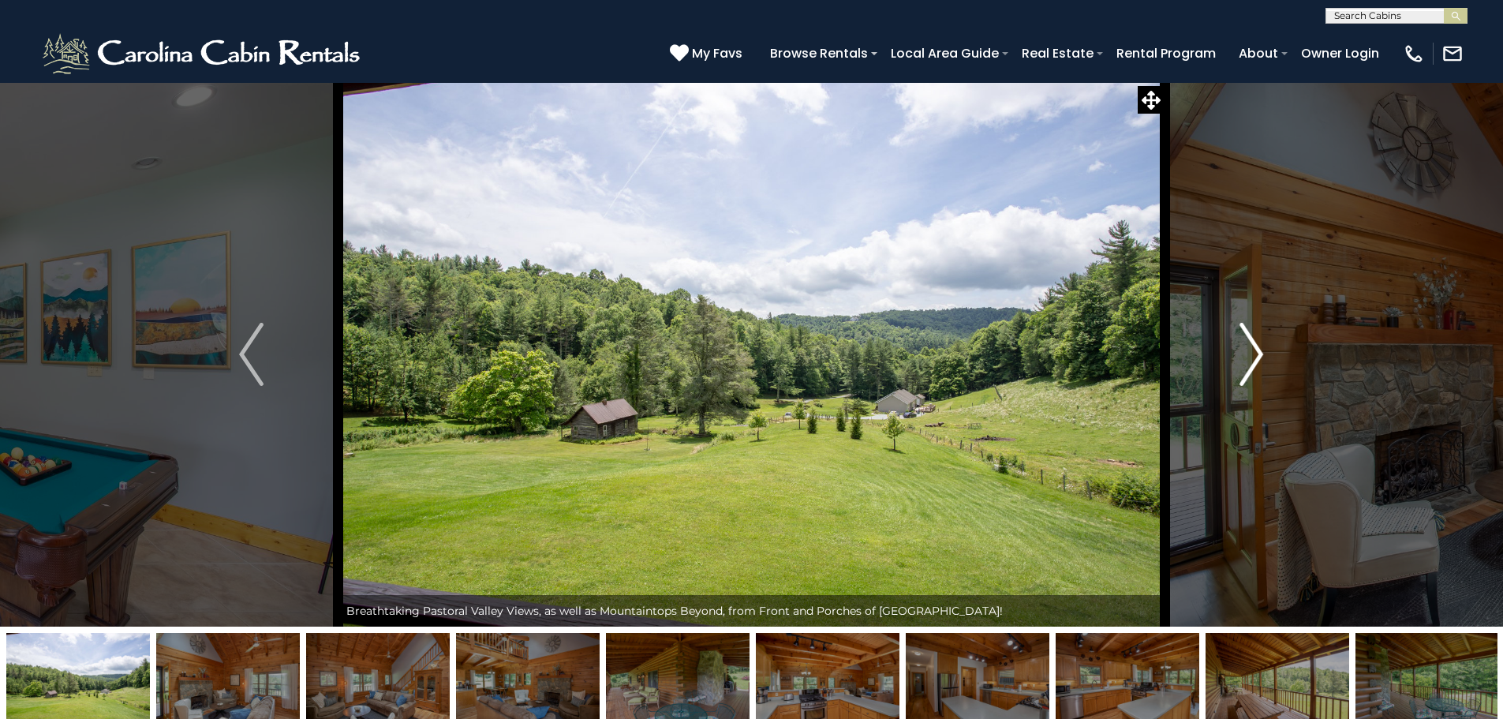
click at [1233, 342] on button "Next" at bounding box center [1251, 354] width 174 height 544
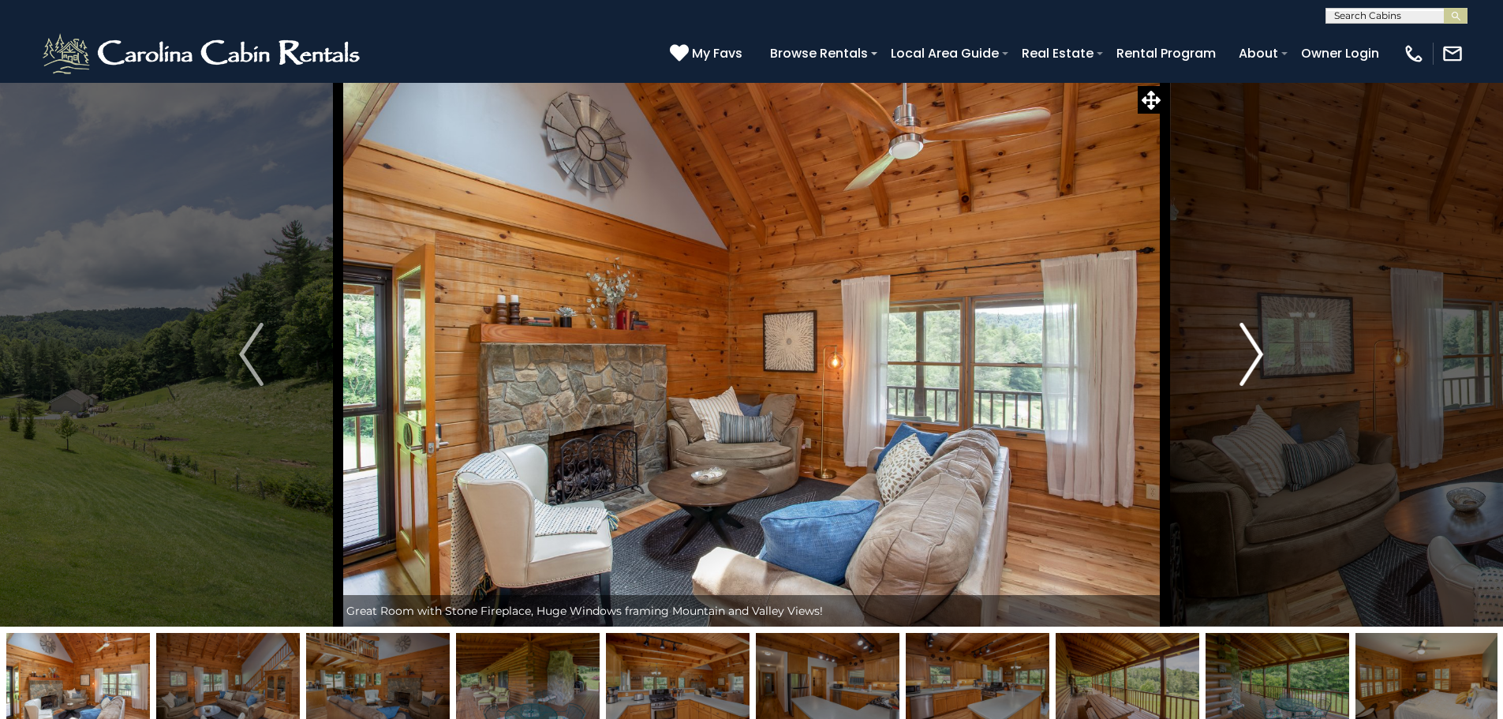
click at [1233, 342] on button "Next" at bounding box center [1251, 354] width 174 height 544
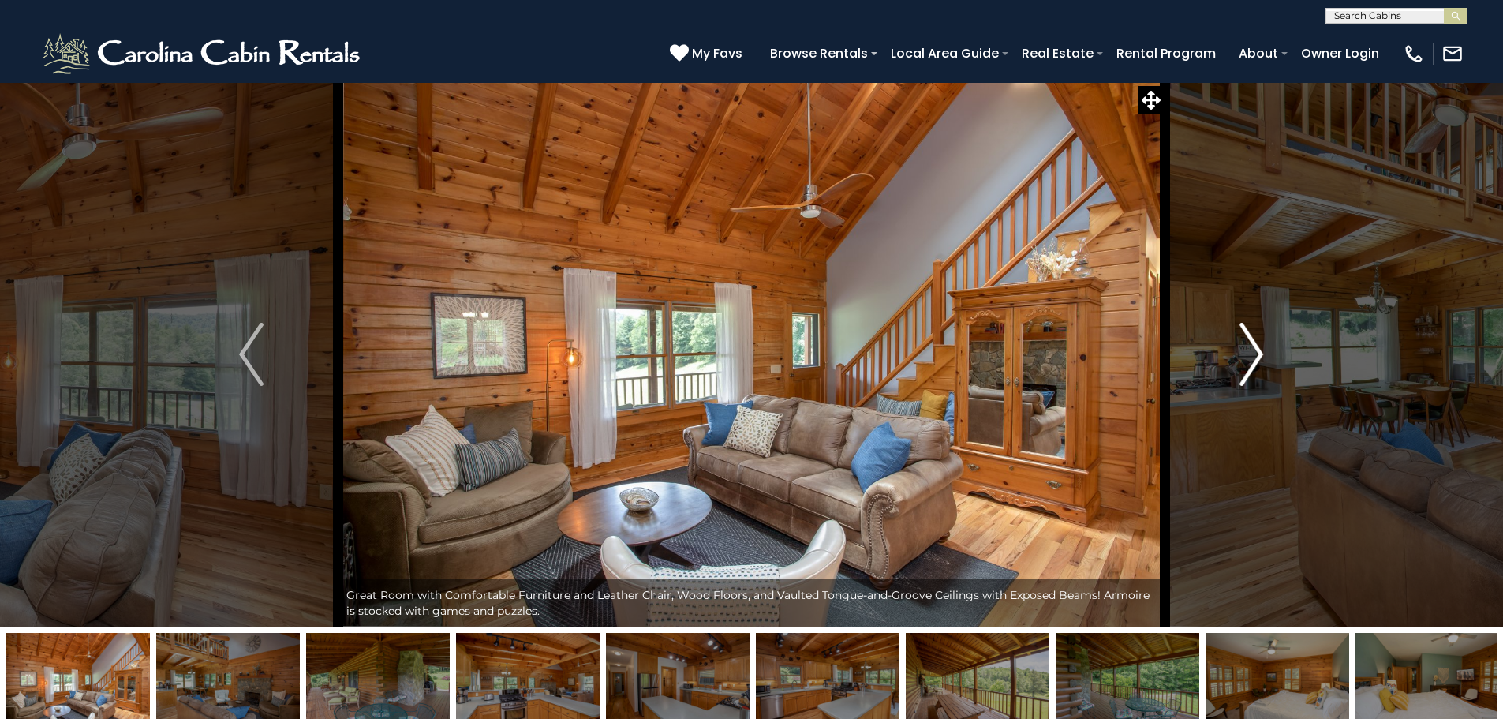
click at [1233, 342] on button "Next" at bounding box center [1251, 354] width 174 height 544
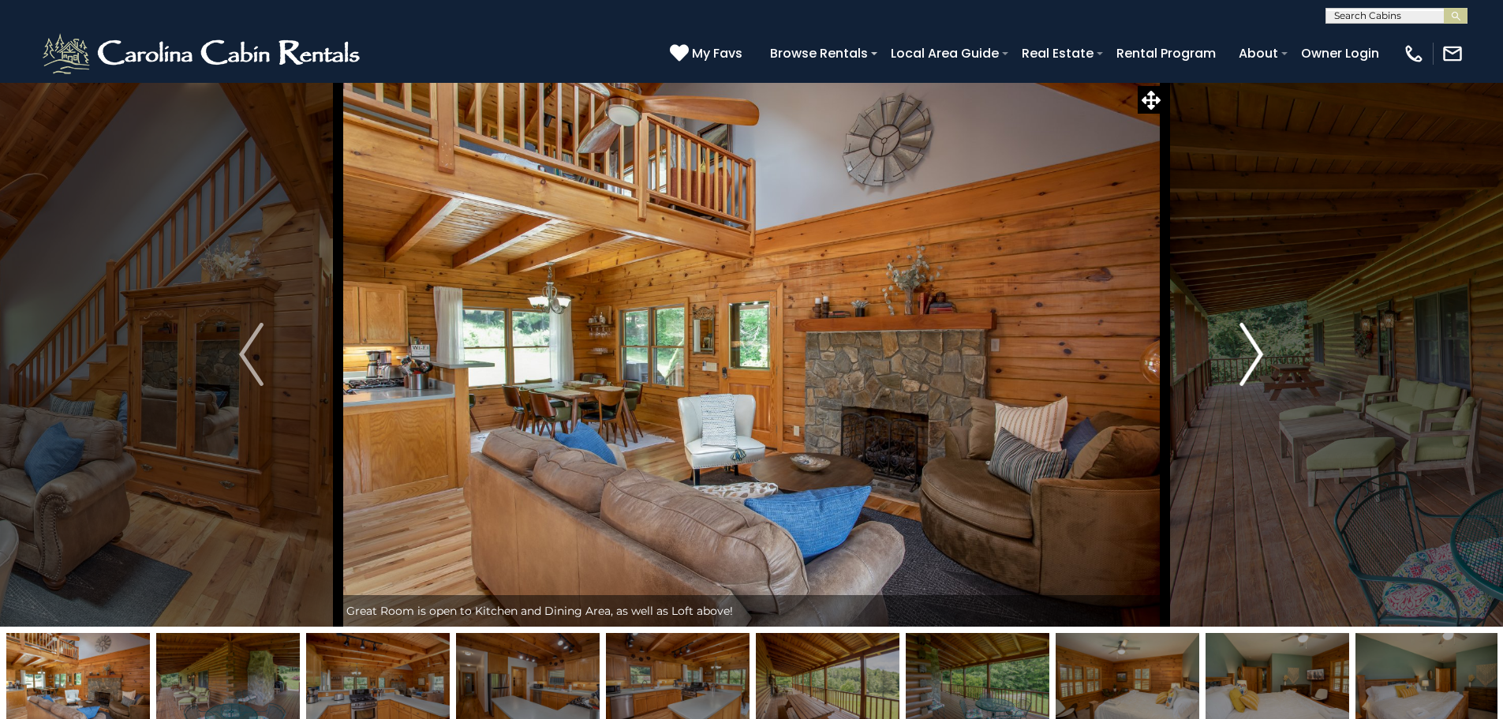
click at [1233, 342] on button "Next" at bounding box center [1251, 354] width 174 height 544
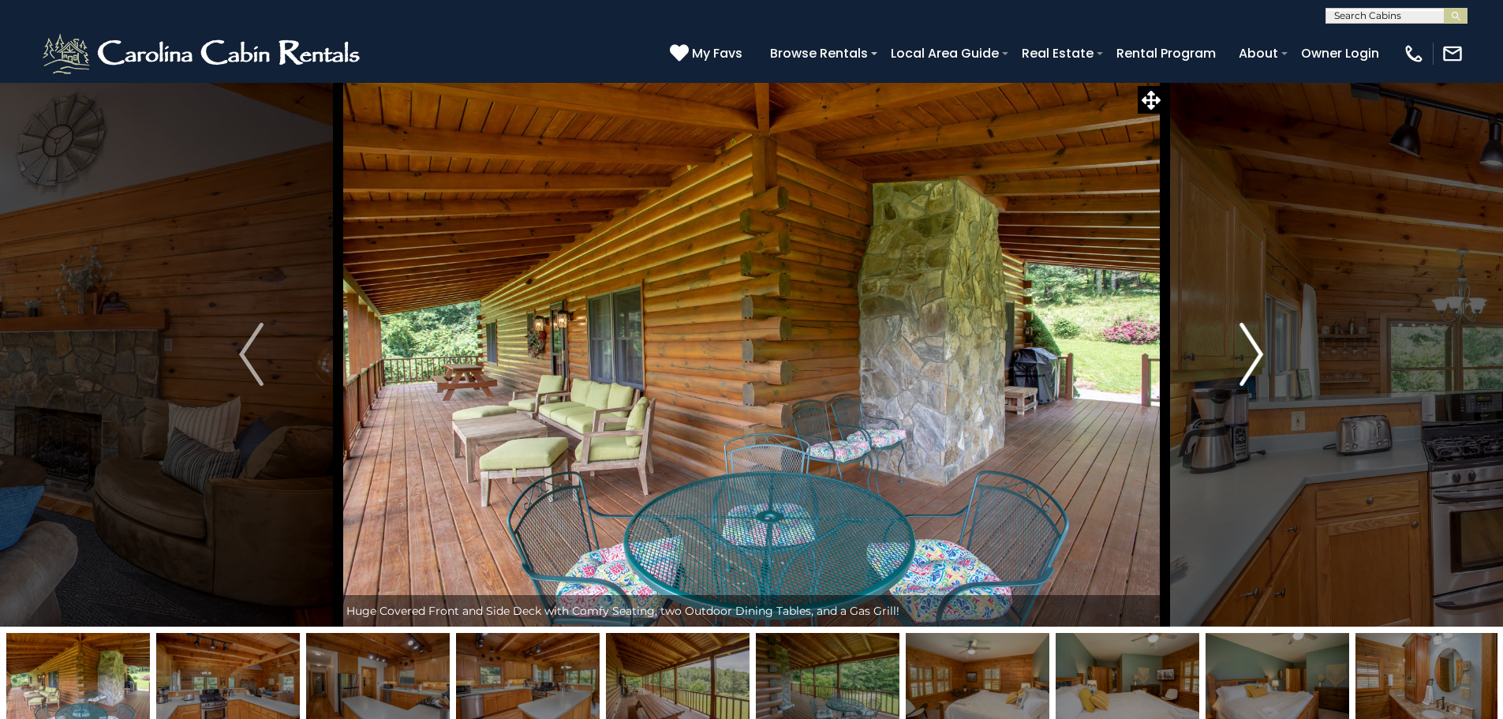
click at [1233, 342] on button "Next" at bounding box center [1251, 354] width 174 height 544
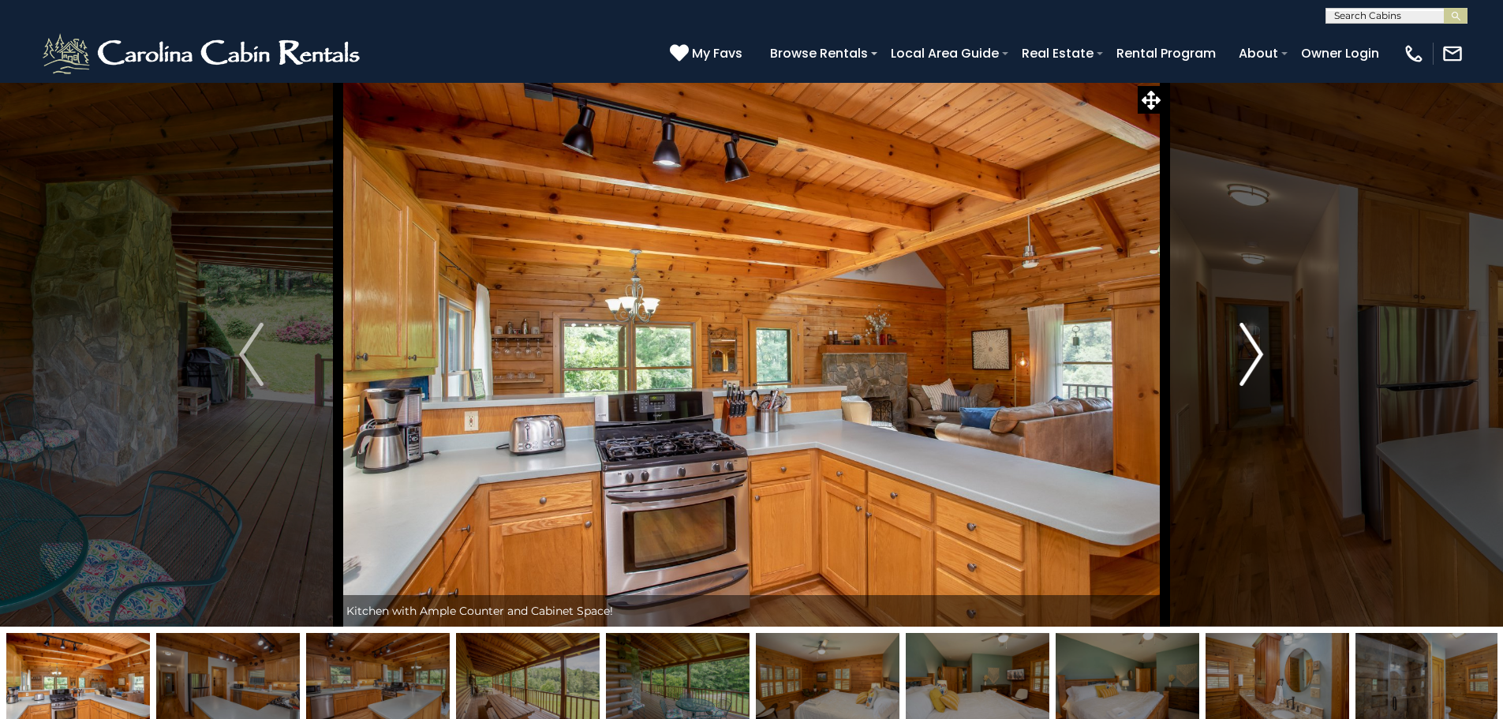
click at [1233, 342] on button "Next" at bounding box center [1251, 354] width 174 height 544
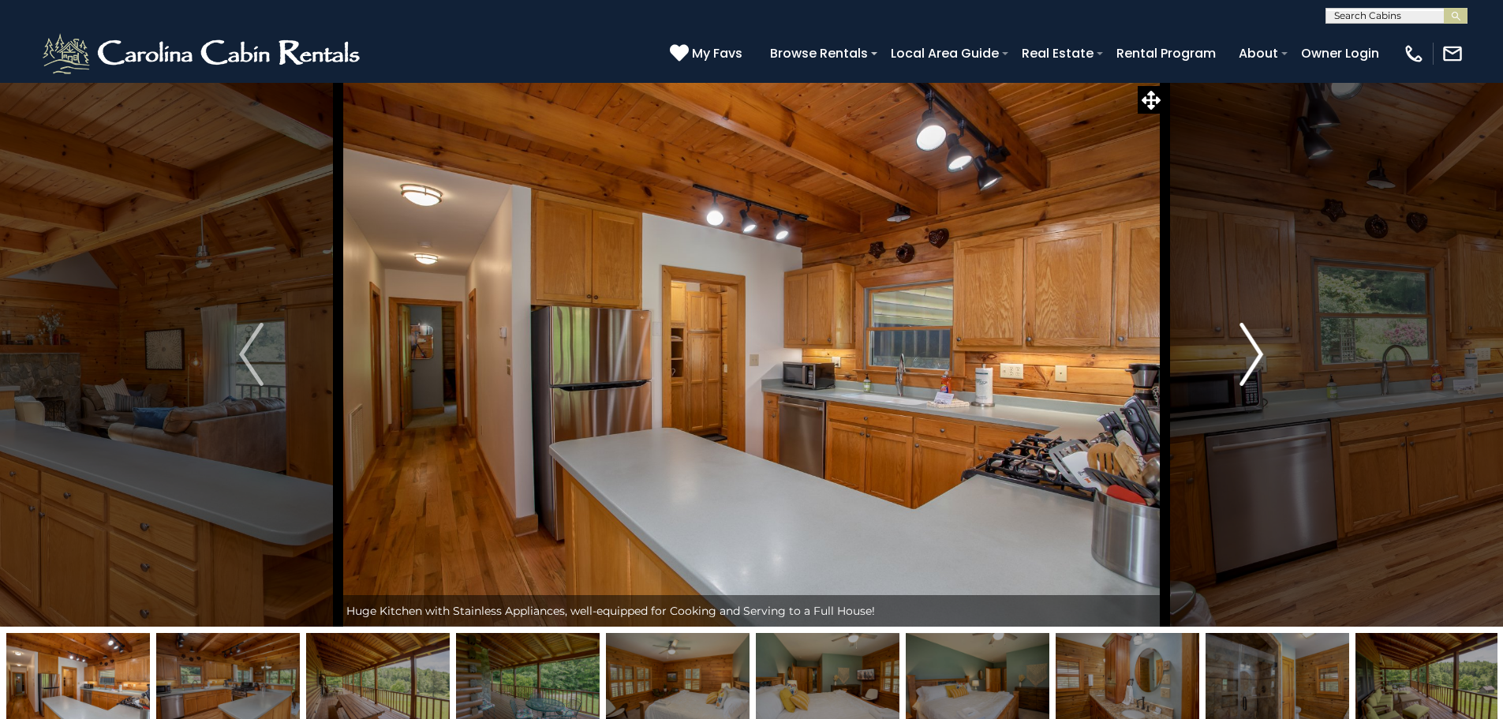
click at [1233, 342] on button "Next" at bounding box center [1251, 354] width 174 height 544
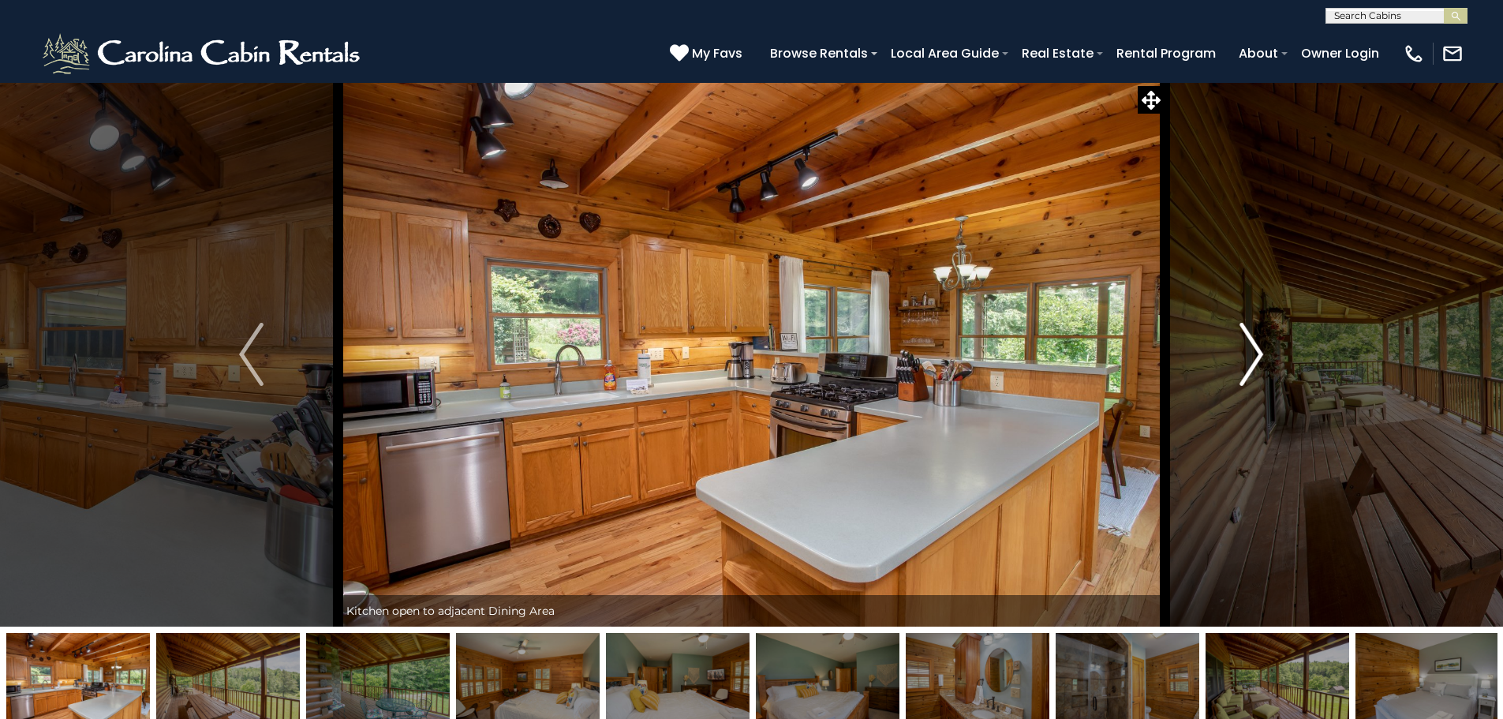
click at [1233, 342] on button "Next" at bounding box center [1251, 354] width 174 height 544
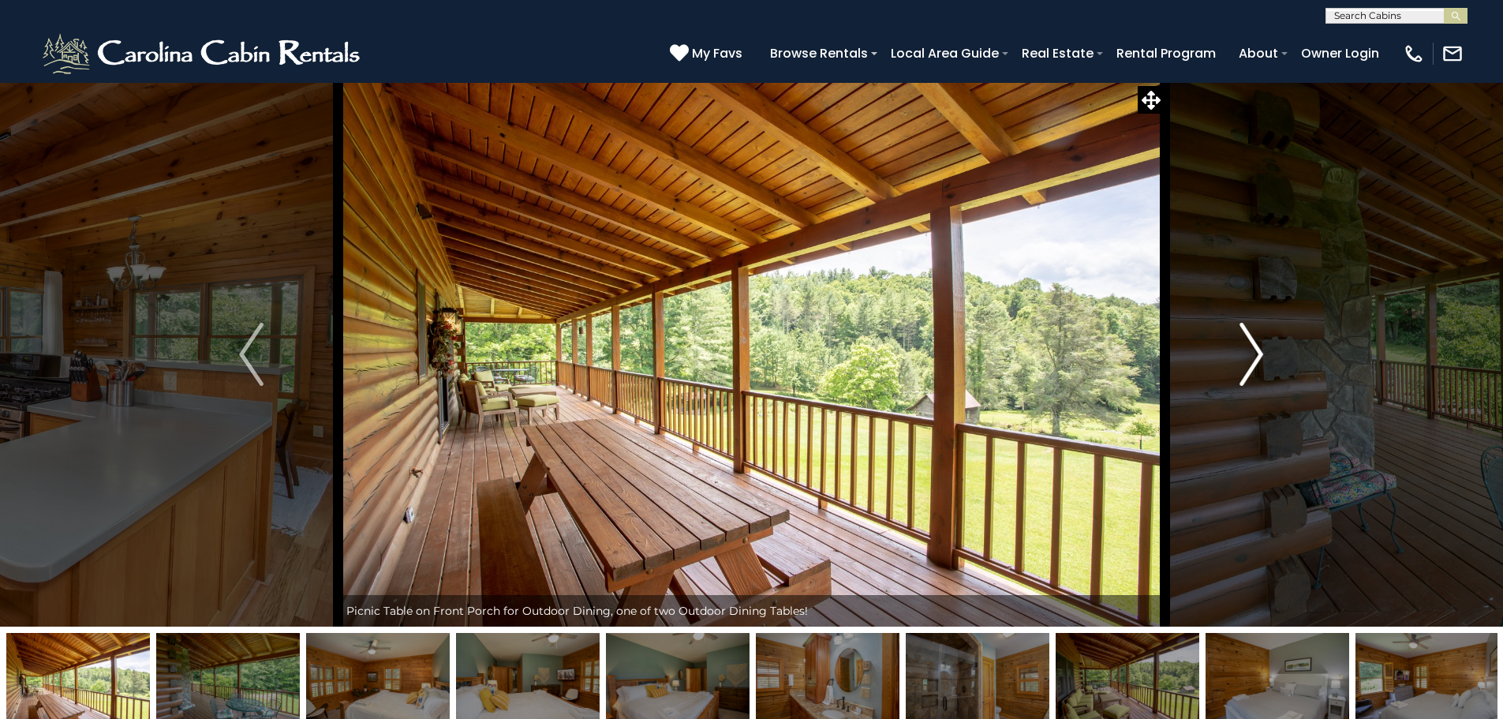
click at [1233, 342] on button "Next" at bounding box center [1251, 354] width 174 height 544
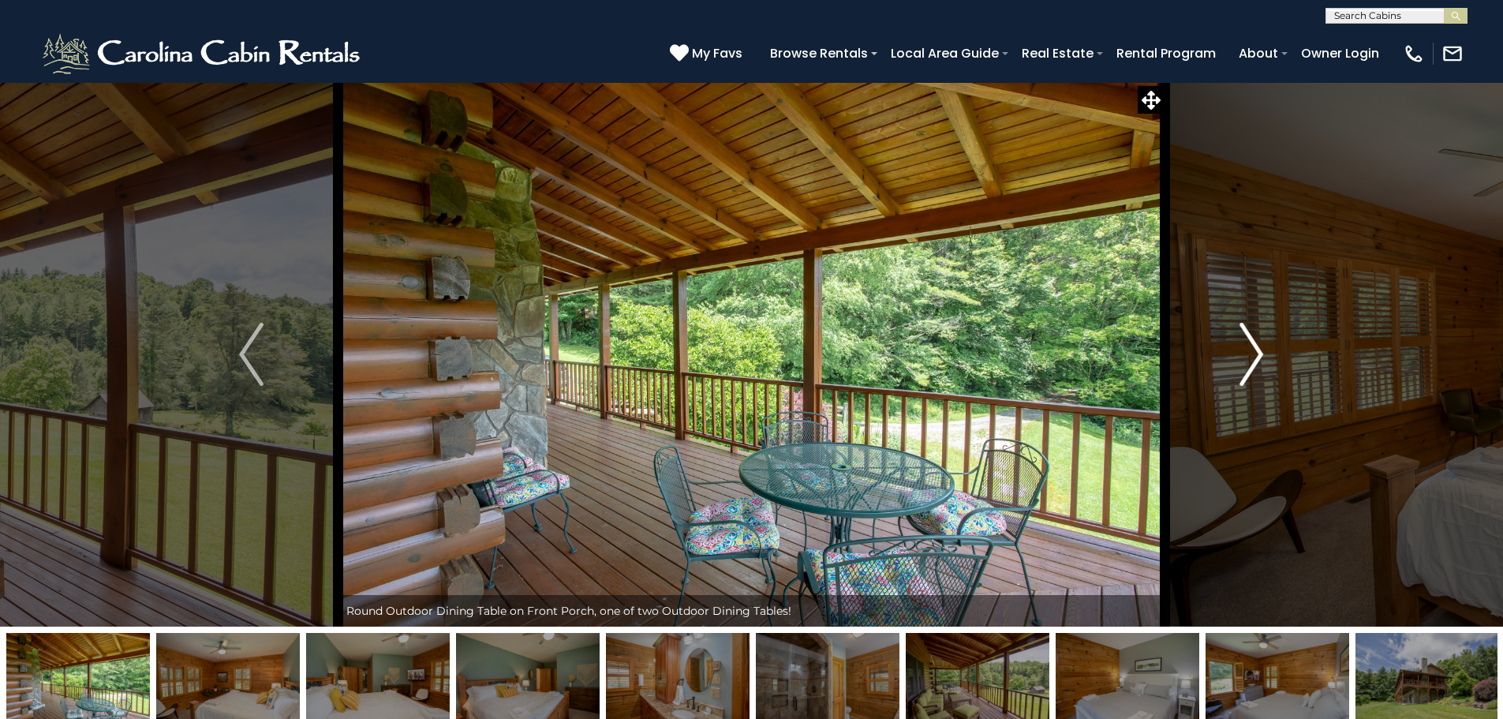
click at [1233, 342] on button "Next" at bounding box center [1251, 354] width 174 height 544
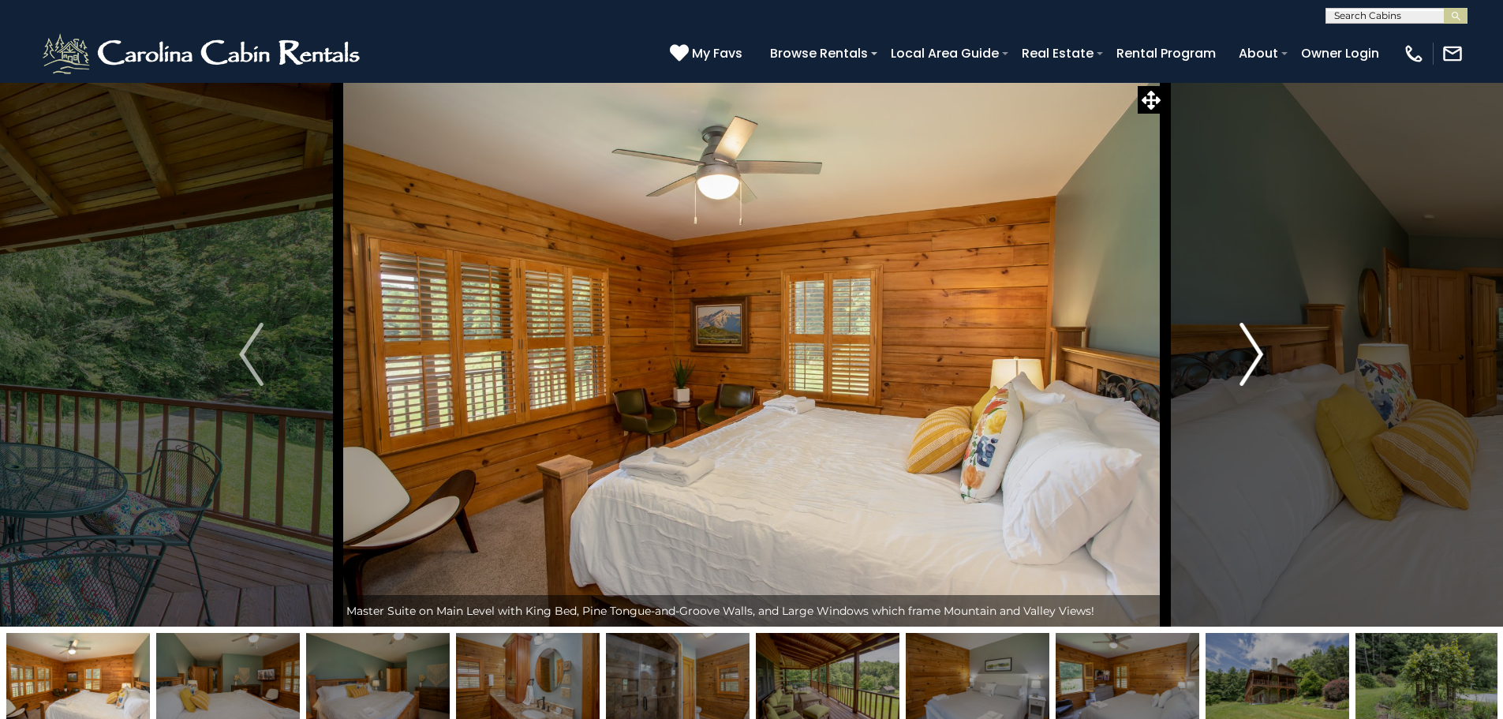
click at [1233, 342] on button "Next" at bounding box center [1251, 354] width 174 height 544
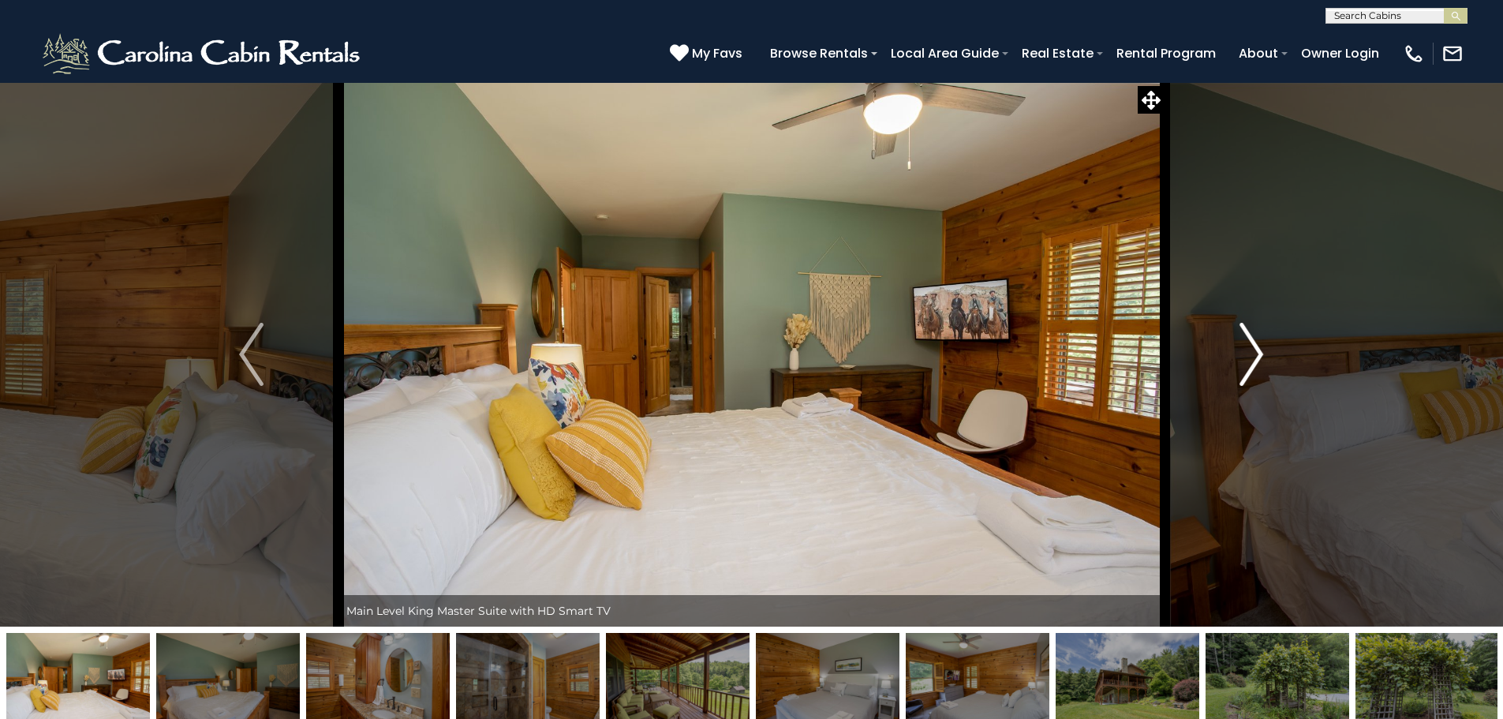
click at [1233, 342] on button "Next" at bounding box center [1251, 354] width 174 height 544
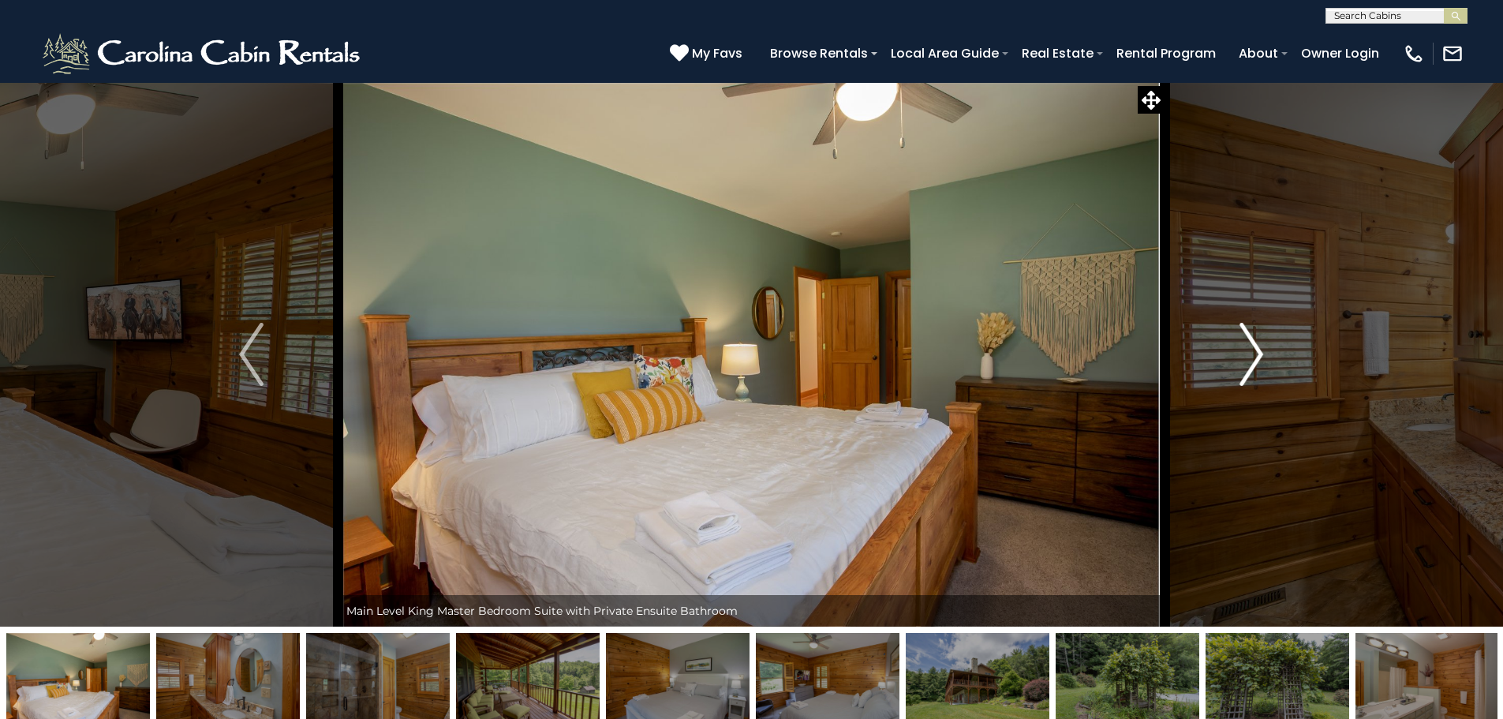
click at [1233, 342] on button "Next" at bounding box center [1251, 354] width 174 height 544
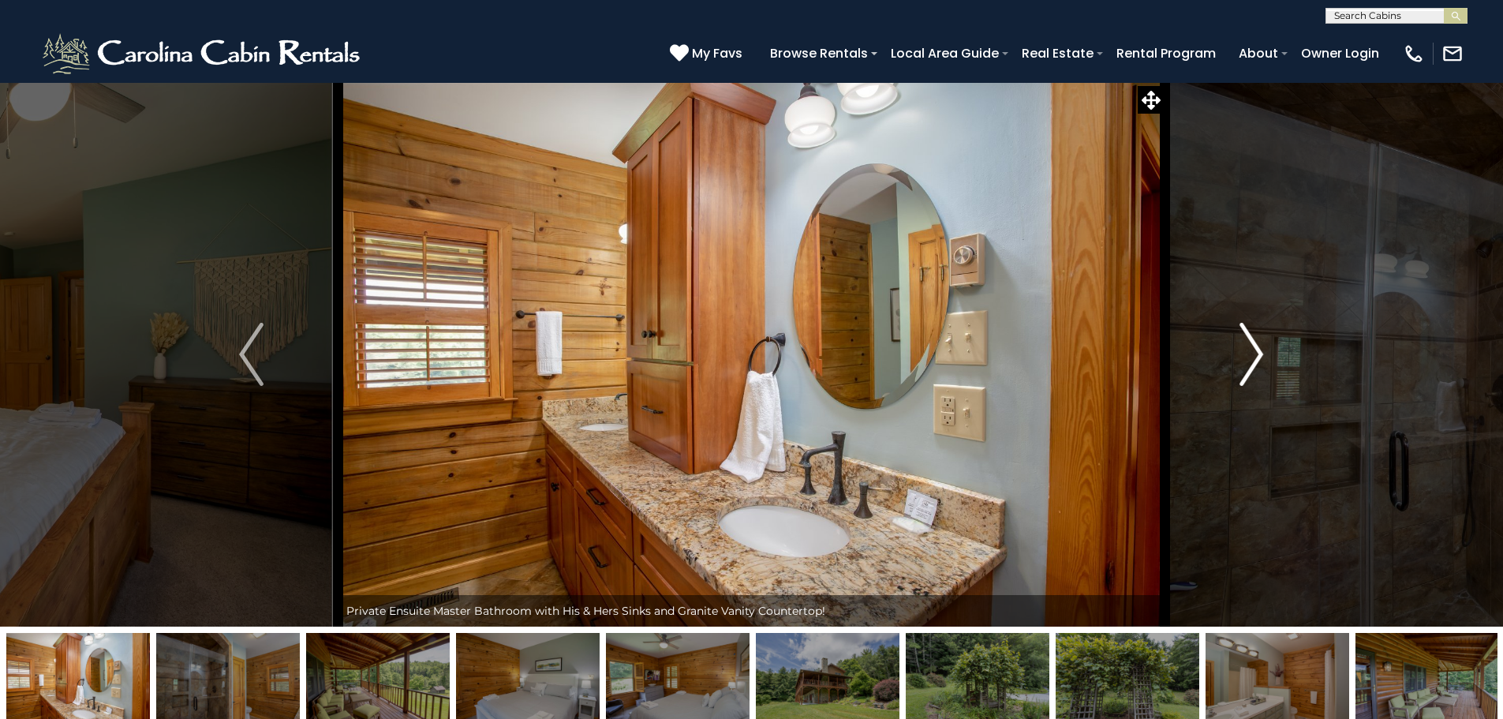
click at [1233, 342] on button "Next" at bounding box center [1251, 354] width 174 height 544
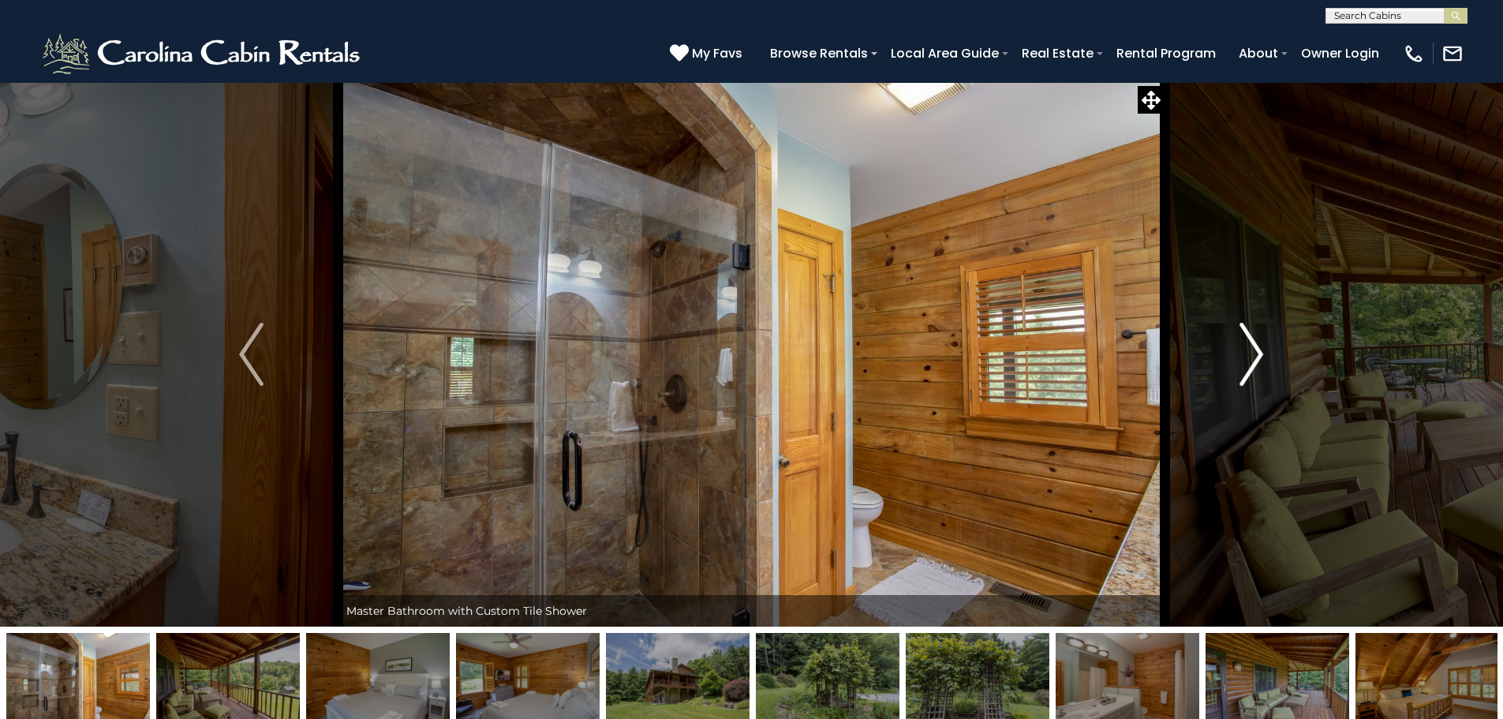
click at [1233, 342] on button "Next" at bounding box center [1251, 354] width 174 height 544
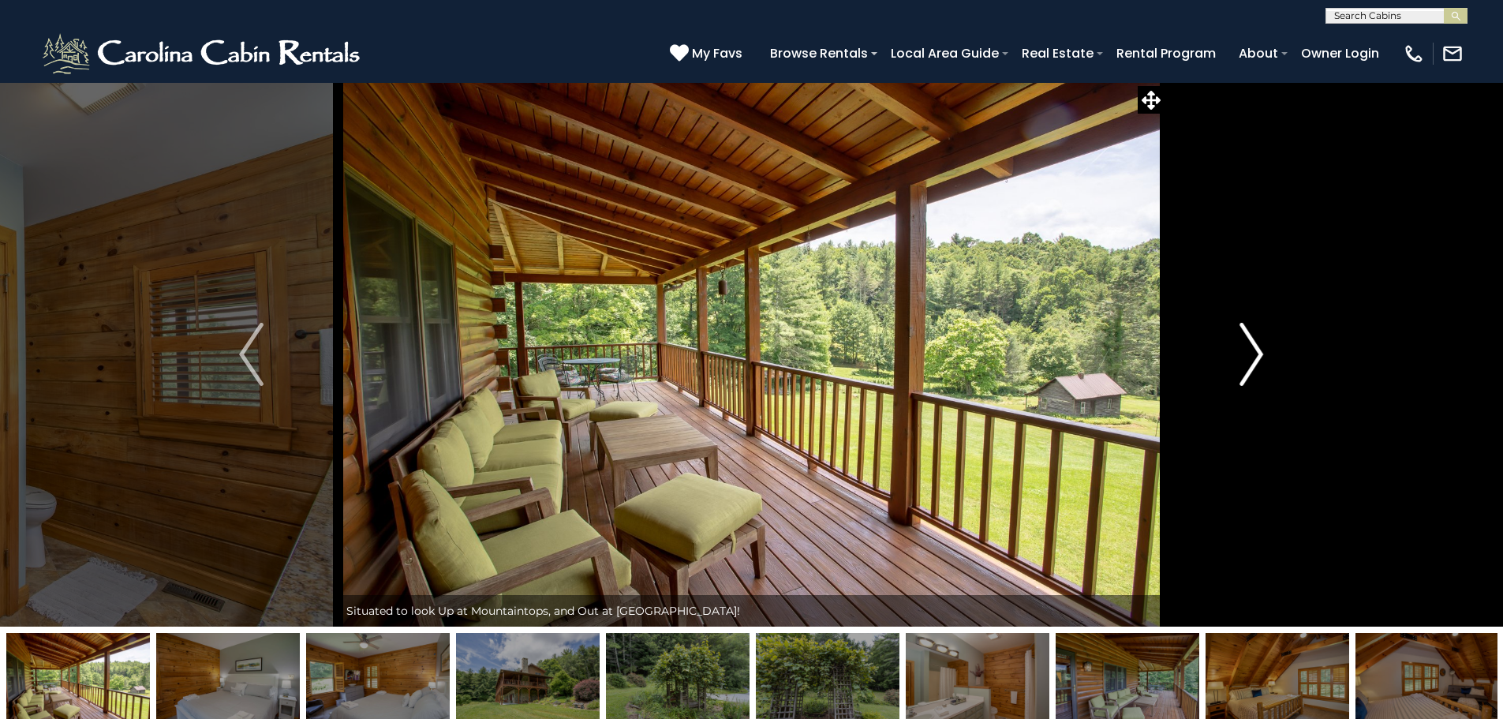
click at [1233, 342] on button "Next" at bounding box center [1251, 354] width 174 height 544
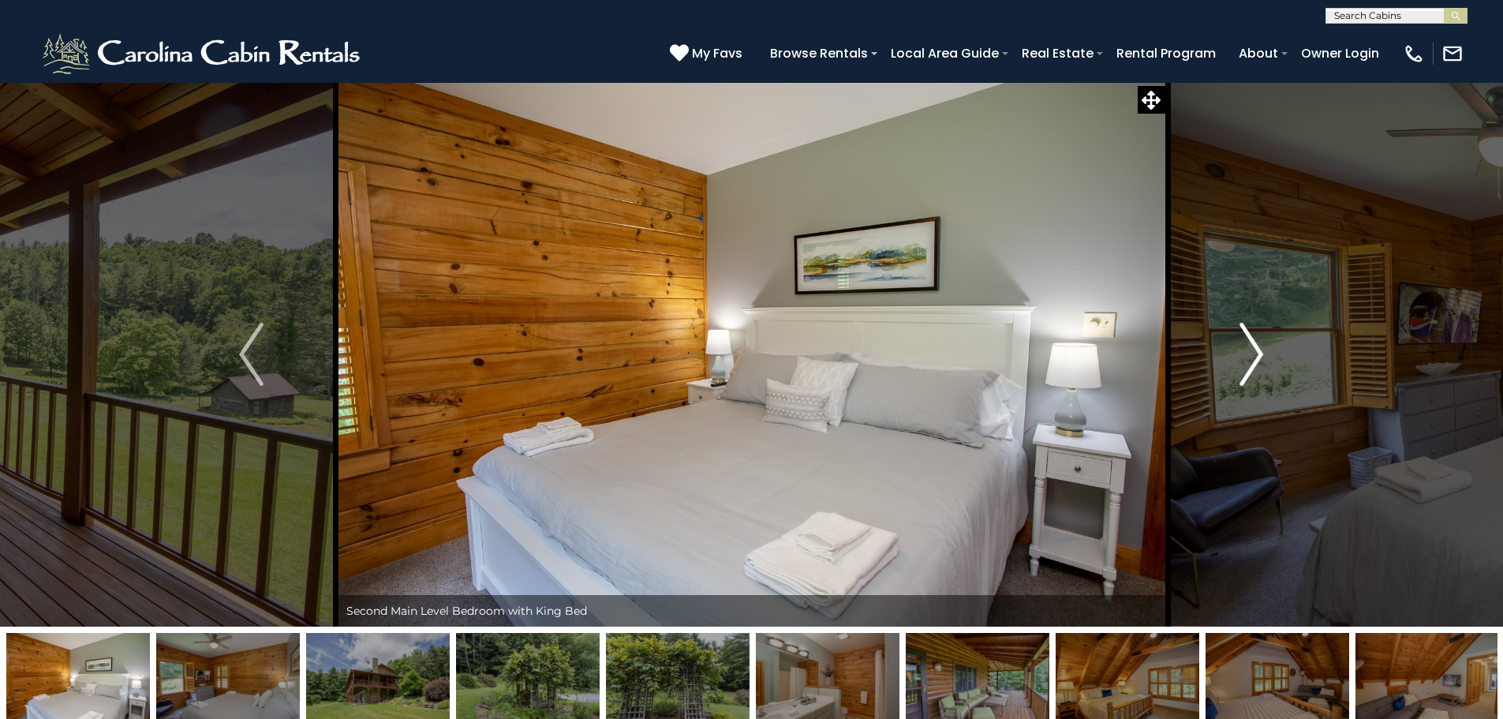
click at [1233, 342] on button "Next" at bounding box center [1251, 354] width 174 height 544
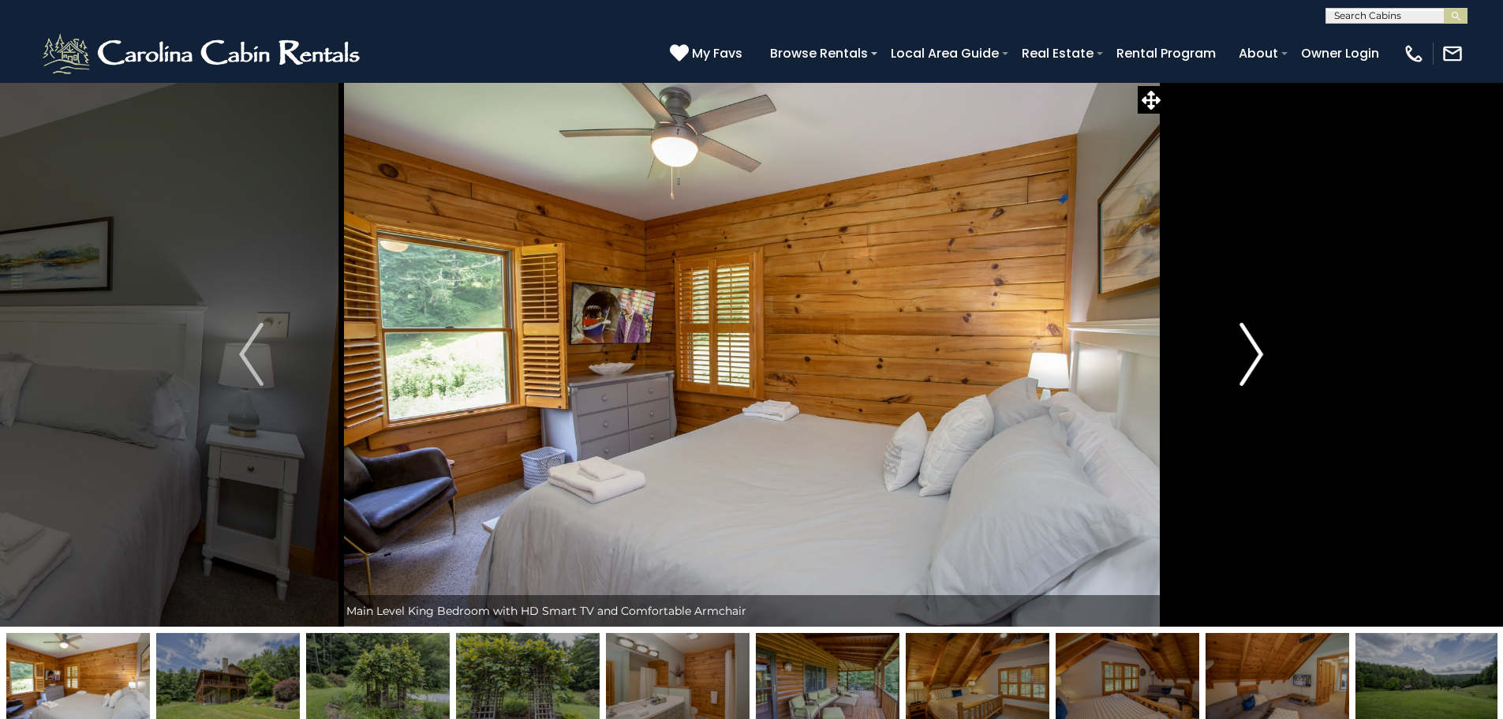
click at [1233, 342] on button "Next" at bounding box center [1251, 354] width 174 height 544
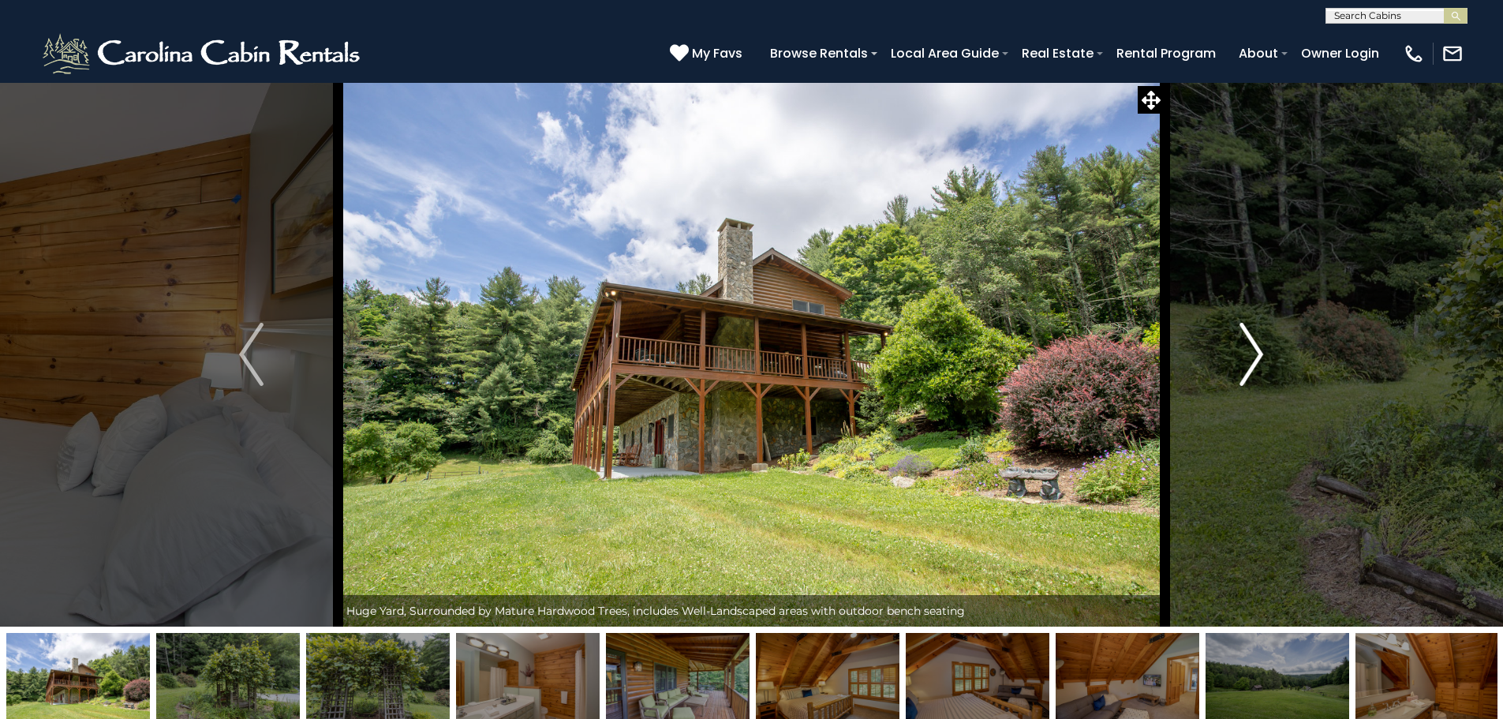
click at [1233, 342] on button "Next" at bounding box center [1251, 354] width 174 height 544
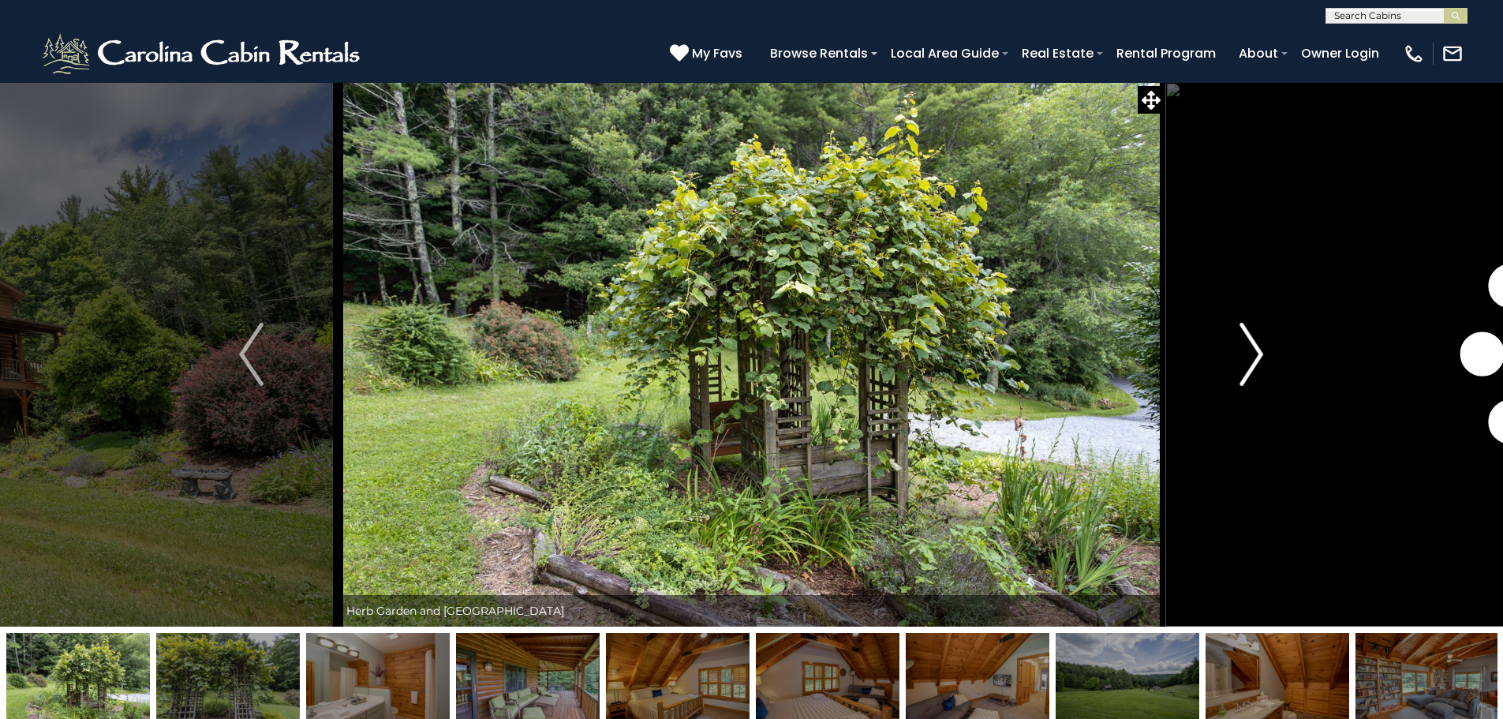
click at [1233, 342] on button "Next" at bounding box center [1251, 354] width 174 height 544
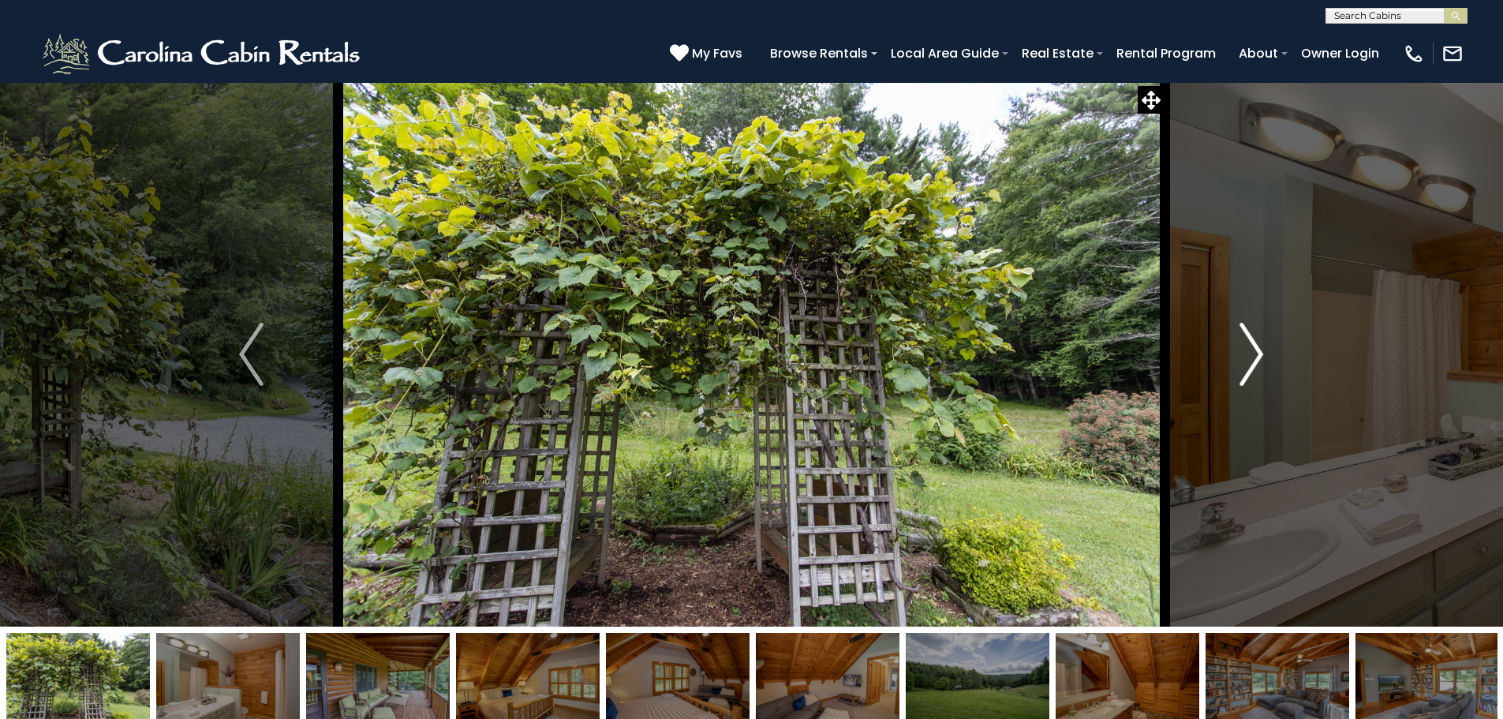
click at [1233, 342] on button "Next" at bounding box center [1251, 354] width 174 height 544
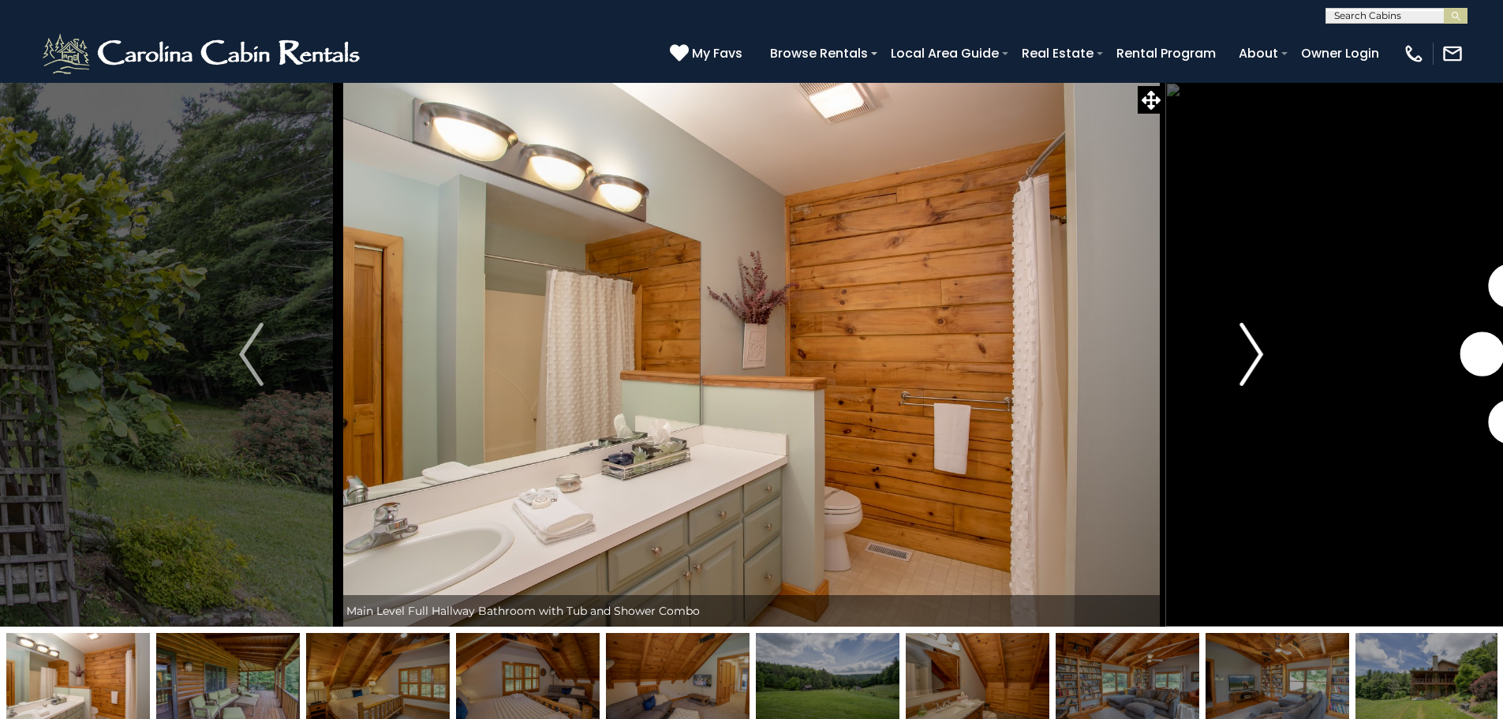
click at [1233, 342] on button "Next" at bounding box center [1251, 354] width 174 height 544
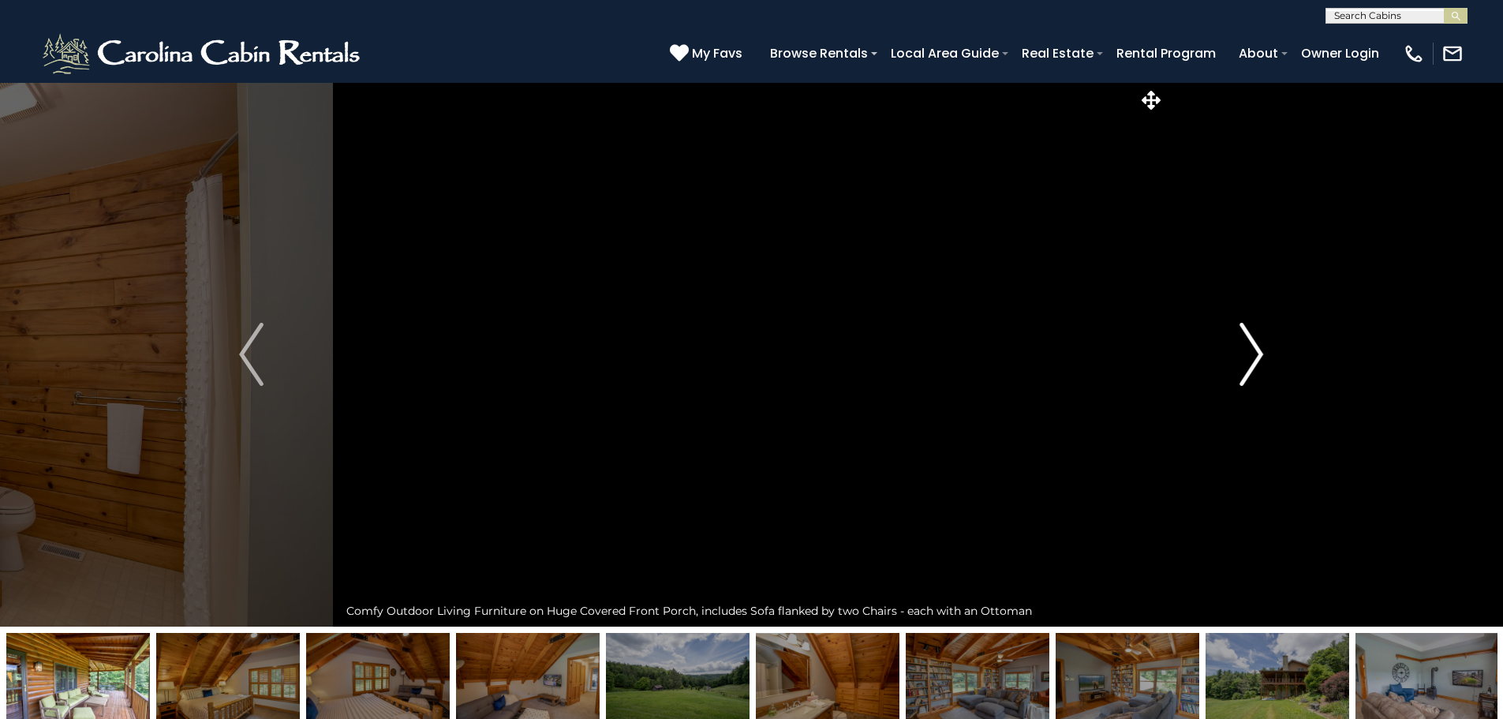
click at [1233, 342] on button "Next" at bounding box center [1251, 354] width 174 height 544
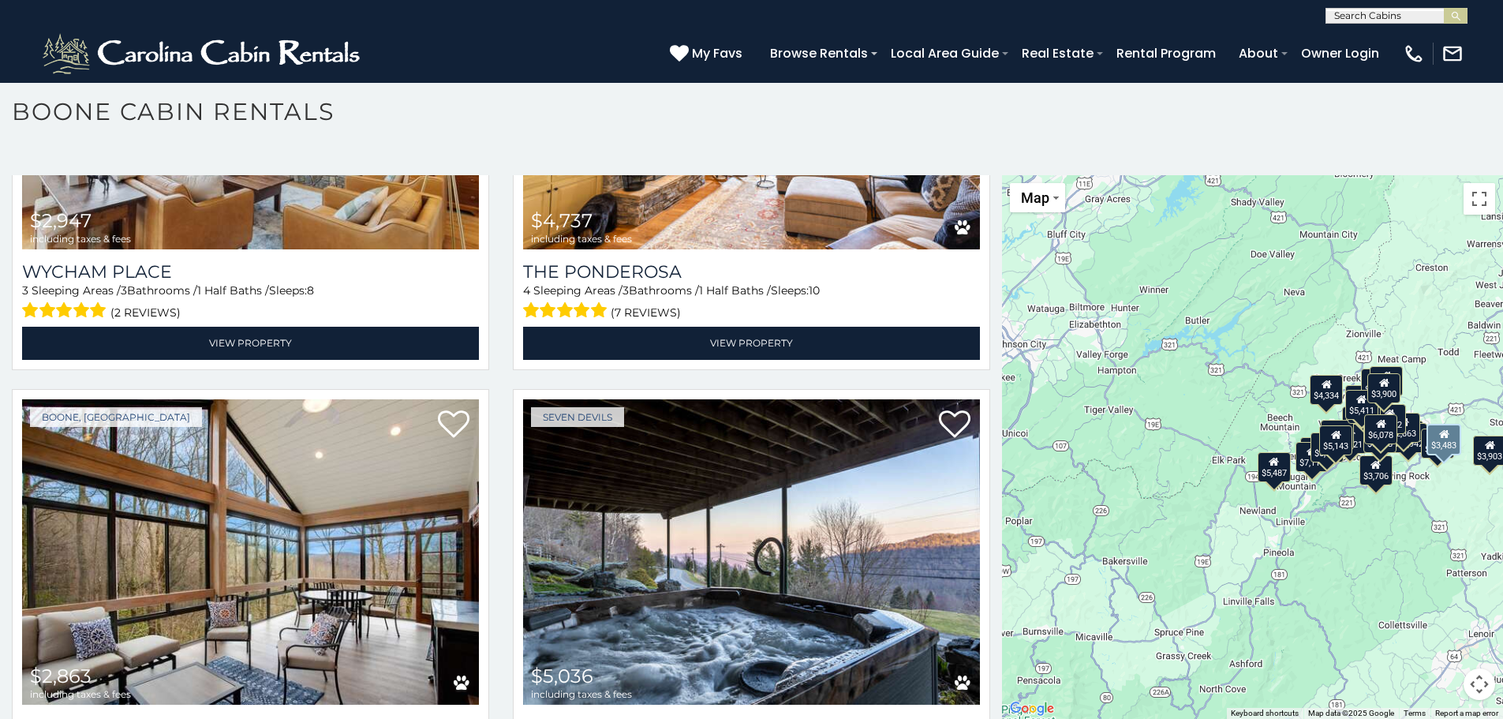
scroll to position [5523, 0]
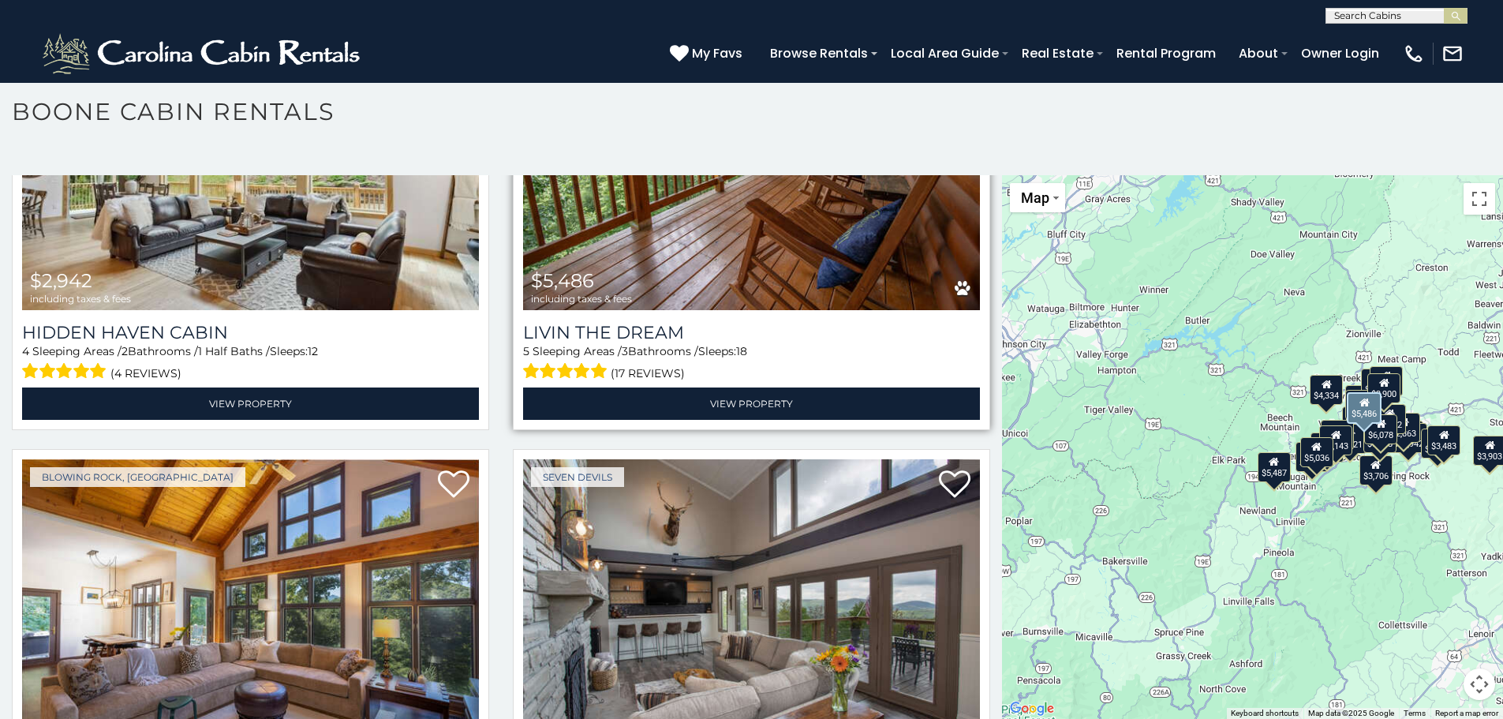
scroll to position [6255, 0]
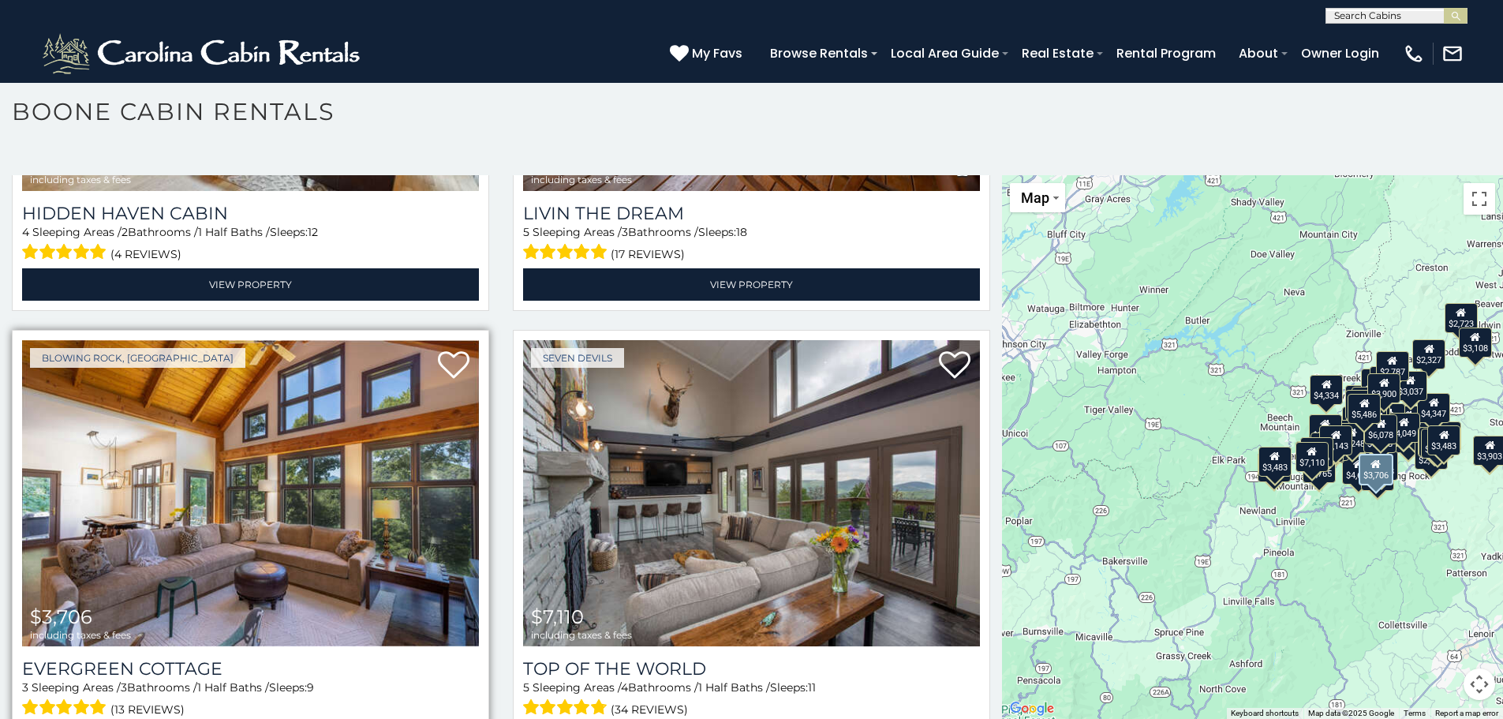
click at [376, 461] on img at bounding box center [250, 493] width 457 height 306
